Goal: Information Seeking & Learning: Learn about a topic

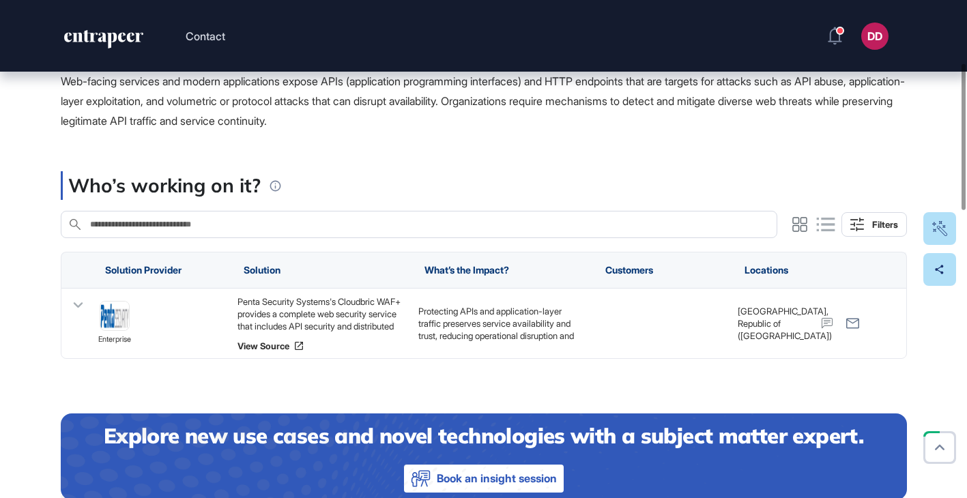
scroll to position [272, 0]
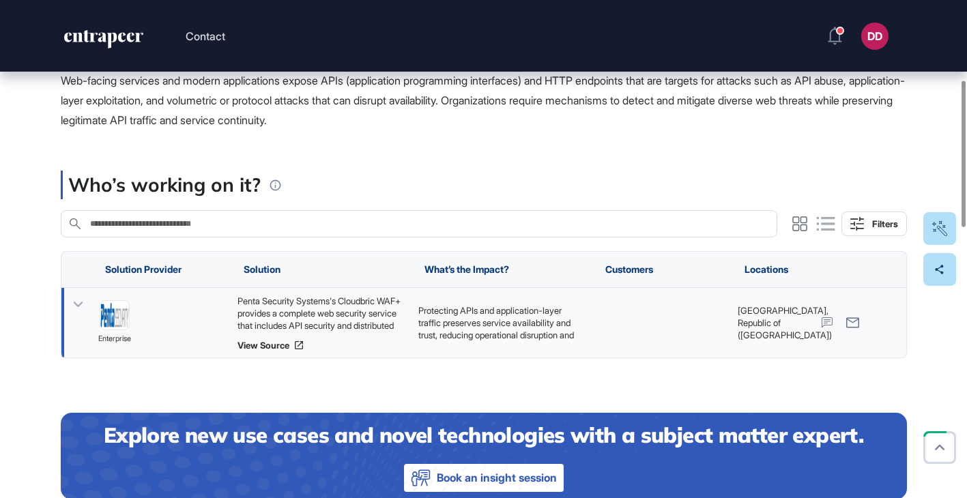
click at [79, 302] on icon at bounding box center [78, 305] width 20 height 20
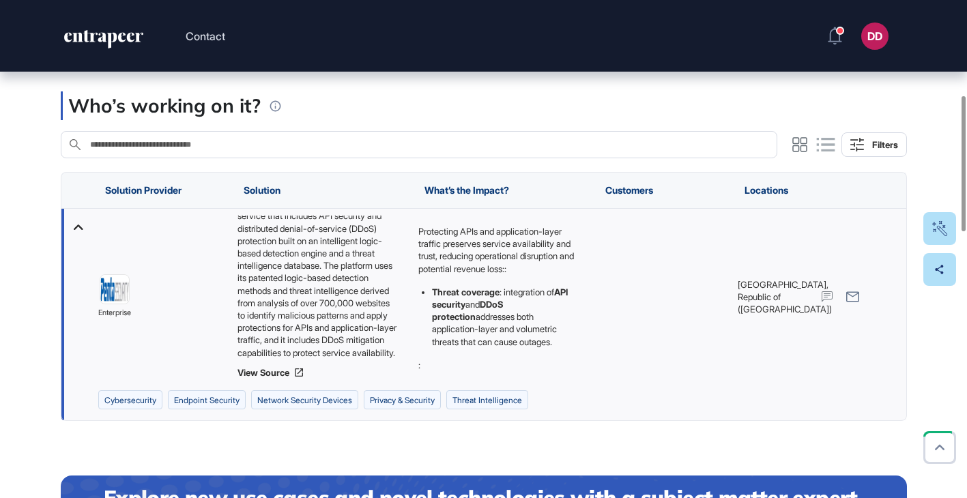
scroll to position [68, 0]
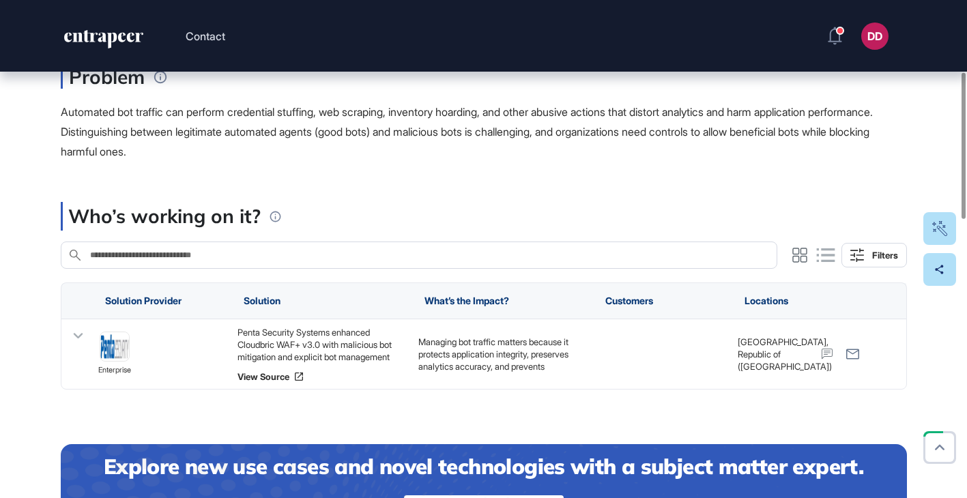
scroll to position [246, 0]
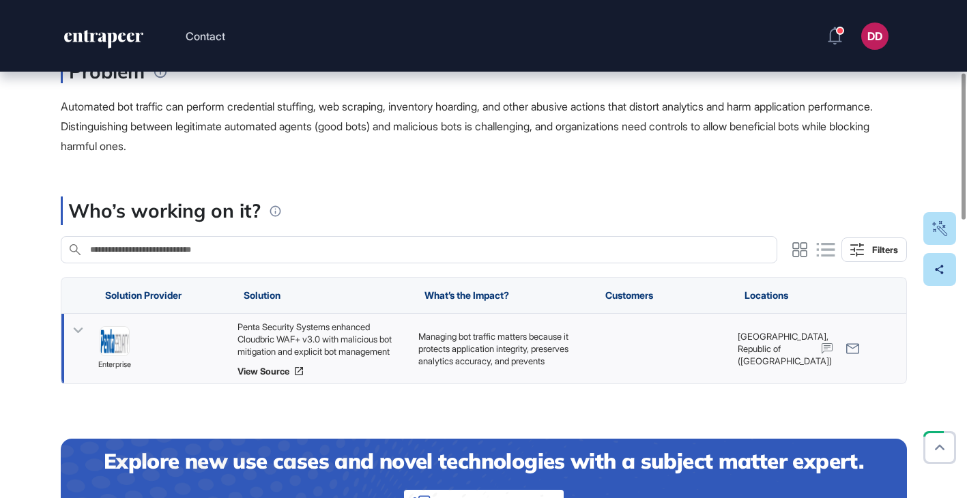
click at [74, 326] on icon at bounding box center [78, 331] width 20 height 20
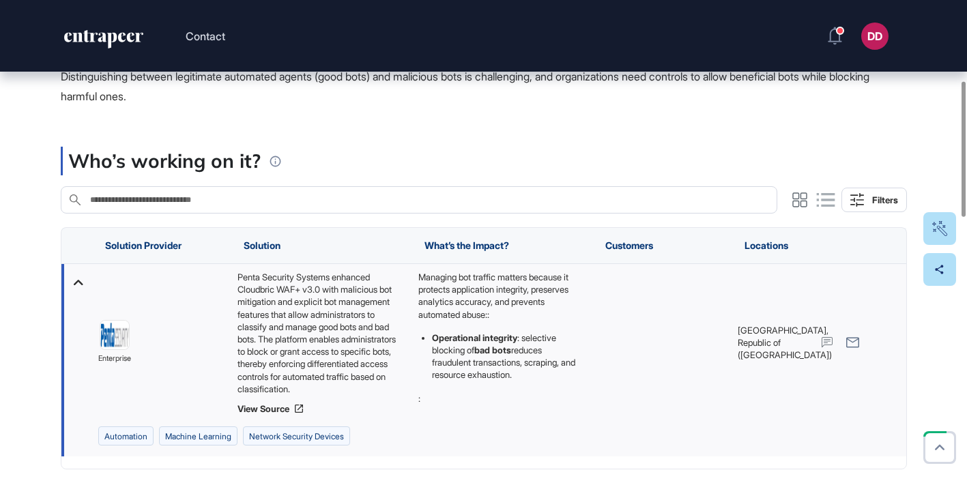
scroll to position [317, 0]
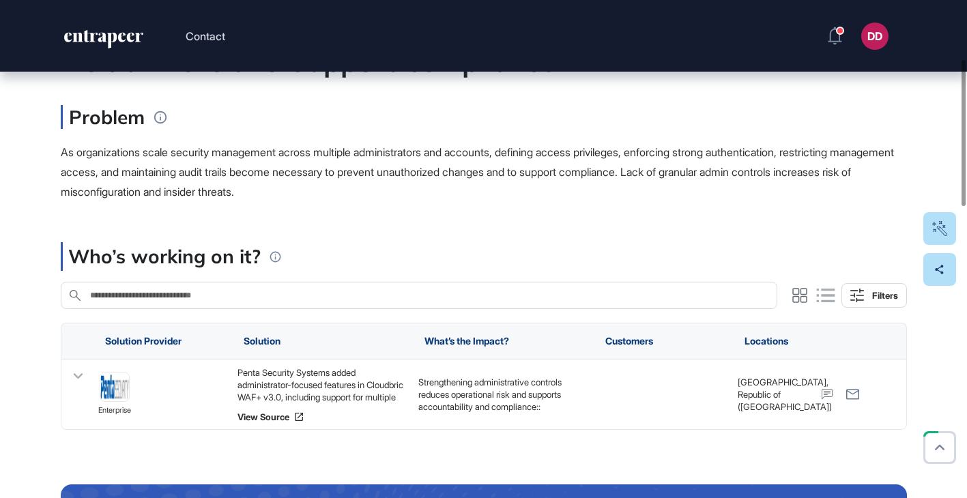
scroll to position [225, 0]
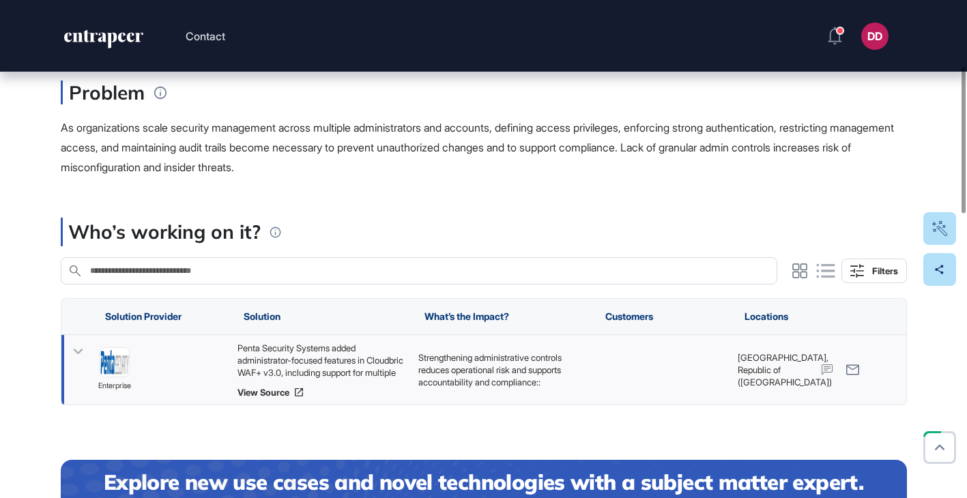
click at [85, 346] on icon at bounding box center [78, 352] width 20 height 20
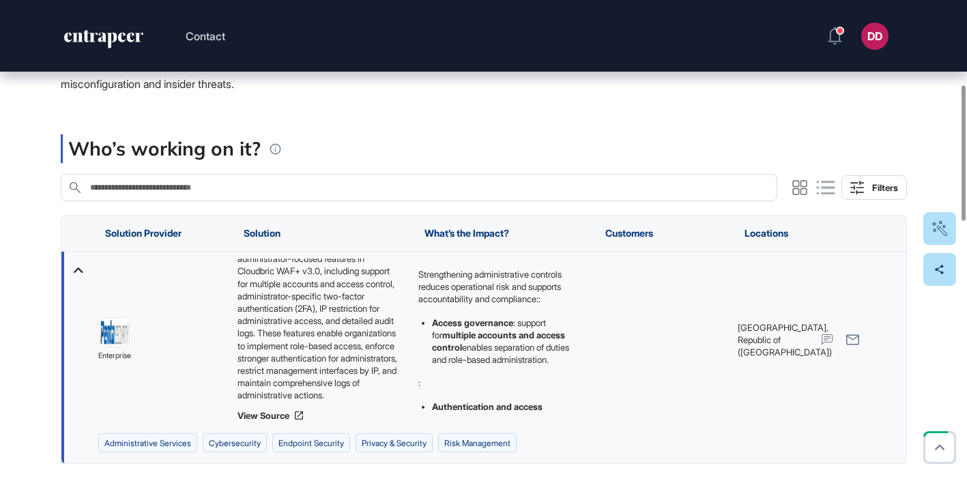
scroll to position [304, 0]
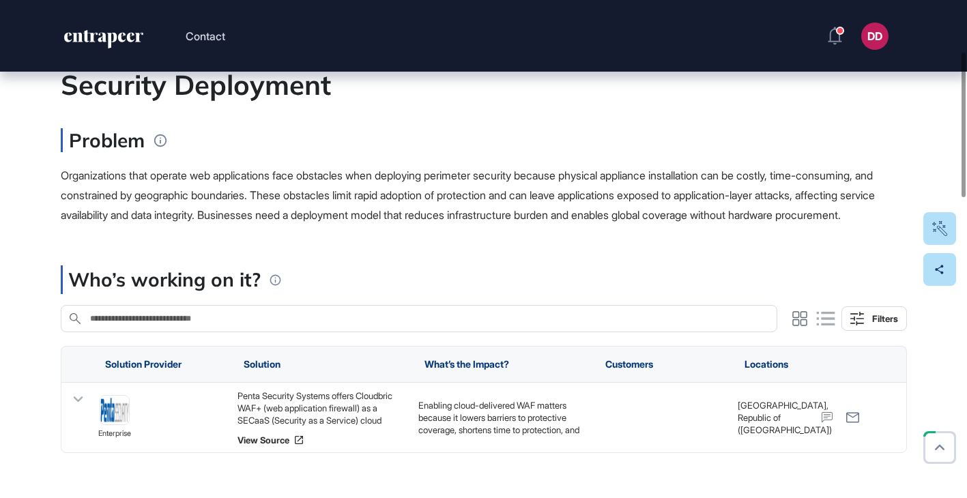
scroll to position [182, 0]
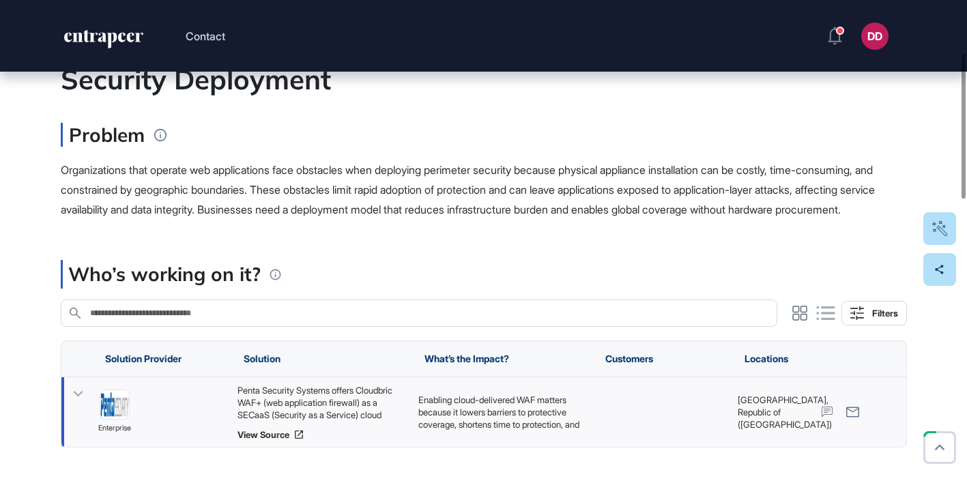
click at [80, 404] on icon at bounding box center [78, 394] width 20 height 20
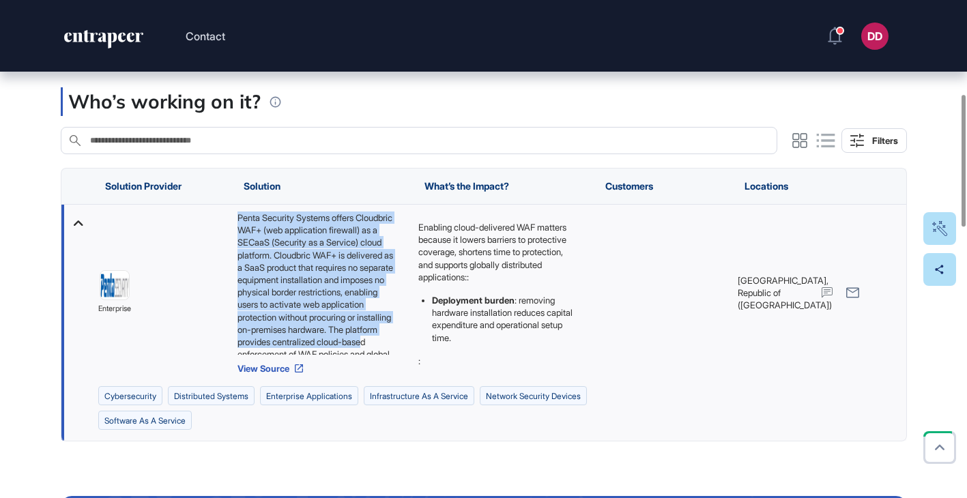
scroll to position [43, 0]
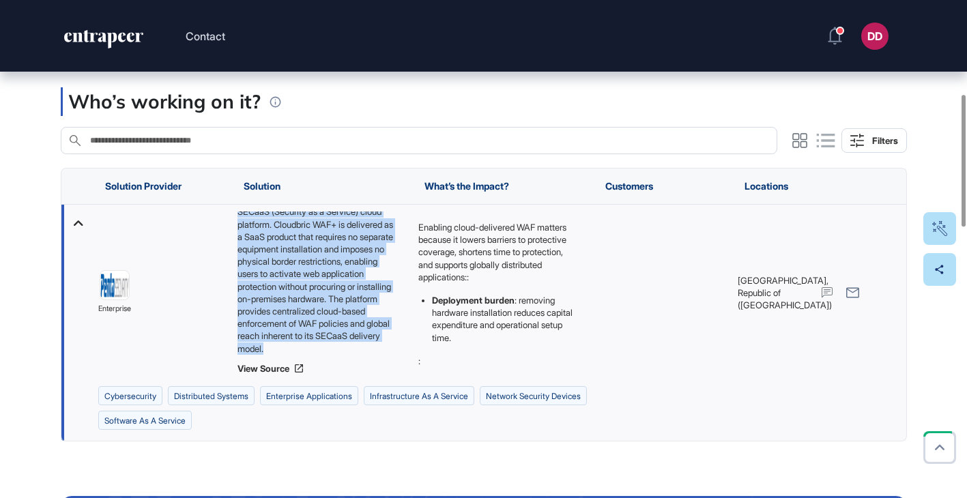
drag, startPoint x: 236, startPoint y: 234, endPoint x: 344, endPoint y: 366, distance: 170.2
click at [344, 355] on div "Penta Security Systems offers Cloudbric WAF+ (web application firewall) as a SE…" at bounding box center [320, 283] width 167 height 143
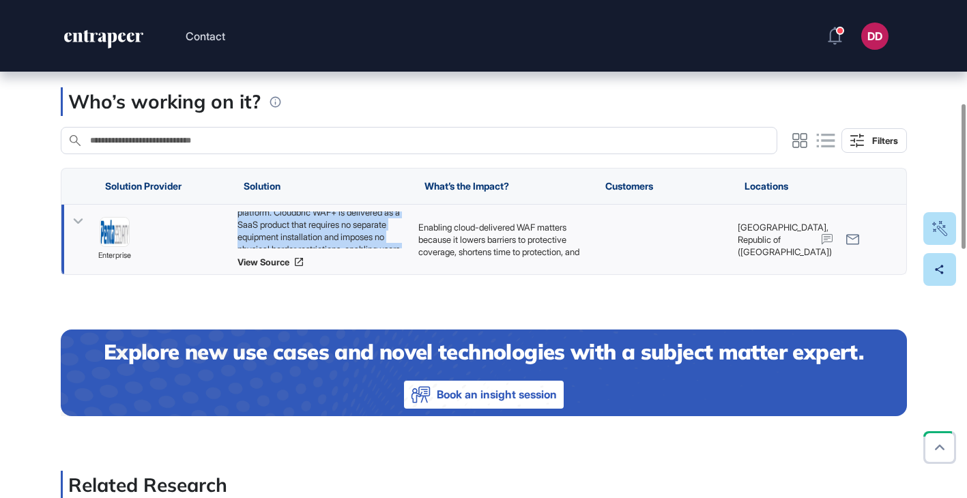
copy div "Penta Security Systems offers Cloudbric WAF+ (web application firewall) as a SE…"
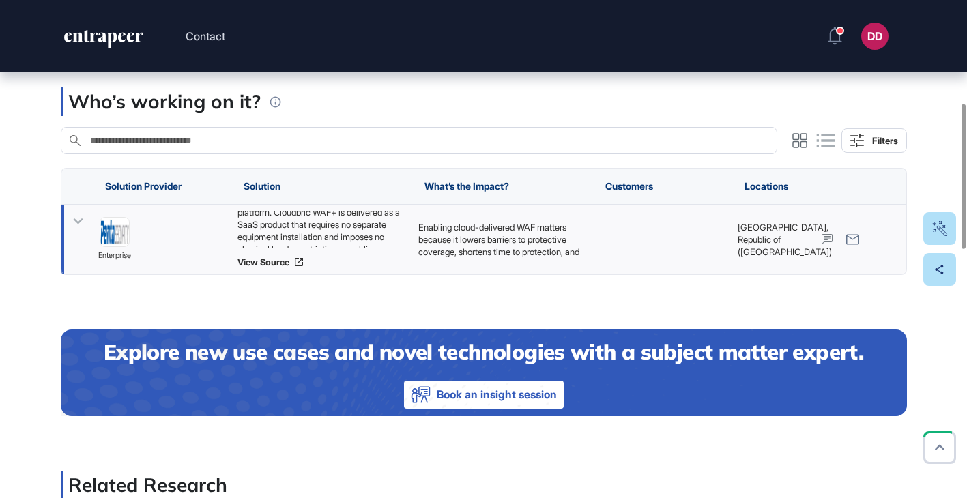
click at [78, 225] on icon at bounding box center [78, 221] width 10 height 5
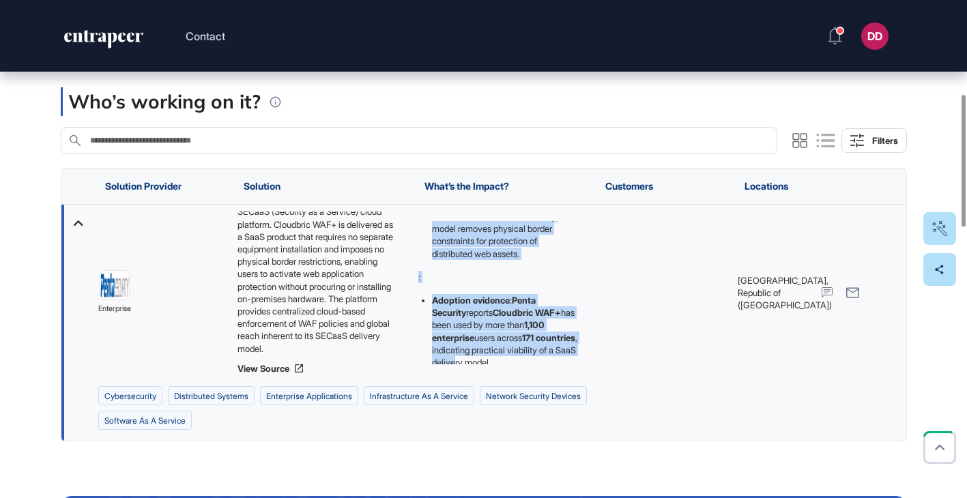
scroll to position [183, 0]
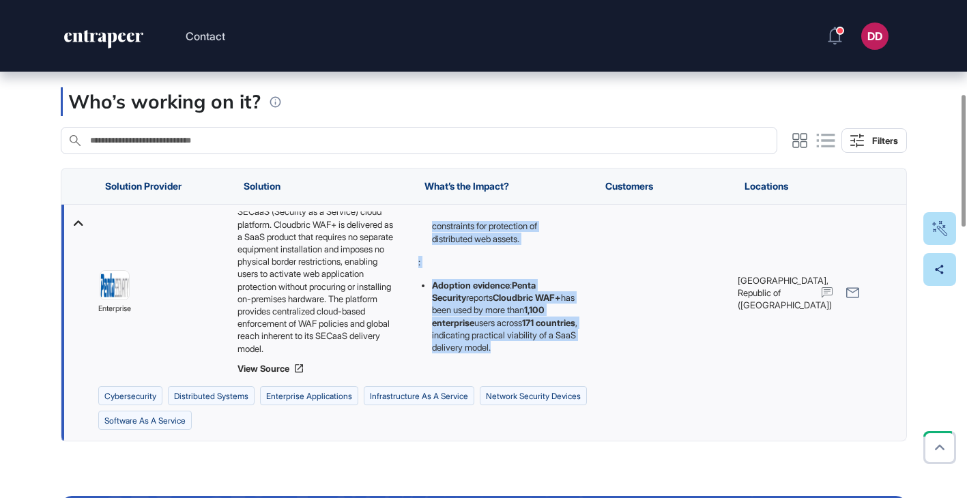
drag, startPoint x: 418, startPoint y: 244, endPoint x: 567, endPoint y: 375, distance: 198.3
click at [567, 364] on div "Enabling cloud-delivered WAF matters because it lowers barriers to protective c…" at bounding box center [501, 292] width 167 height 143
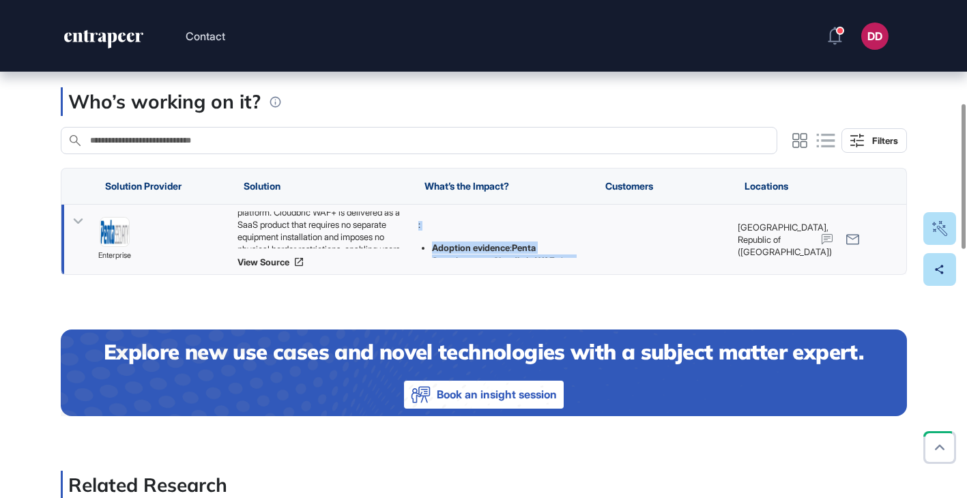
copy div "Enabling cloud-delivered WAF matters because it lowers barriers to protective c…"
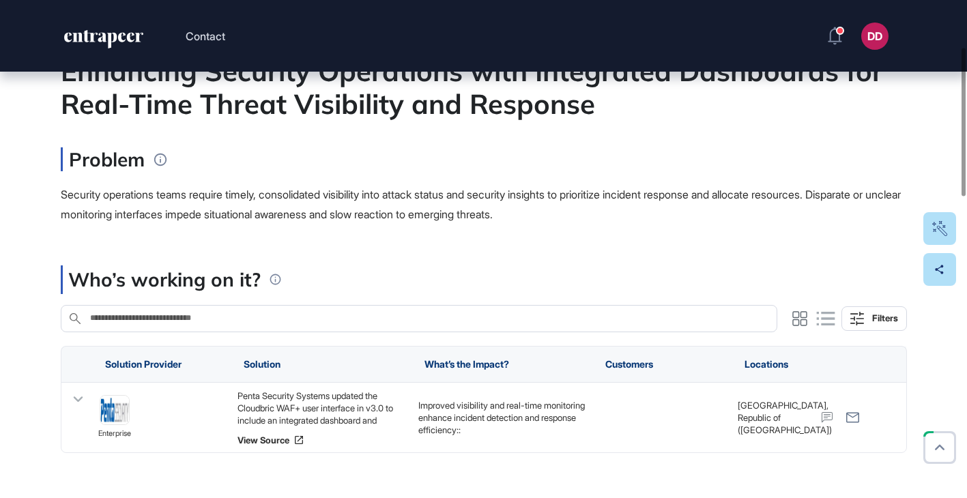
scroll to position [167, 0]
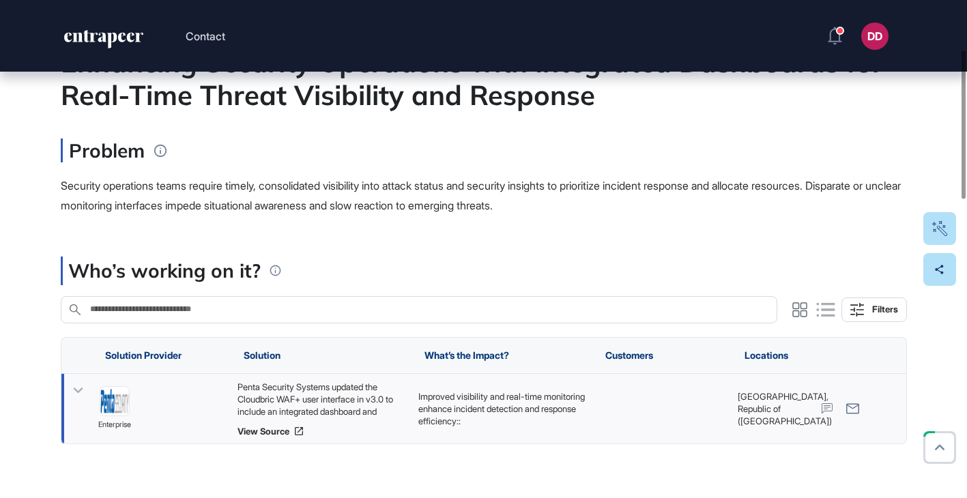
click at [80, 393] on icon at bounding box center [78, 391] width 20 height 20
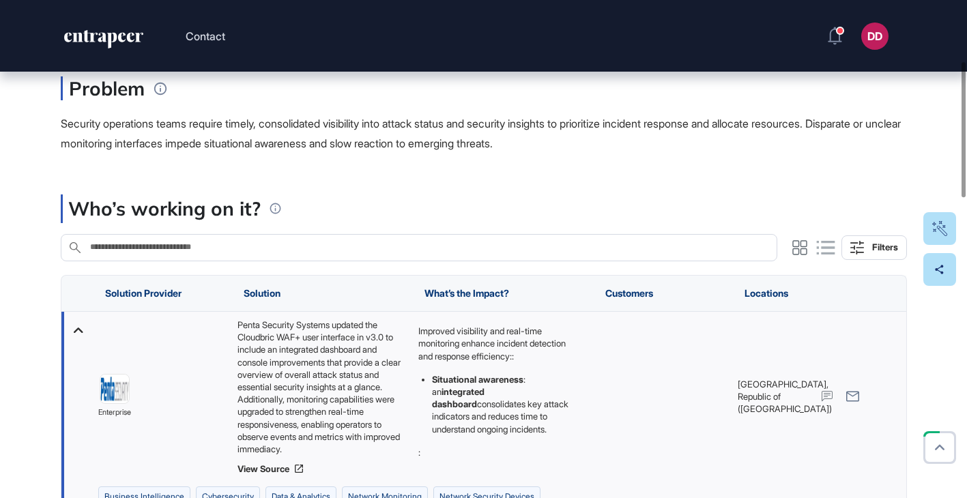
scroll to position [225, 0]
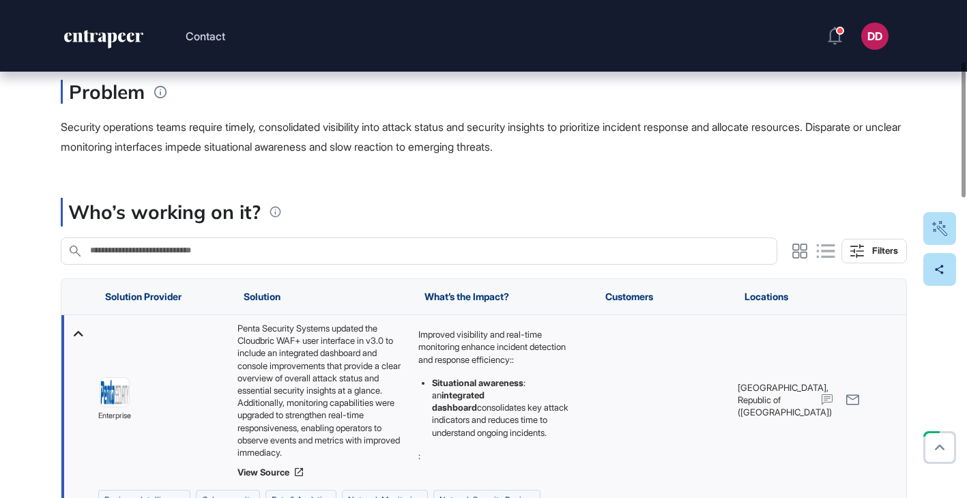
click at [73, 329] on icon at bounding box center [78, 334] width 20 height 20
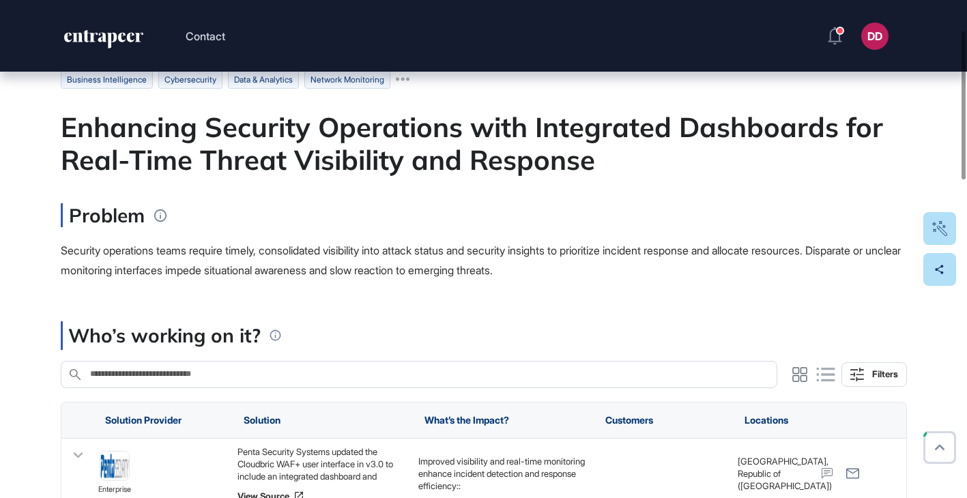
scroll to position [101, 0]
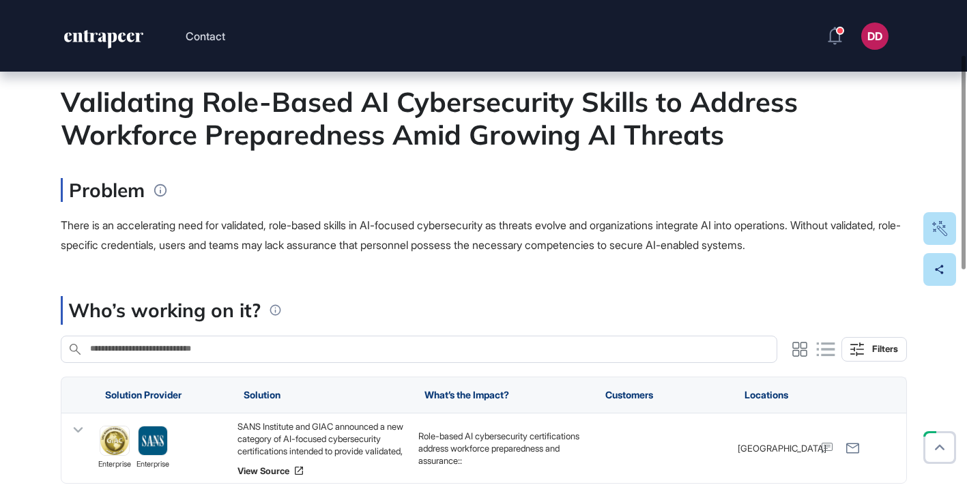
scroll to position [218, 0]
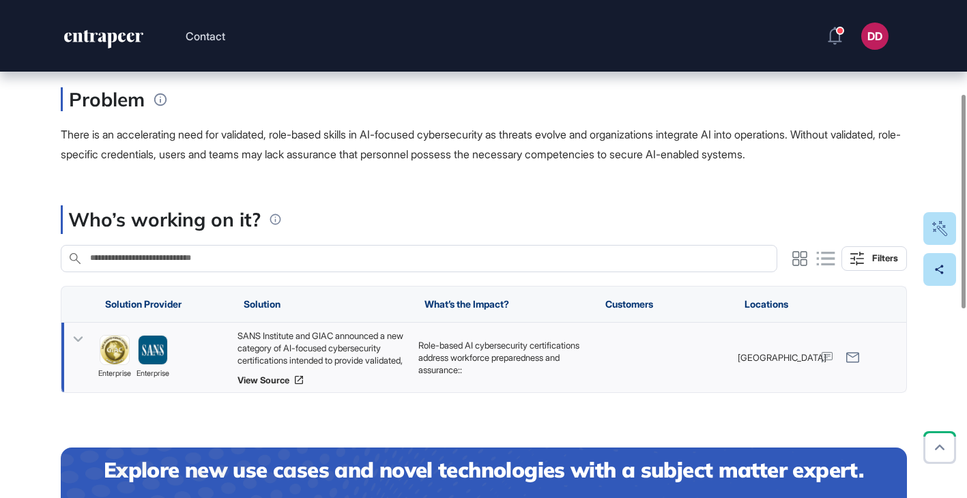
click at [77, 338] on icon at bounding box center [78, 340] width 20 height 20
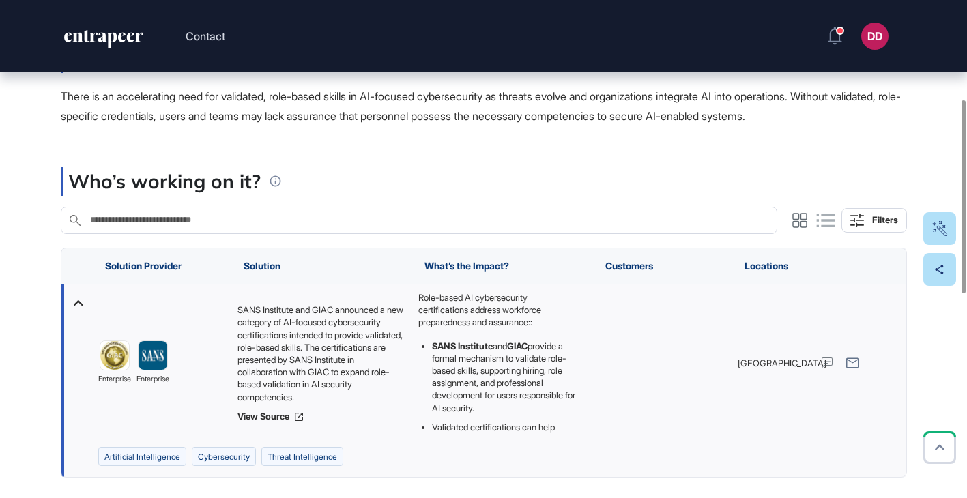
scroll to position [265, 0]
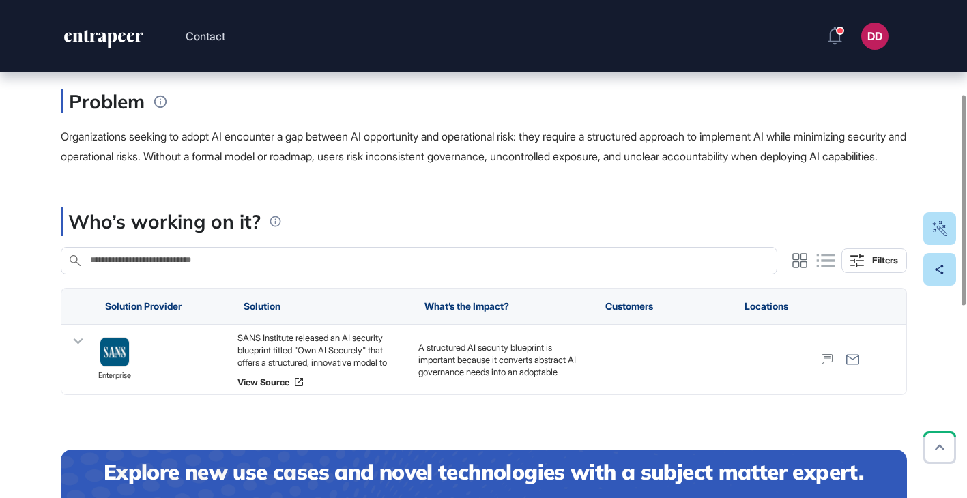
scroll to position [223, 0]
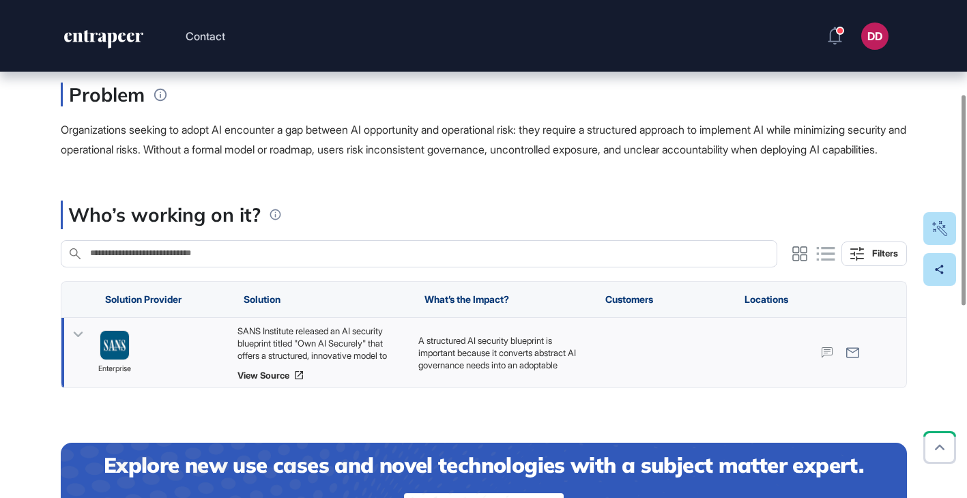
click at [83, 345] on icon at bounding box center [78, 335] width 20 height 20
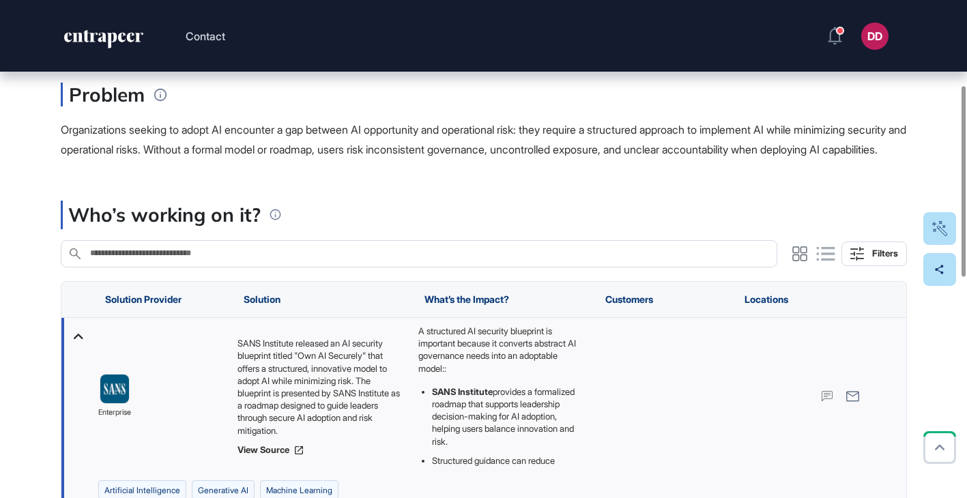
scroll to position [268, 0]
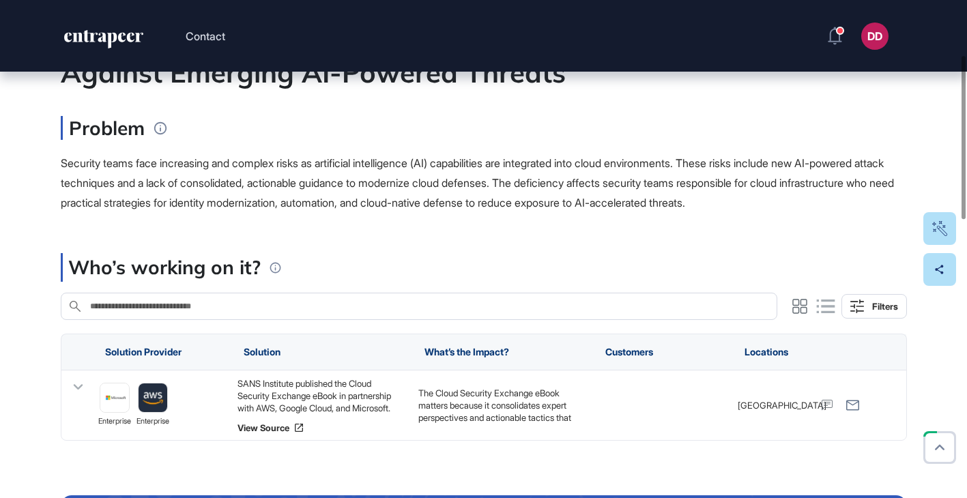
scroll to position [193, 0]
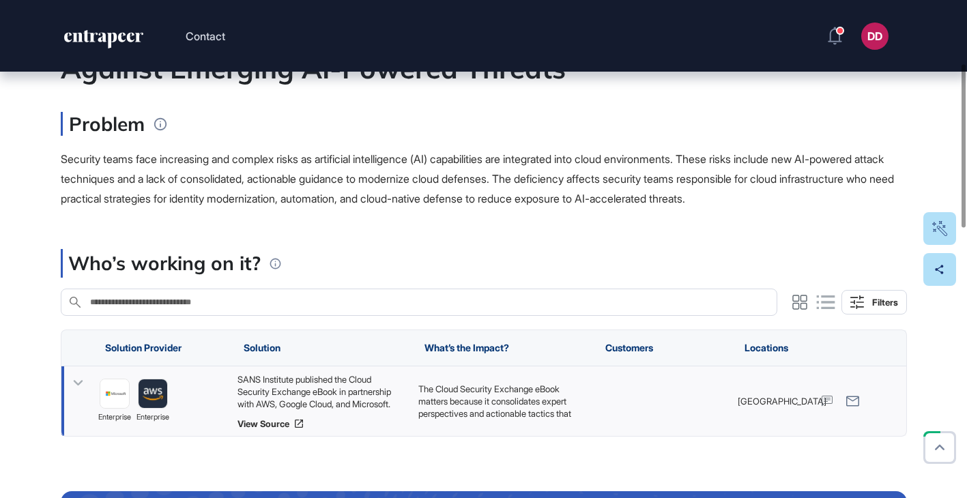
click at [78, 382] on icon at bounding box center [78, 383] width 20 height 20
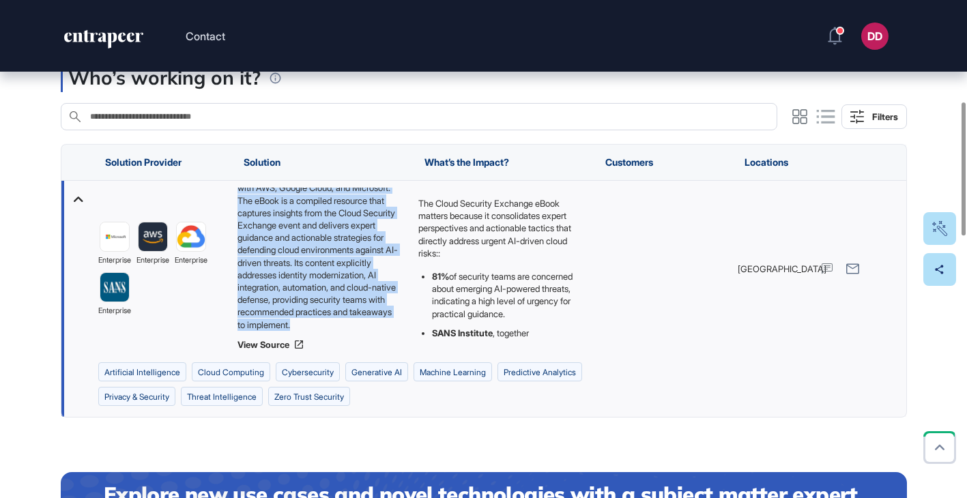
scroll to position [55, 0]
drag, startPoint x: 238, startPoint y: 191, endPoint x: 386, endPoint y: 331, distance: 204.3
click at [387, 332] on div "SANS Institute published the Cloud Security Exchange eBook in partnership with …" at bounding box center [320, 269] width 167 height 162
copy div "SANS Institute published the Cloud Security Exchange eBook in partnership with …"
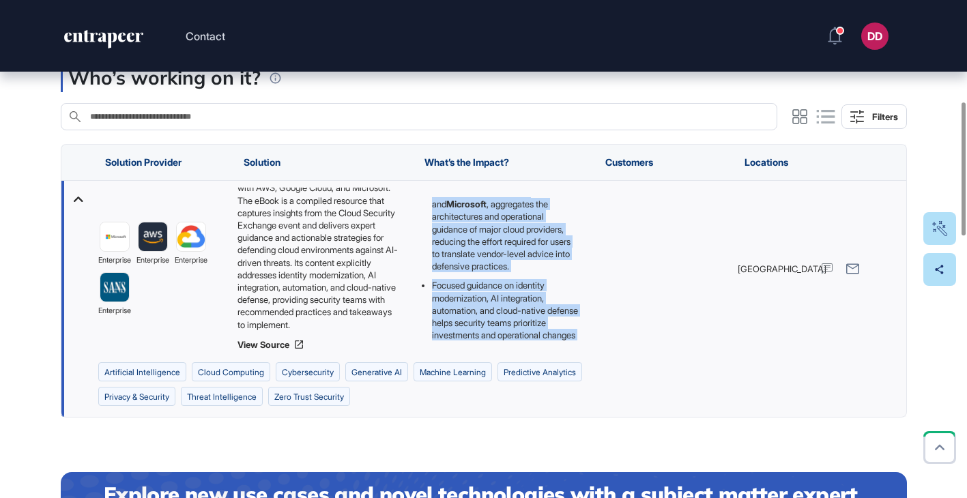
scroll to position [215, 0]
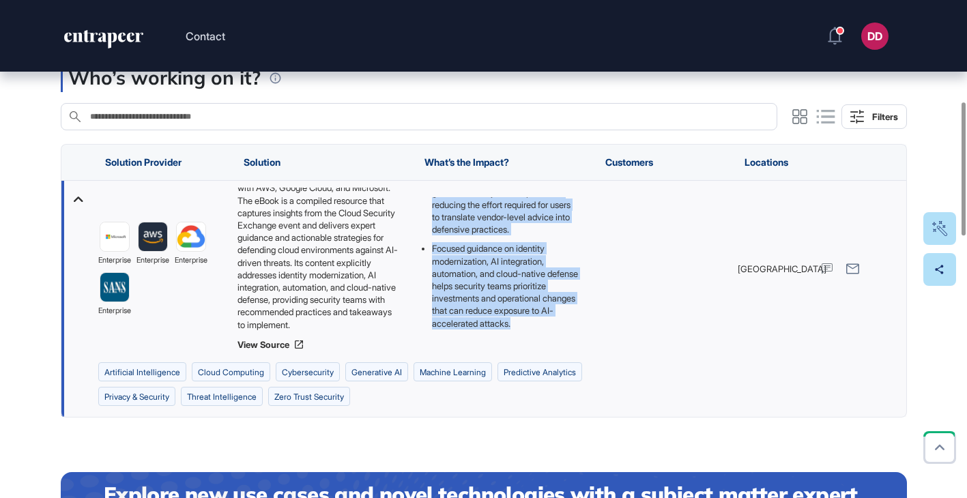
drag, startPoint x: 419, startPoint y: 203, endPoint x: 496, endPoint y: 354, distance: 169.4
click at [496, 354] on div "The Cloud Security Exchange eBook matters because it consolidates expert perspe…" at bounding box center [501, 269] width 181 height 176
copy div "The Cloud Security Exchange eBook matters because it consolidates expert perspe…"
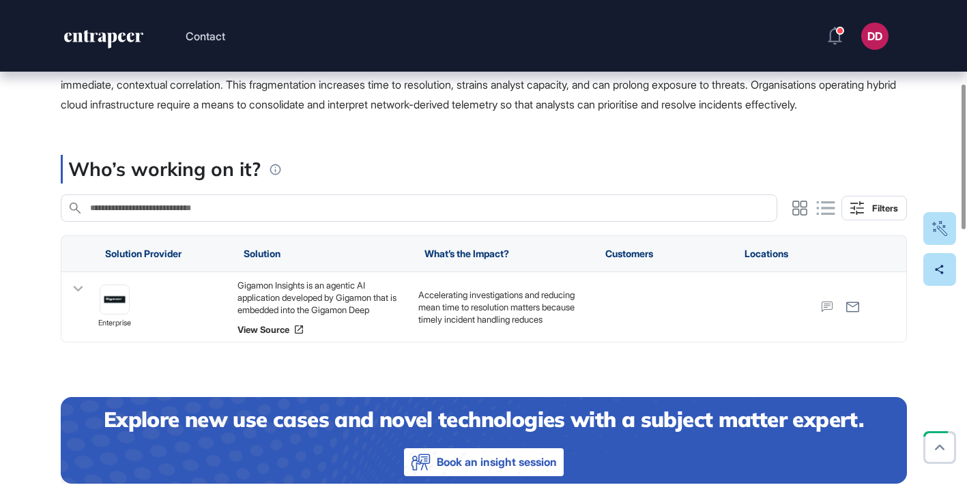
scroll to position [290, 0]
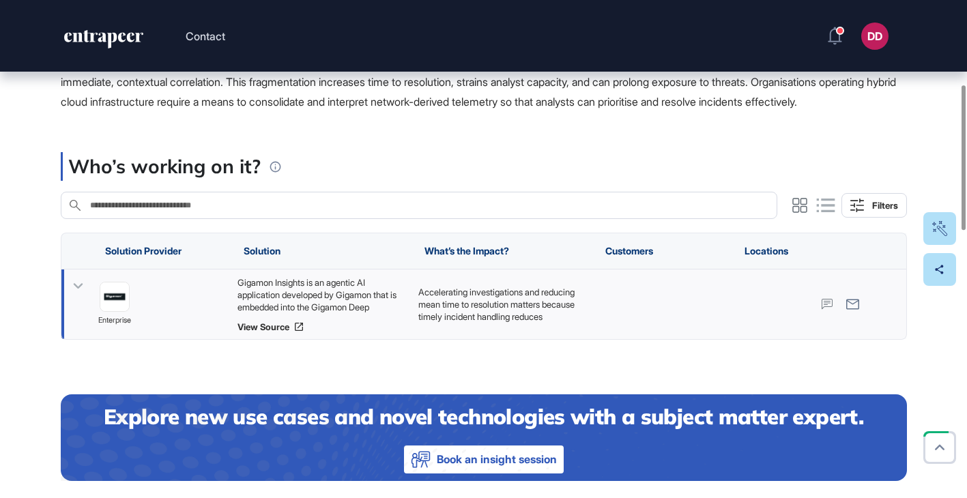
click at [79, 296] on icon at bounding box center [78, 286] width 20 height 20
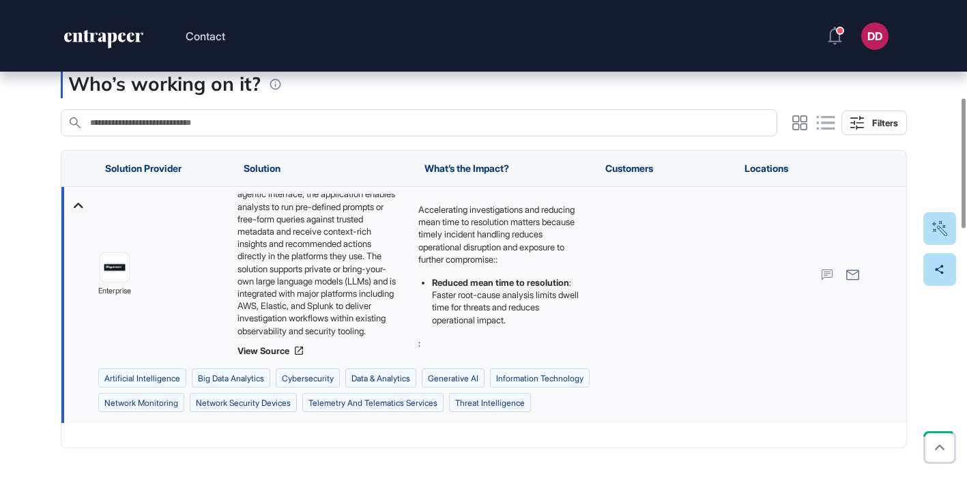
scroll to position [117, 0]
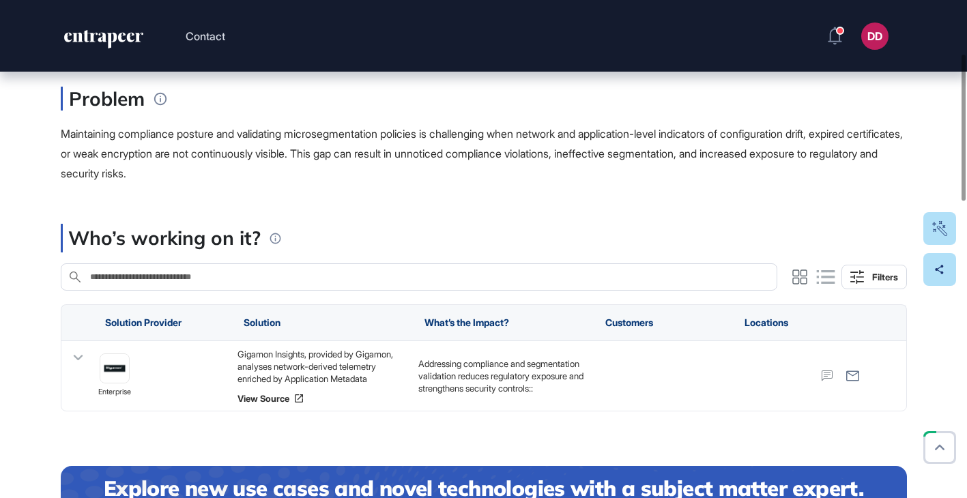
scroll to position [227, 0]
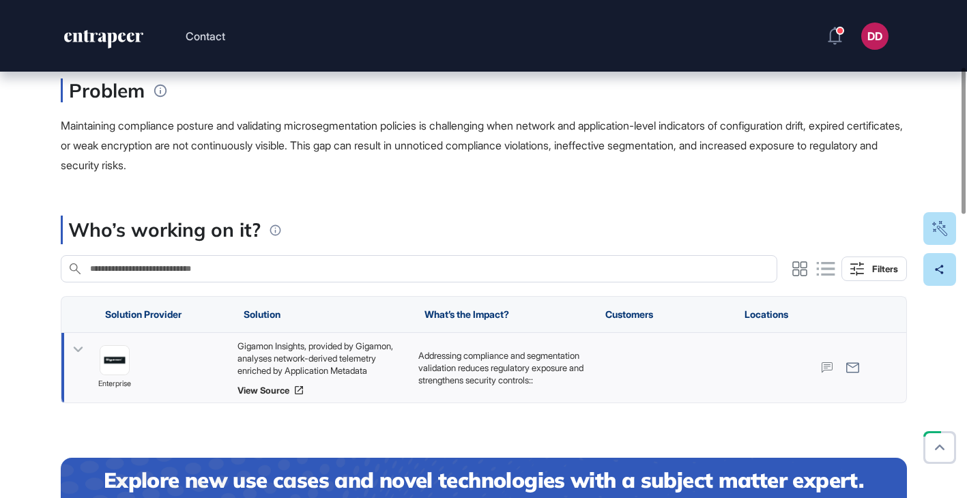
click at [71, 349] on icon at bounding box center [78, 350] width 20 height 20
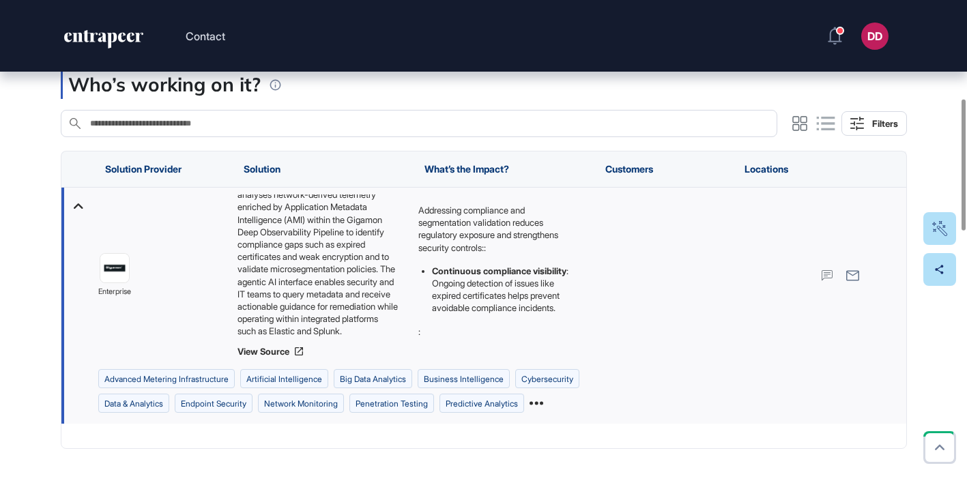
scroll to position [43, 0]
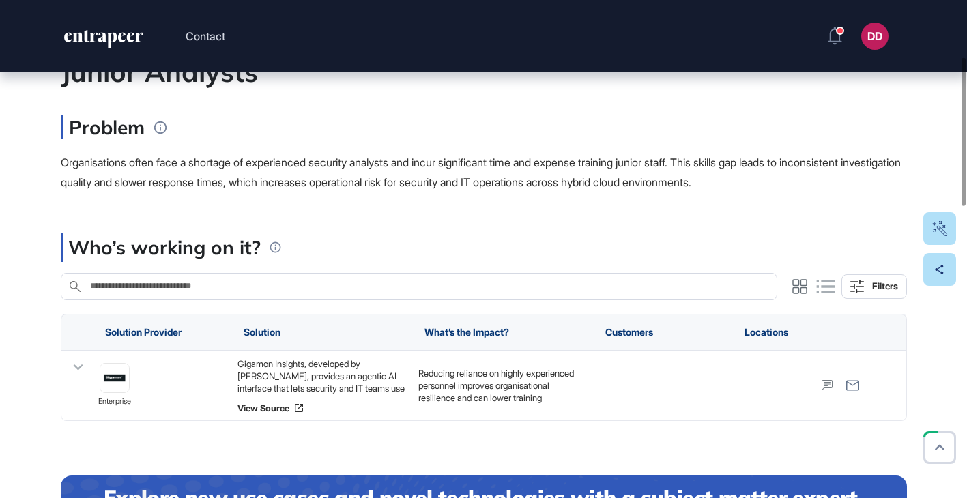
scroll to position [190, 0]
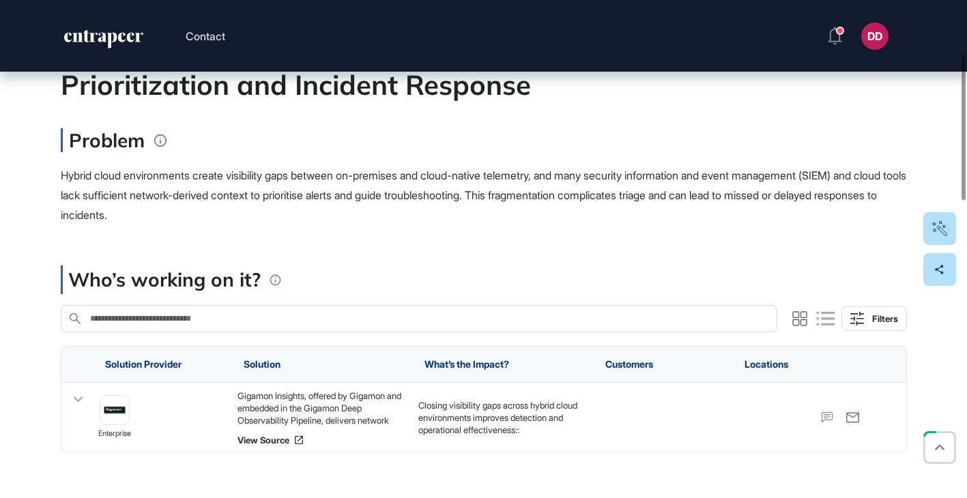
scroll to position [225, 0]
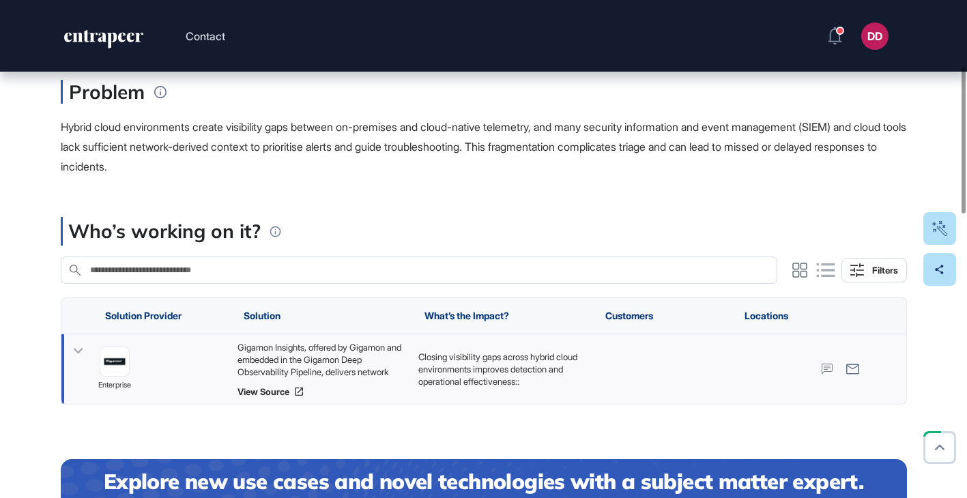
click at [83, 352] on icon at bounding box center [78, 351] width 20 height 20
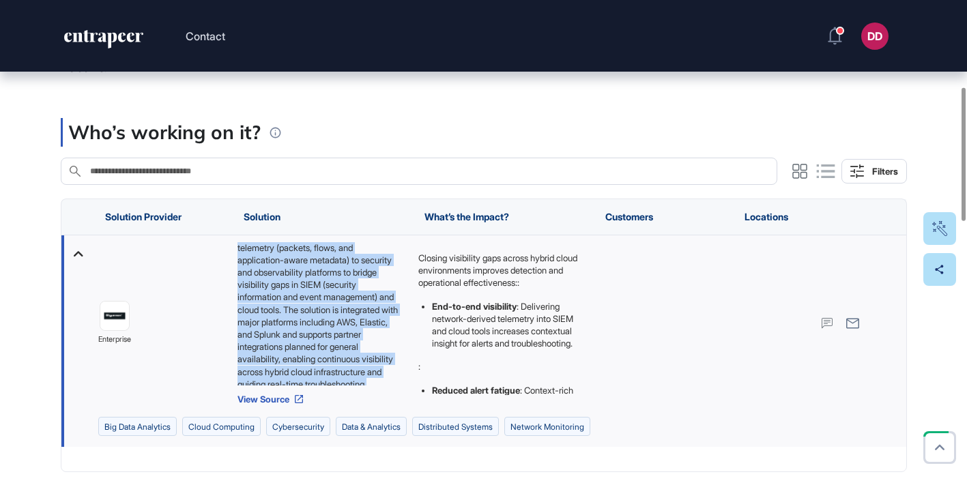
scroll to position [80, 0]
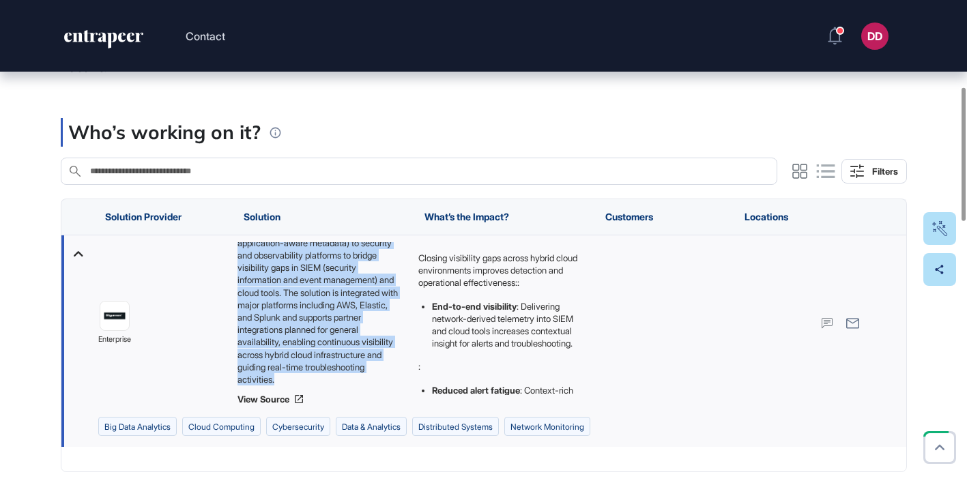
drag, startPoint x: 238, startPoint y: 248, endPoint x: 367, endPoint y: 378, distance: 183.4
click at [367, 377] on div "Gigamon Insights, offered by Gigamon and embedded in the Gigamon Deep Observabi…" at bounding box center [320, 313] width 167 height 143
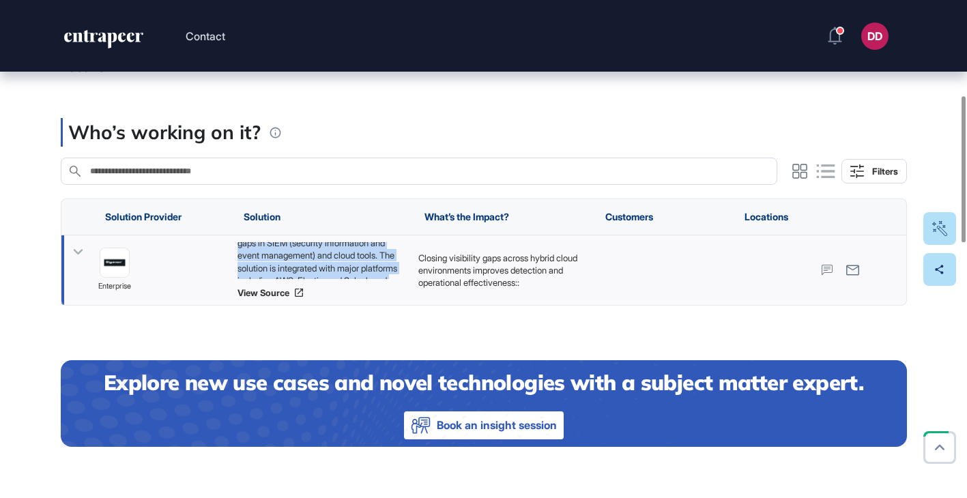
copy div "Gigamon Insights, offered by Gigamon and embedded in the Gigamon Deep Observabi…"
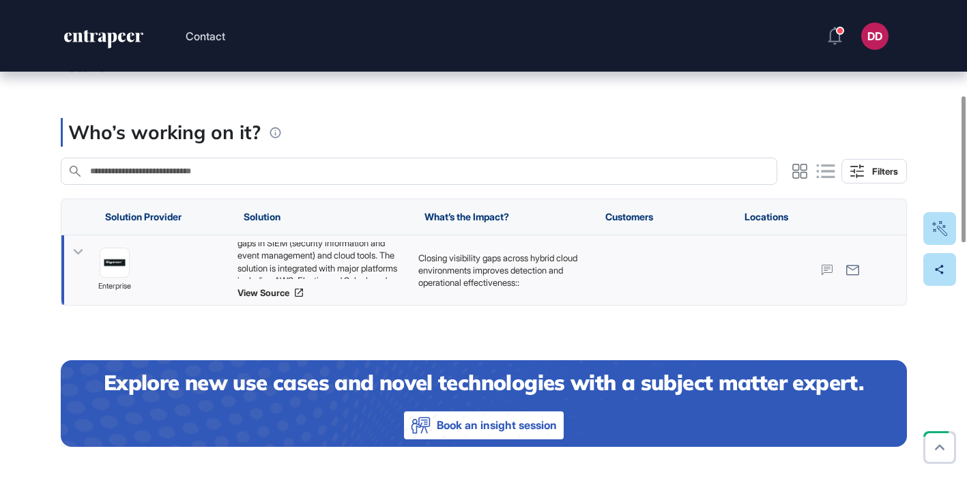
click at [80, 254] on icon at bounding box center [78, 252] width 20 height 20
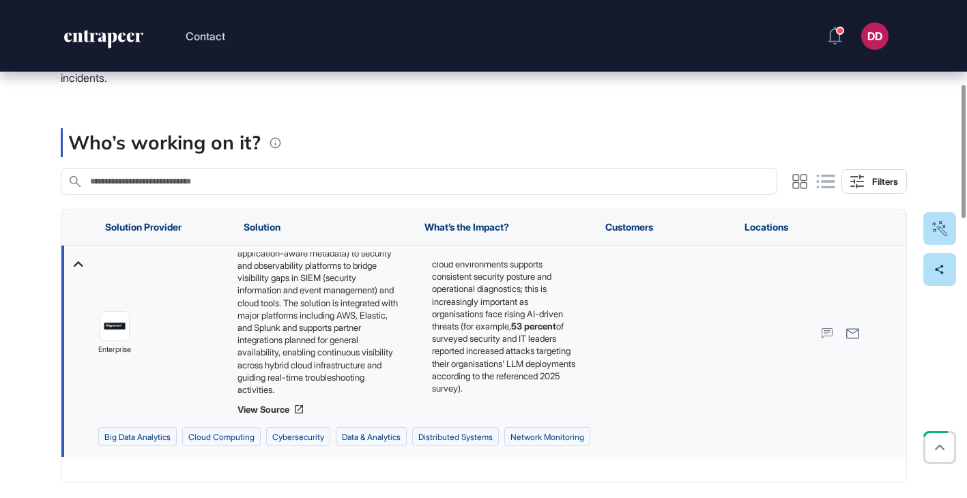
scroll to position [283, 0]
drag, startPoint x: 418, startPoint y: 268, endPoint x: 516, endPoint y: 419, distance: 179.7
click at [517, 420] on div "Closing visibility gaps across hybrid cloud environments improves detection and…" at bounding box center [501, 334] width 181 height 176
copy div "Closing visibility gaps across hybrid cloud environments improves detection and…"
click at [450, 147] on div "Who’s working on it?" at bounding box center [484, 142] width 846 height 29
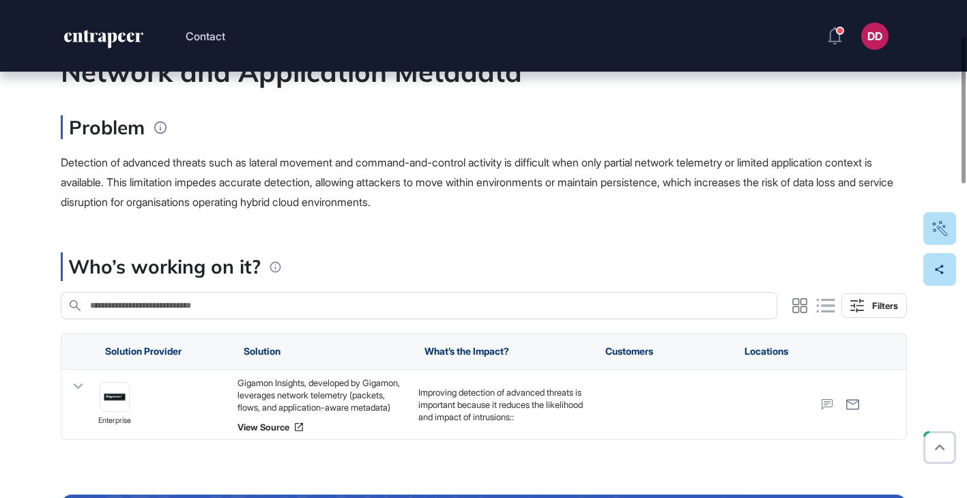
scroll to position [192, 0]
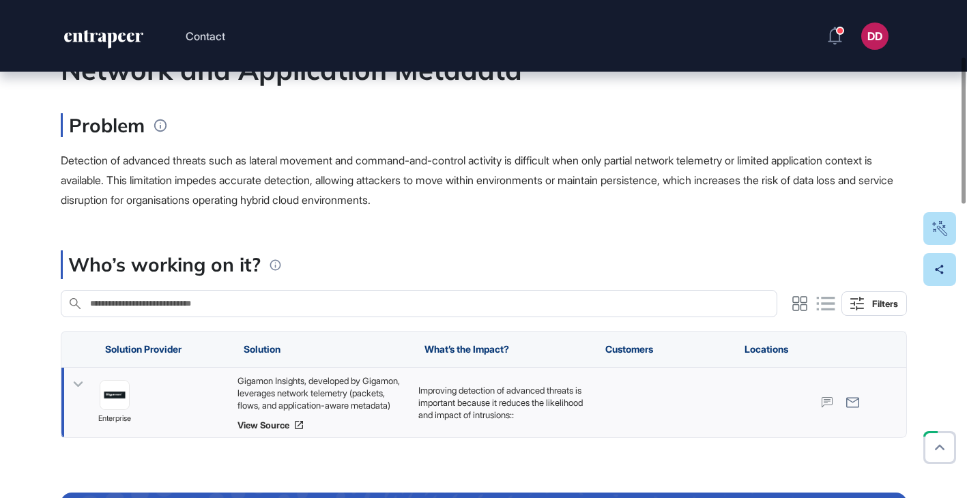
click at [84, 386] on icon at bounding box center [78, 385] width 20 height 20
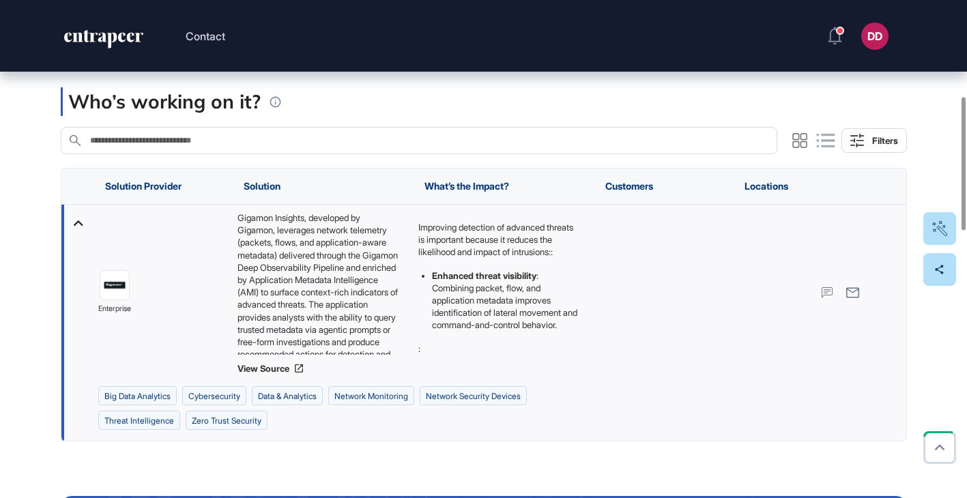
scroll to position [360, 0]
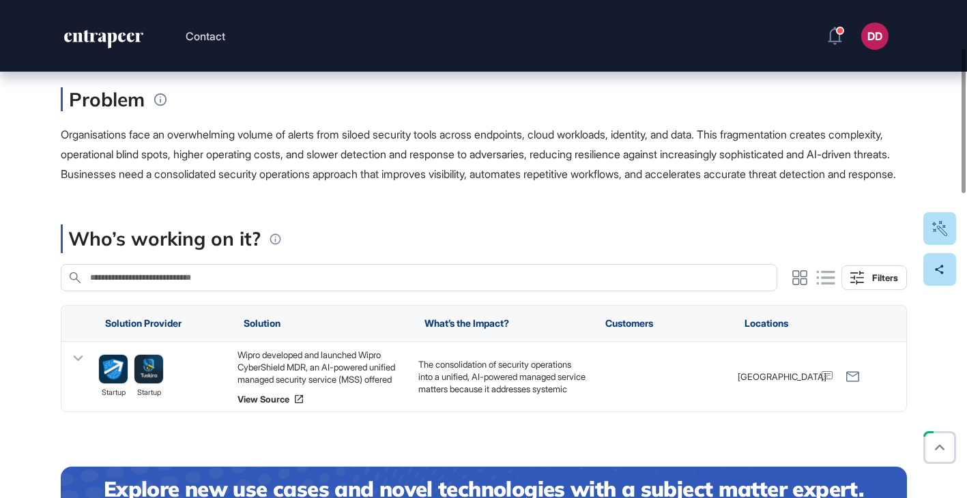
scroll to position [218, 0]
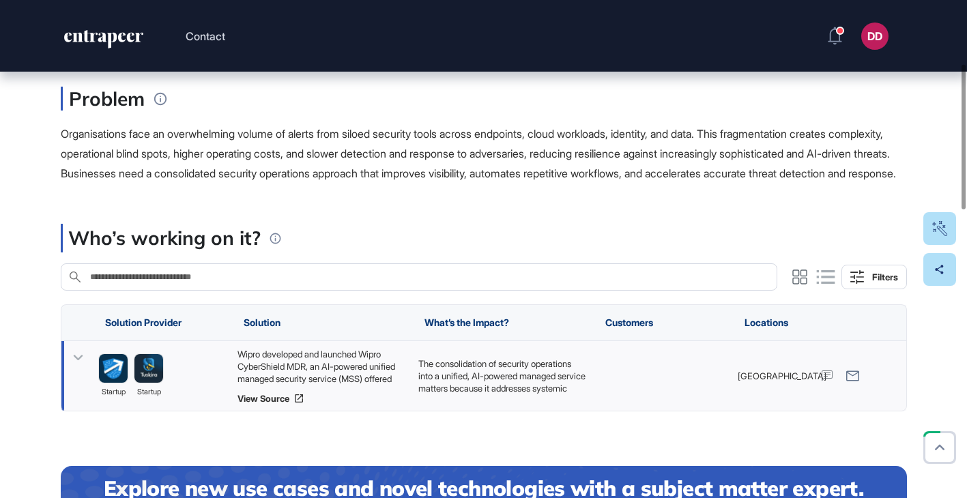
click at [74, 368] on icon at bounding box center [78, 358] width 20 height 20
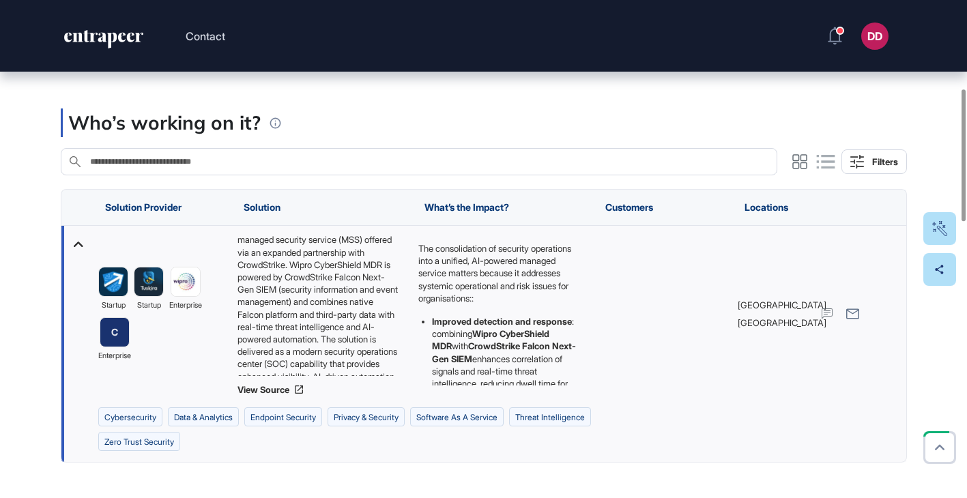
scroll to position [0, 0]
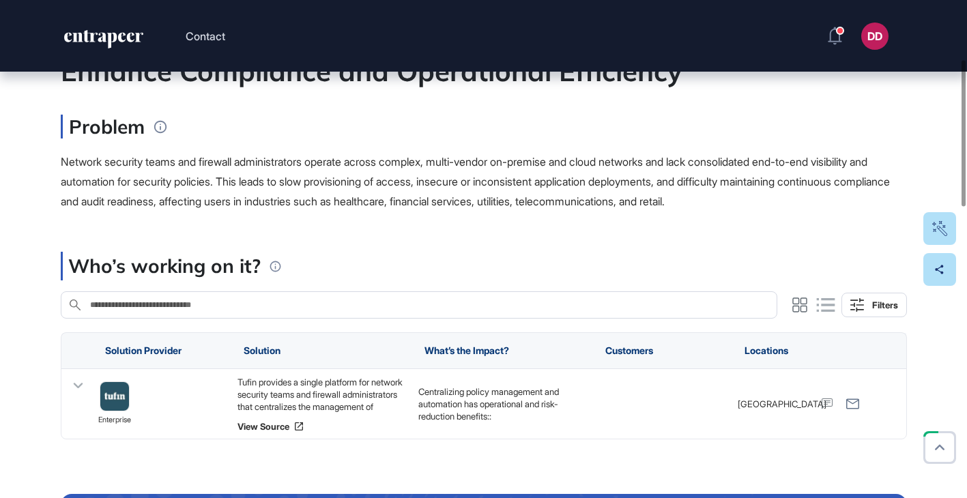
scroll to position [202, 0]
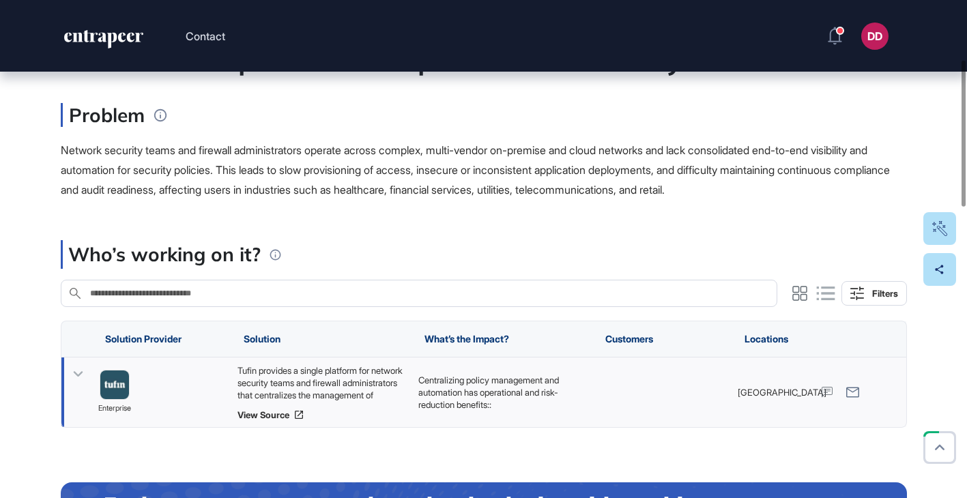
click at [78, 374] on icon at bounding box center [78, 374] width 10 height 5
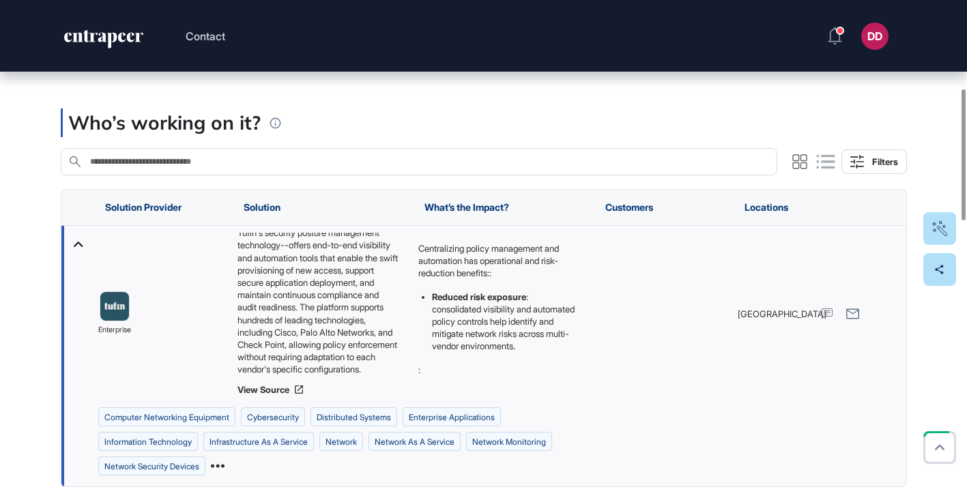
scroll to position [105, 0]
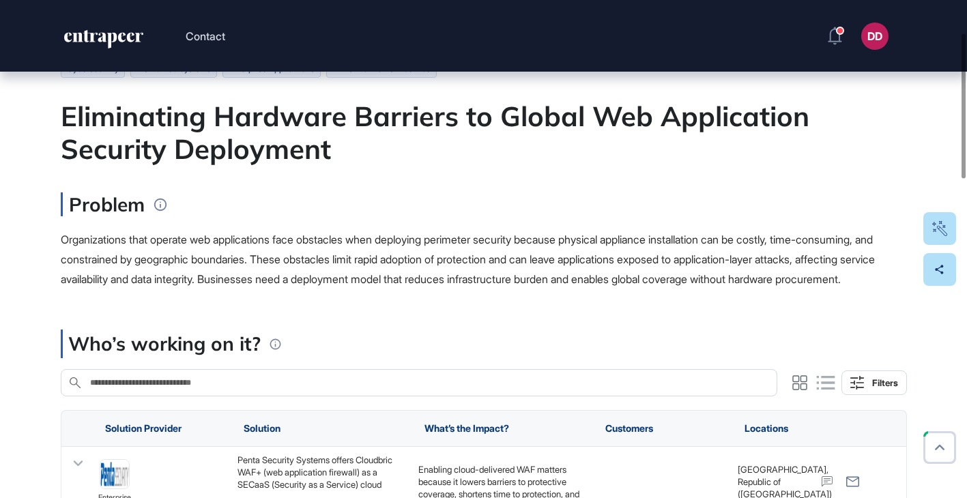
scroll to position [87, 0]
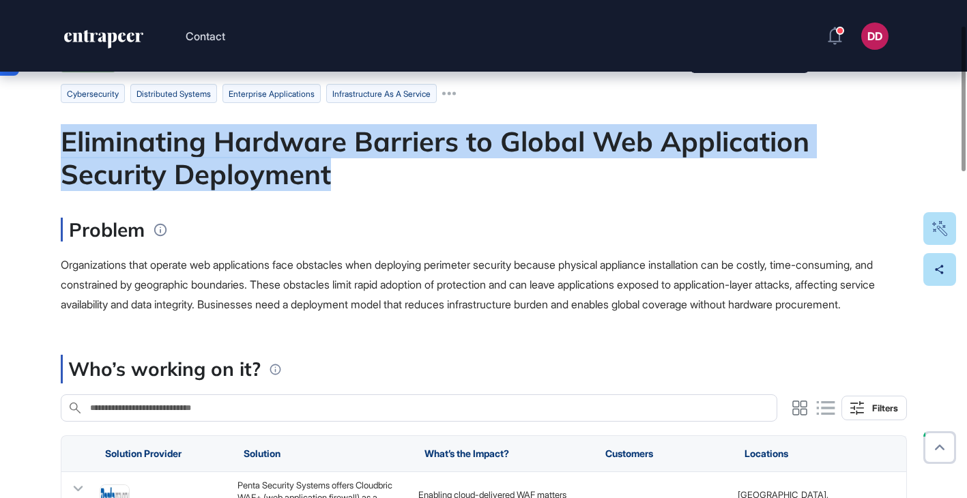
drag, startPoint x: 66, startPoint y: 141, endPoint x: 339, endPoint y: 164, distance: 274.0
click at [339, 164] on div "Eliminating Hardware Barriers to Global Web Application Security Deployment" at bounding box center [484, 158] width 846 height 66
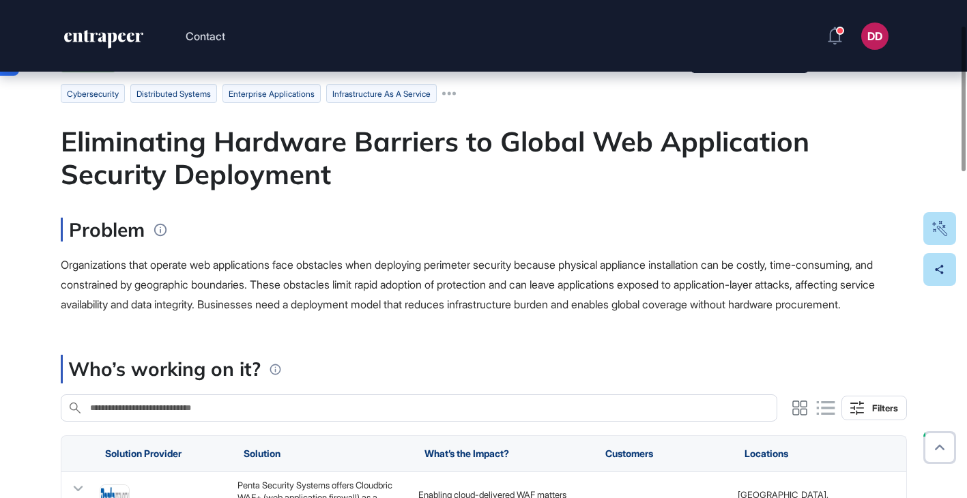
click at [325, 264] on span "Organizations that operate web applications face obstacles when deploying perim…" at bounding box center [468, 284] width 814 height 53
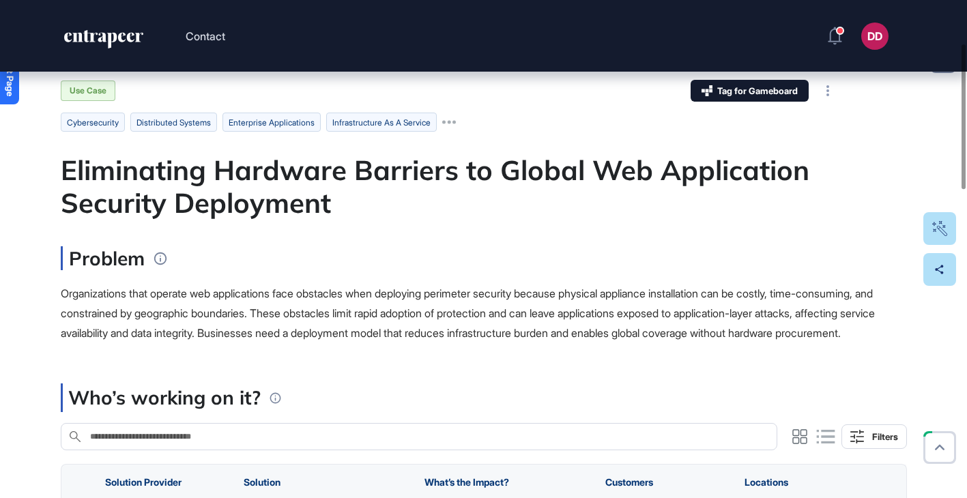
scroll to position [51, 0]
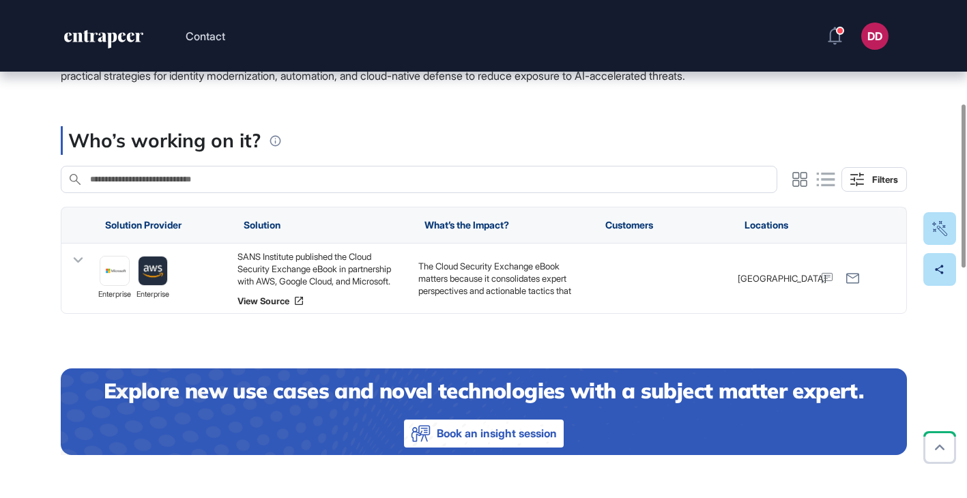
scroll to position [315, 0]
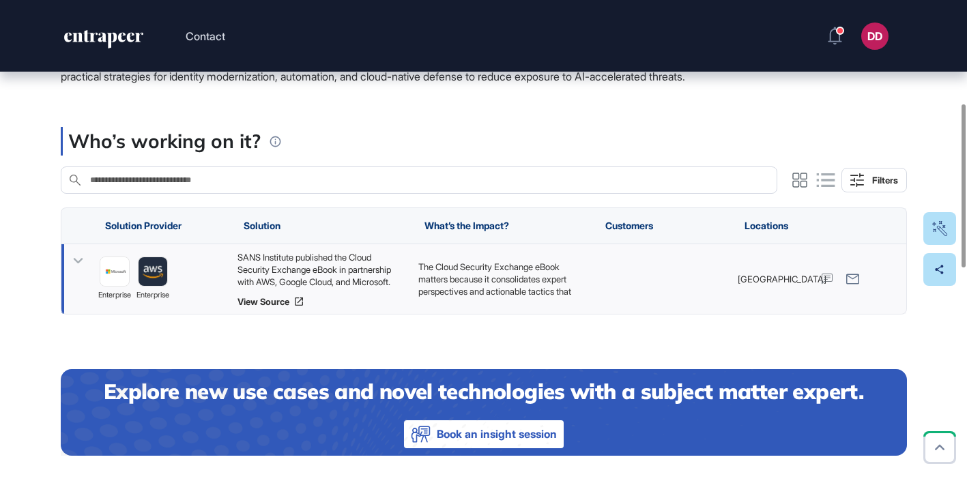
click at [71, 261] on icon at bounding box center [78, 261] width 20 height 20
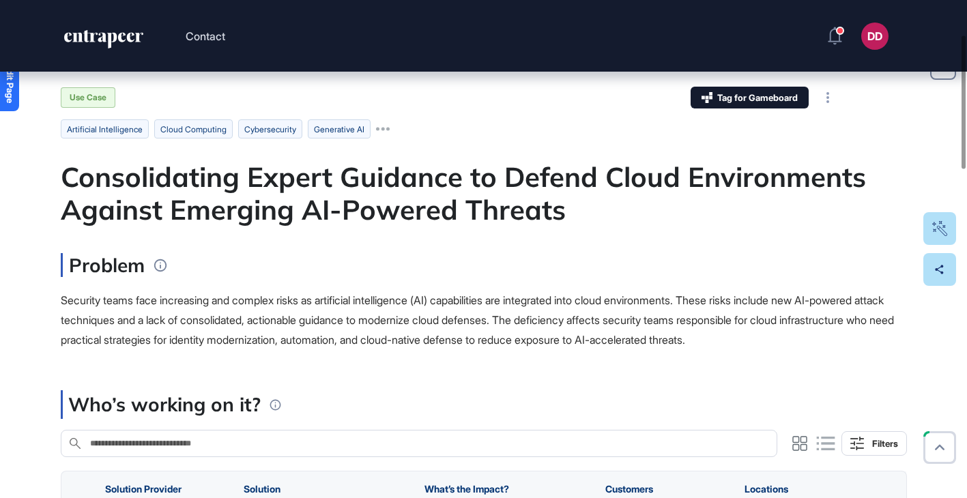
scroll to position [0, 0]
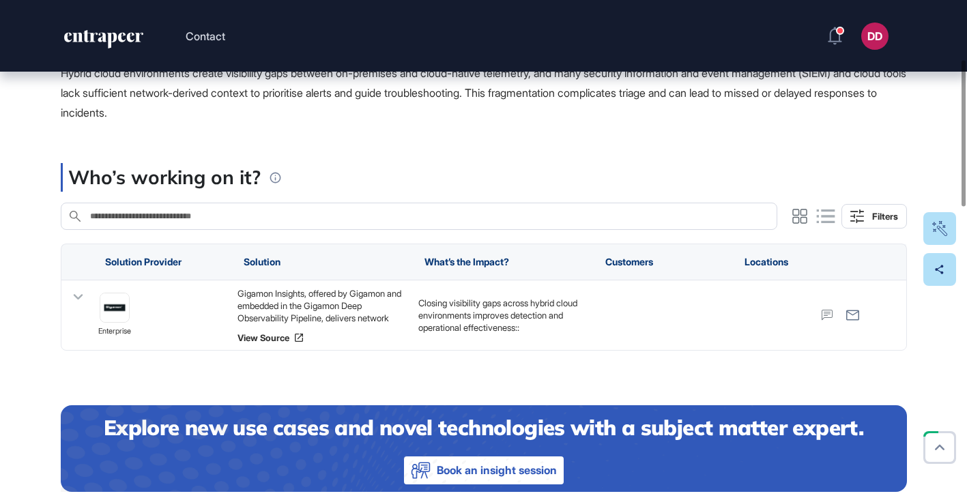
scroll to position [281, 0]
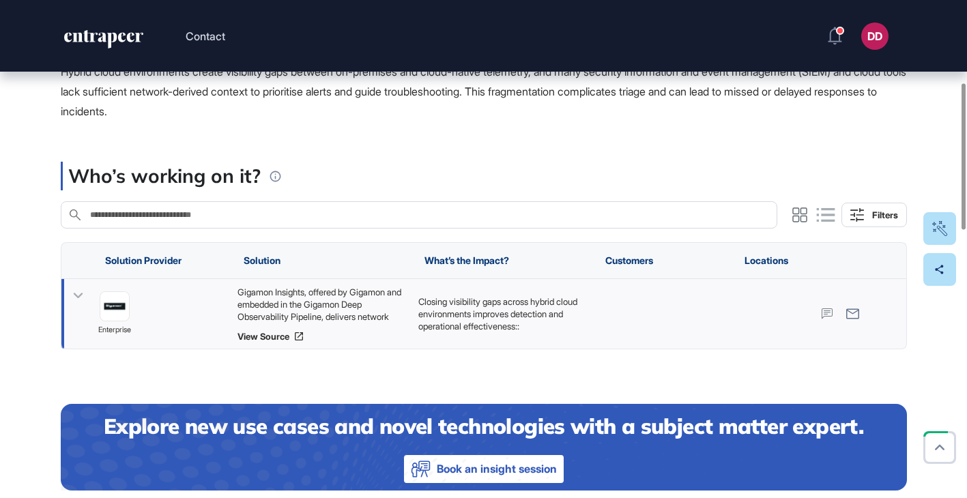
click at [81, 293] on icon at bounding box center [78, 295] width 10 height 5
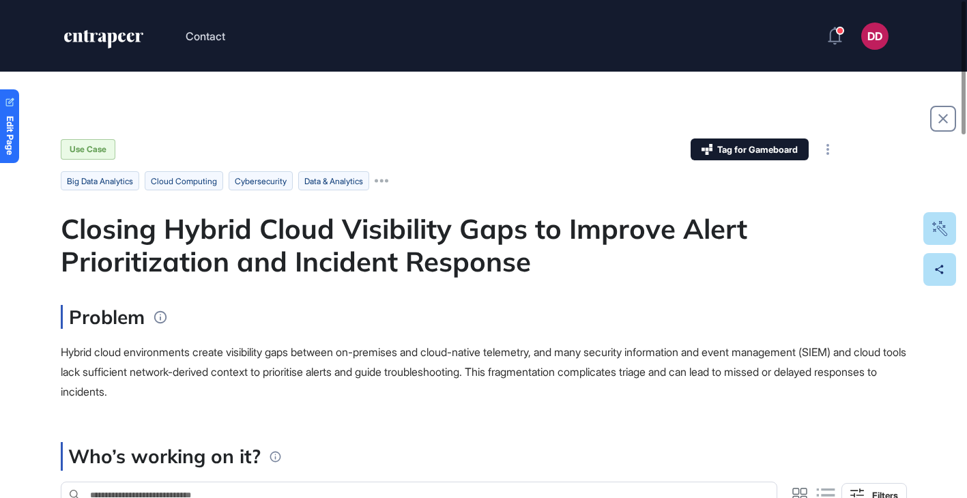
click at [223, 271] on div "Closing Hybrid Cloud Visibility Gaps to Improve Alert Prioritization and Incide…" at bounding box center [484, 245] width 846 height 66
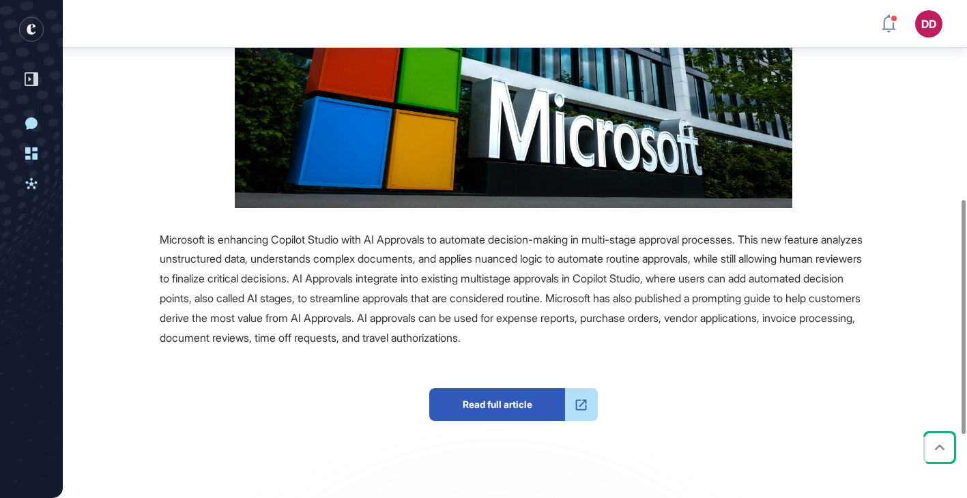
scroll to position [423, 0]
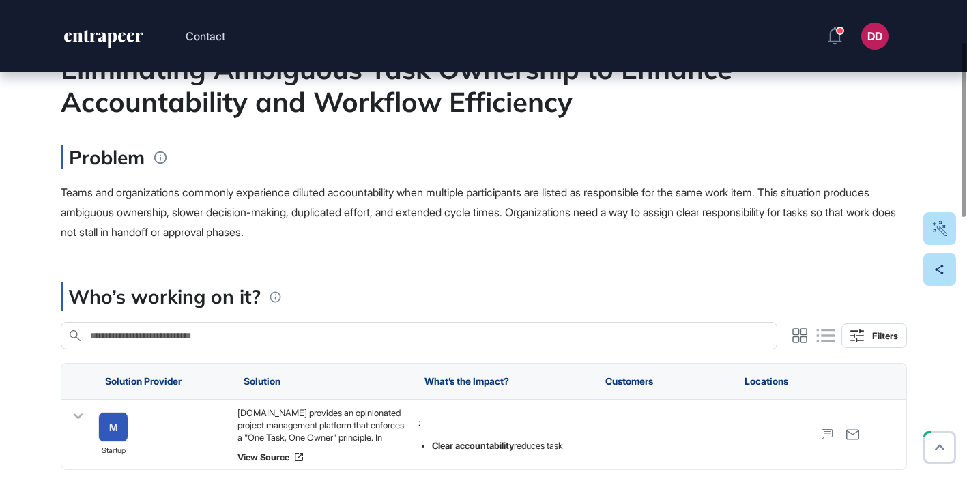
scroll to position [128, 0]
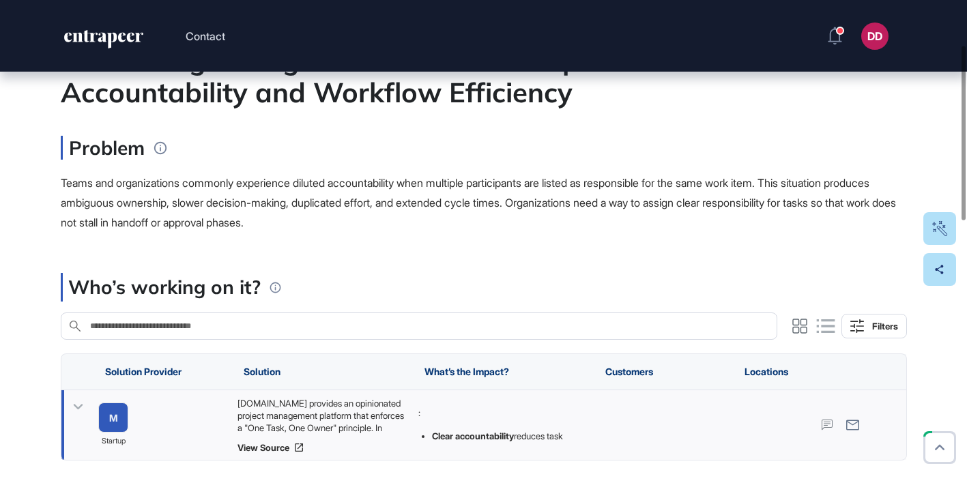
click at [75, 405] on icon at bounding box center [78, 407] width 20 height 20
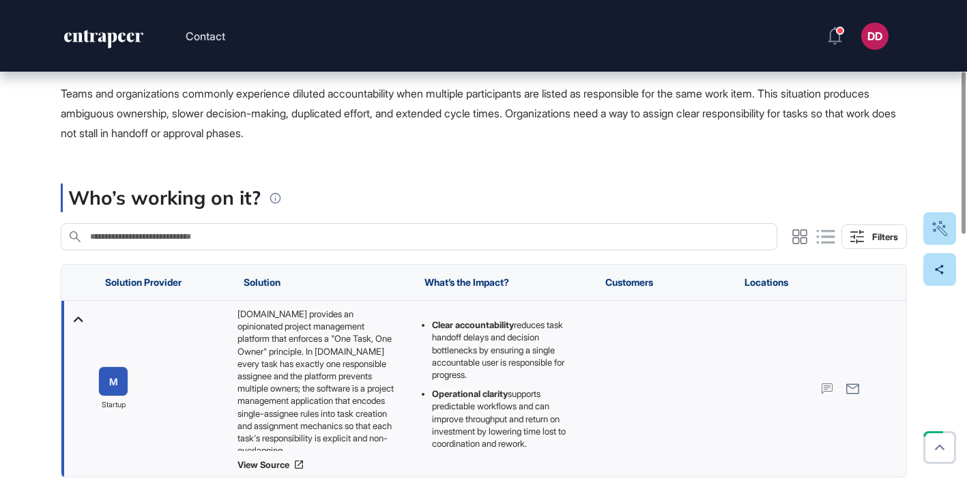
scroll to position [376, 0]
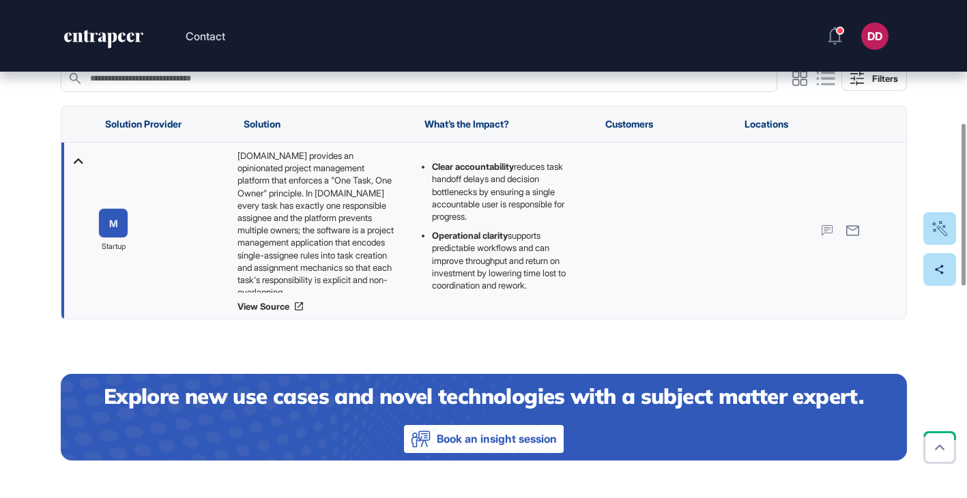
click at [76, 160] on icon at bounding box center [78, 160] width 10 height 5
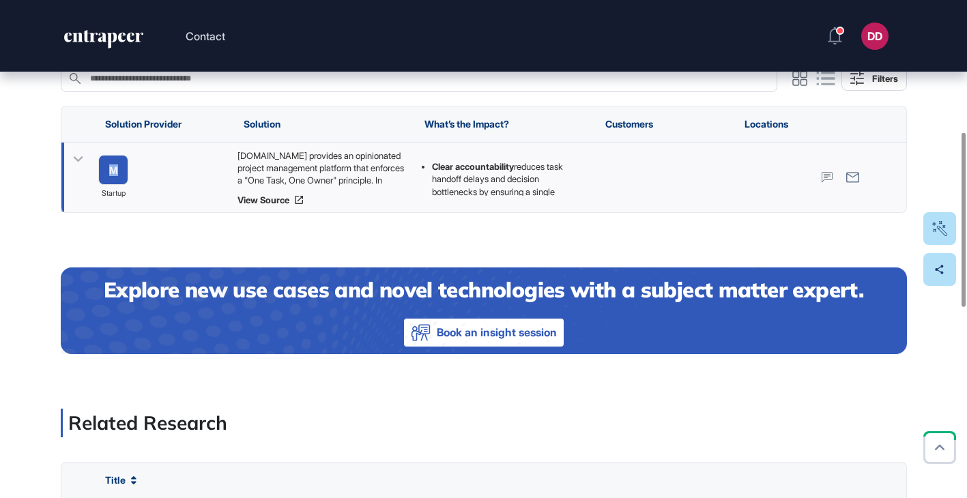
click at [76, 160] on icon at bounding box center [78, 159] width 10 height 5
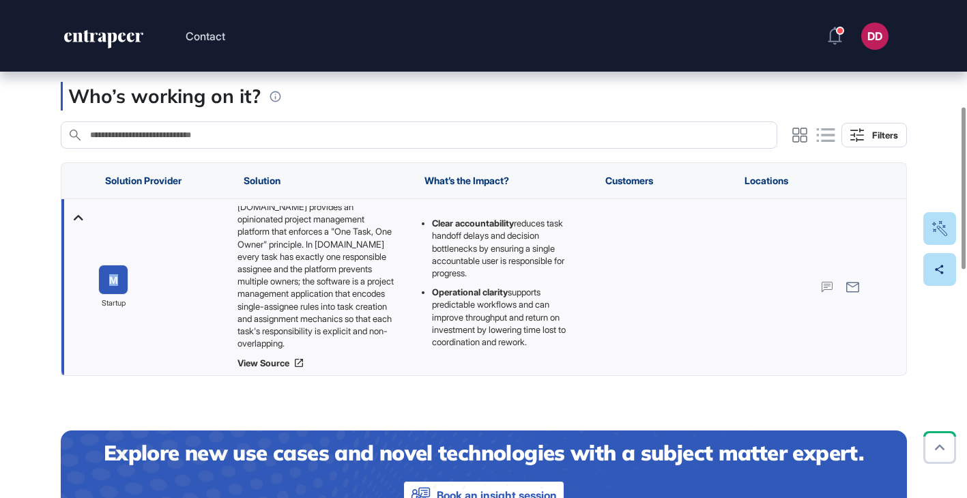
scroll to position [328, 0]
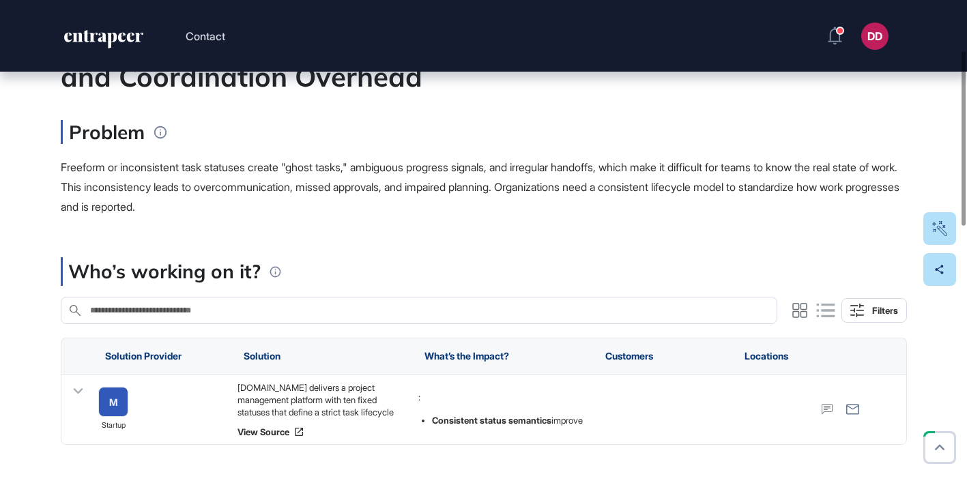
scroll to position [149, 0]
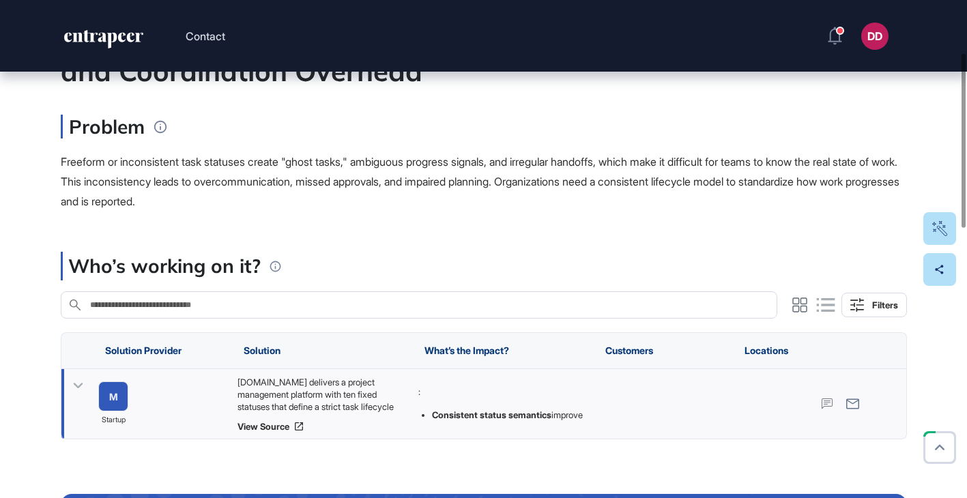
click at [76, 388] on icon at bounding box center [78, 386] width 20 height 20
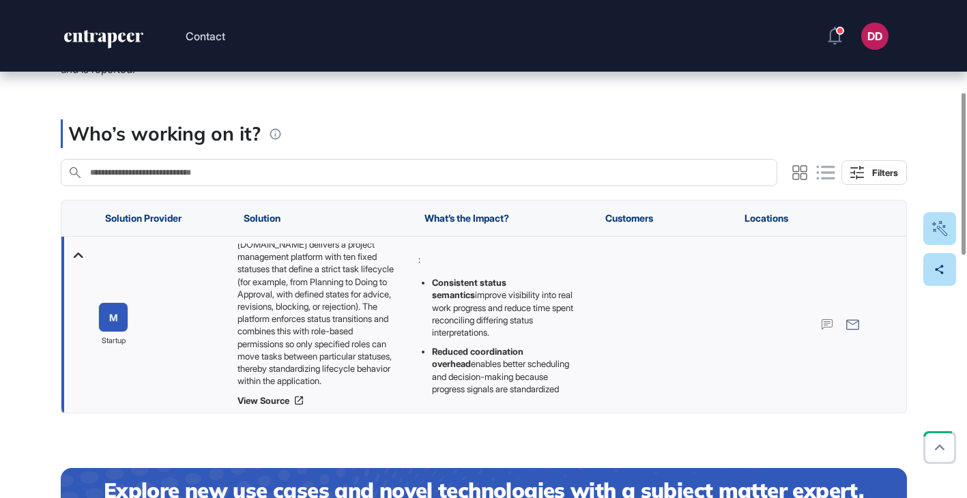
scroll to position [18, 0]
drag, startPoint x: 242, startPoint y: 281, endPoint x: 374, endPoint y: 298, distance: 133.4
click at [374, 298] on div "[DOMAIN_NAME] delivers a project management platform with ten fixed statuses th…" at bounding box center [320, 315] width 167 height 143
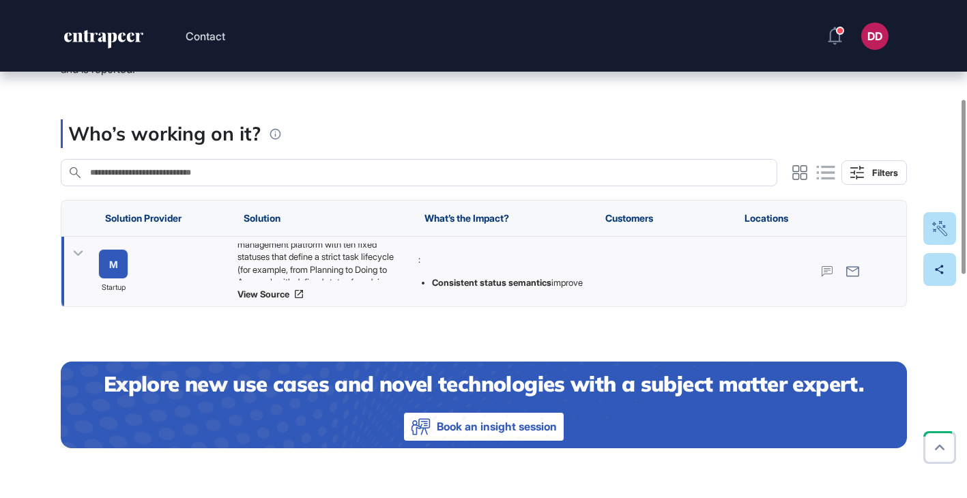
click at [81, 253] on icon at bounding box center [78, 253] width 10 height 5
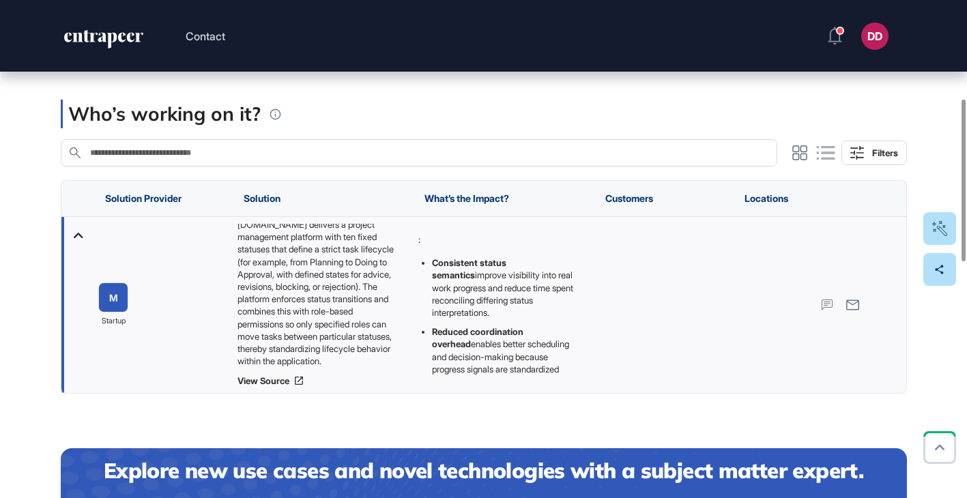
scroll to position [22, 0]
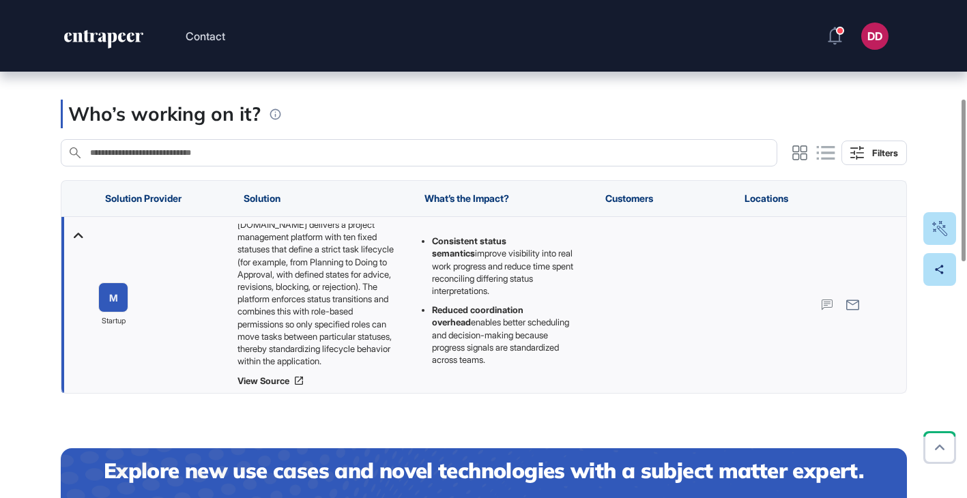
click at [77, 235] on icon at bounding box center [78, 235] width 20 height 20
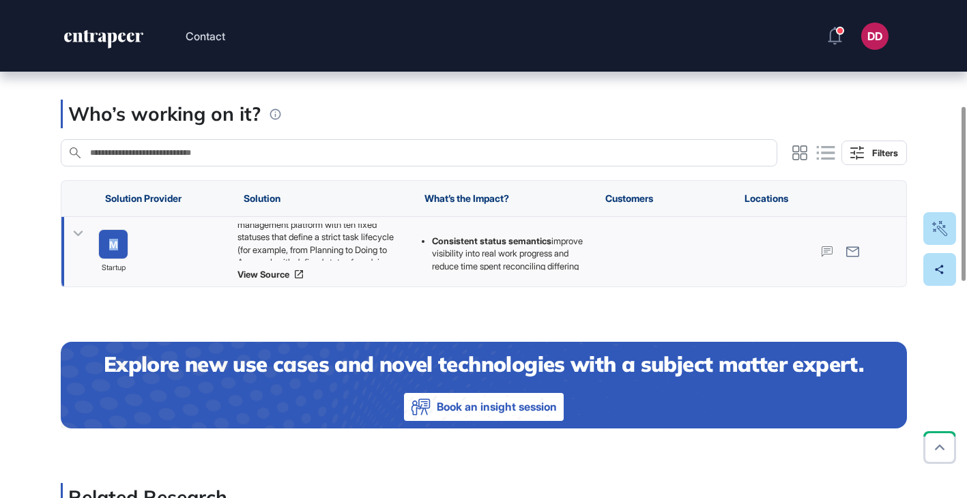
click at [77, 235] on icon at bounding box center [78, 233] width 10 height 5
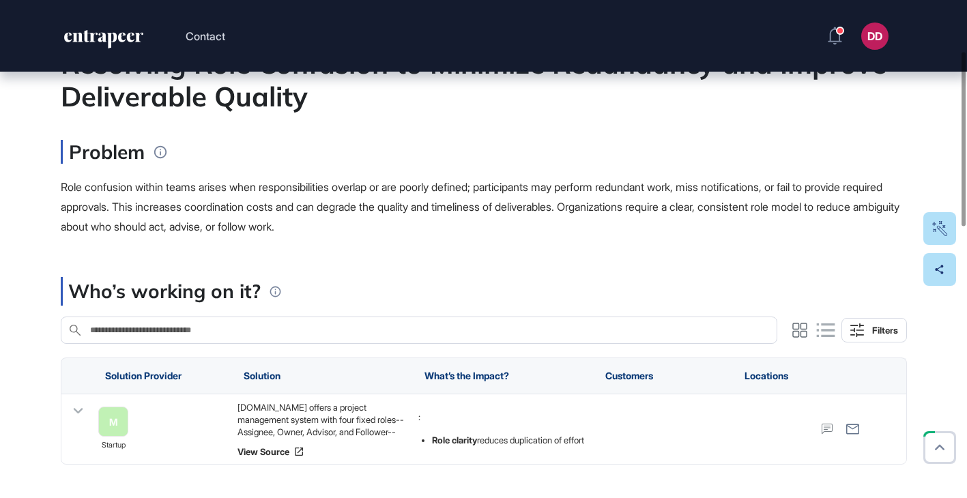
scroll to position [183, 0]
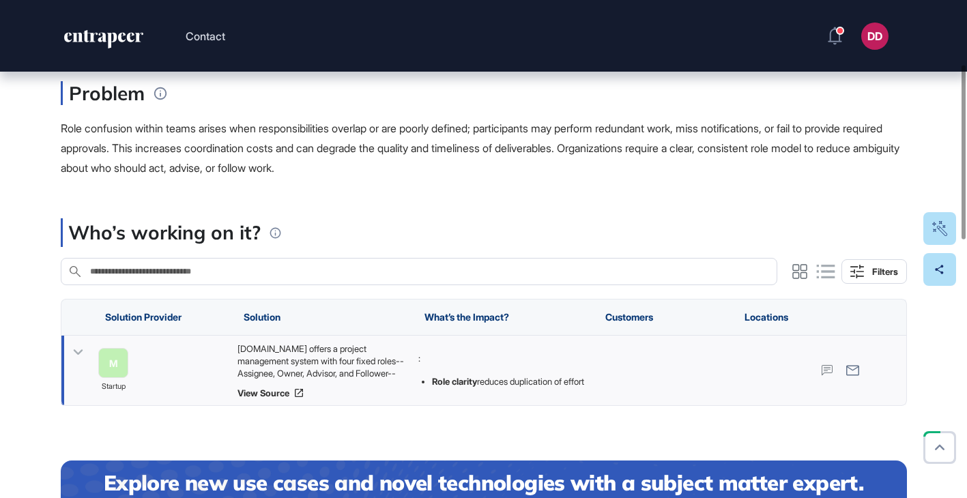
click at [77, 350] on icon at bounding box center [78, 353] width 20 height 20
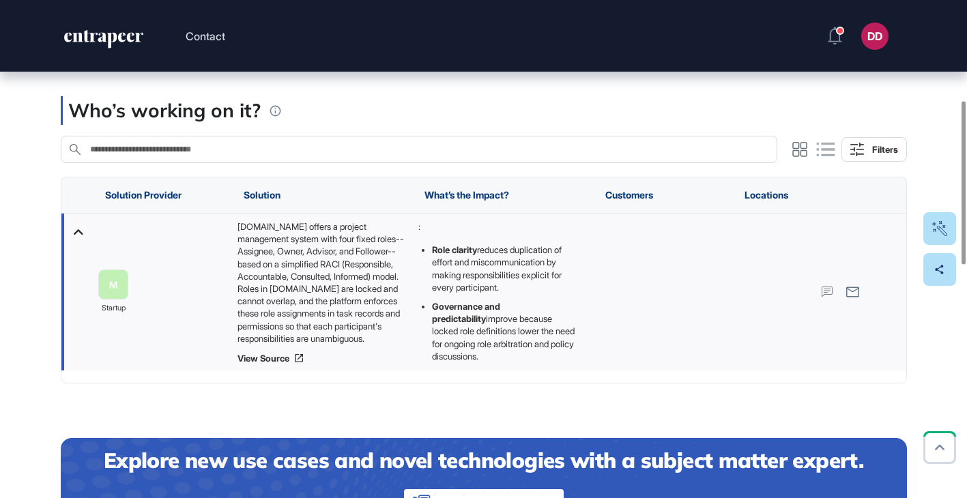
scroll to position [306, 0]
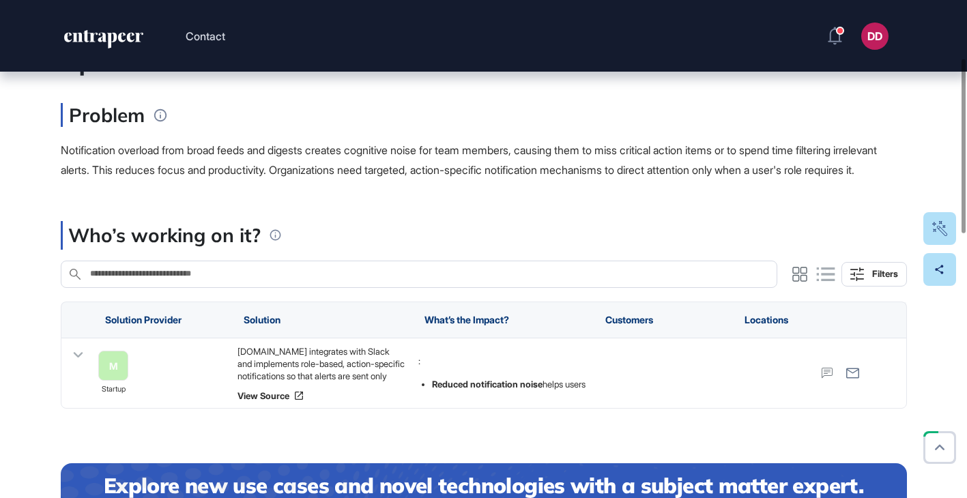
scroll to position [166, 0]
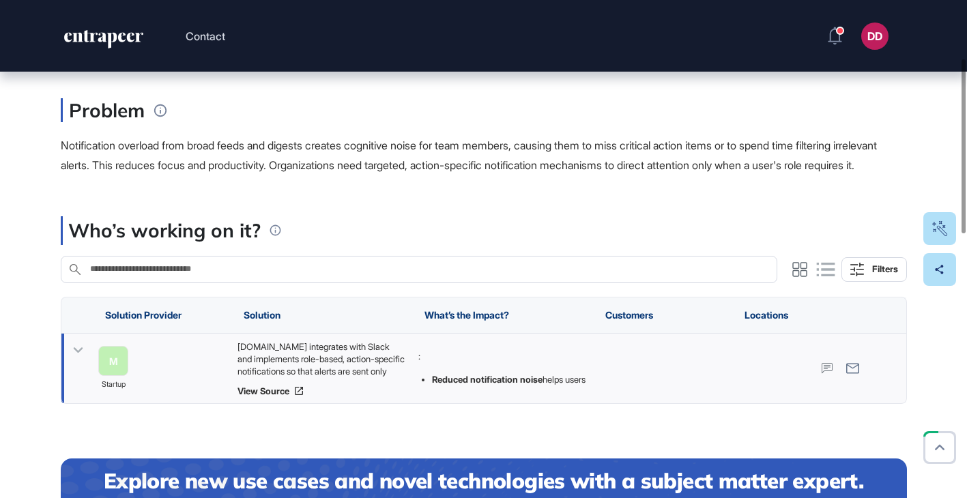
click at [72, 360] on icon at bounding box center [78, 351] width 20 height 20
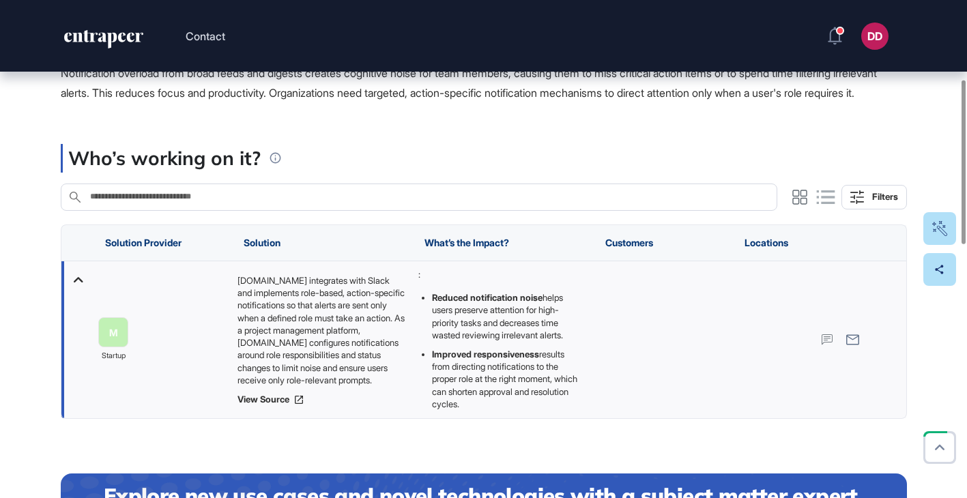
scroll to position [242, 0]
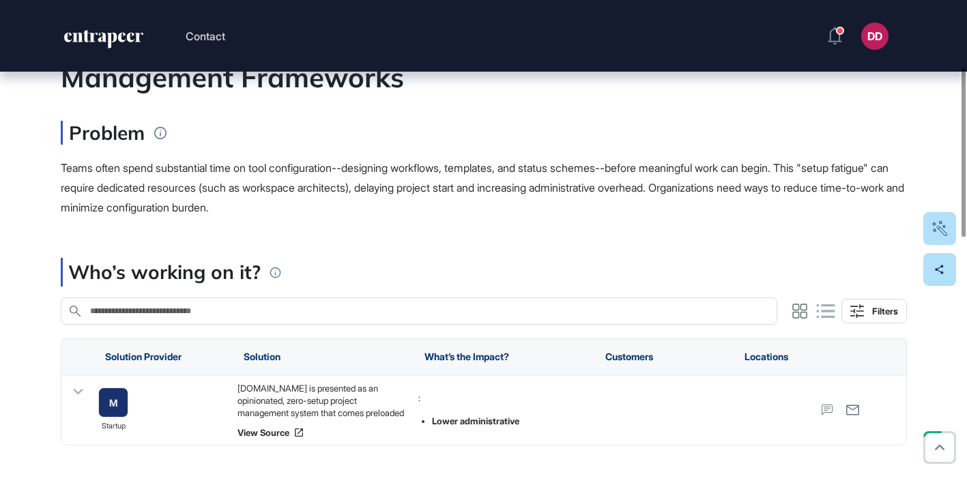
scroll to position [196, 0]
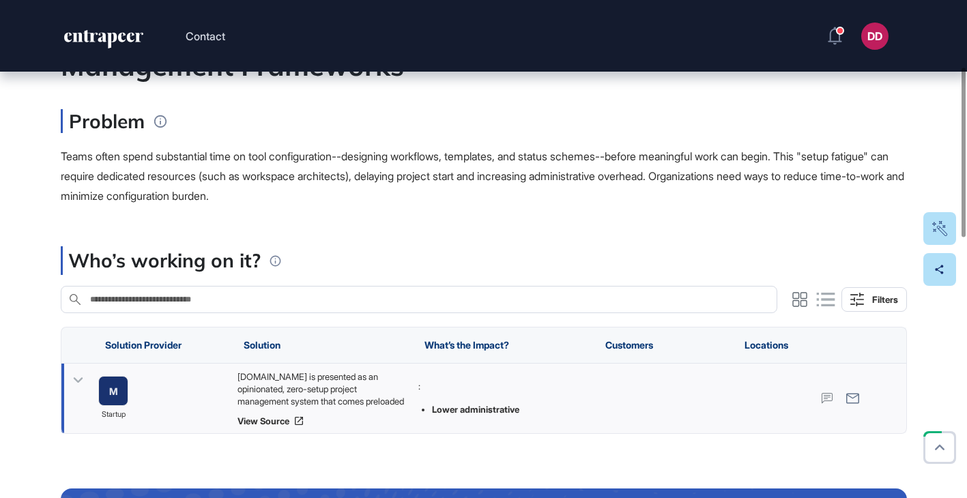
click at [78, 384] on icon at bounding box center [78, 381] width 20 height 20
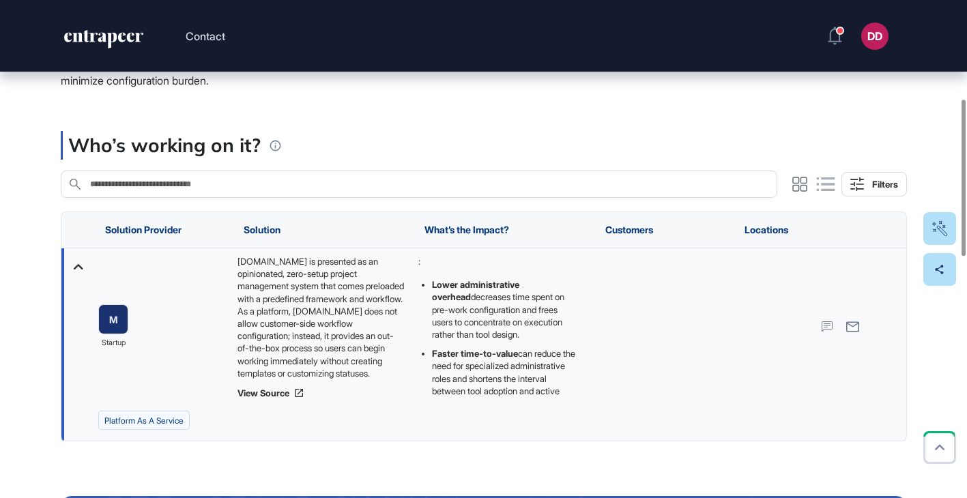
scroll to position [314, 0]
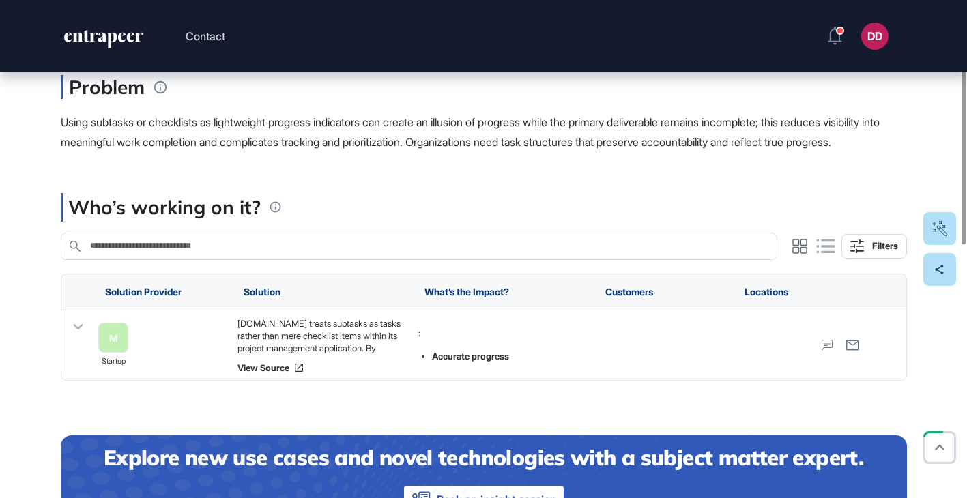
scroll to position [197, 0]
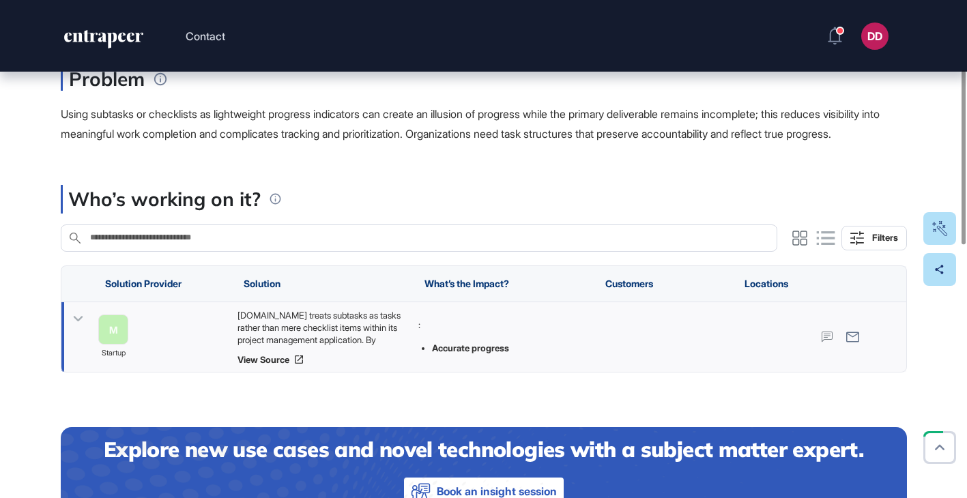
click at [80, 329] on icon at bounding box center [78, 319] width 20 height 20
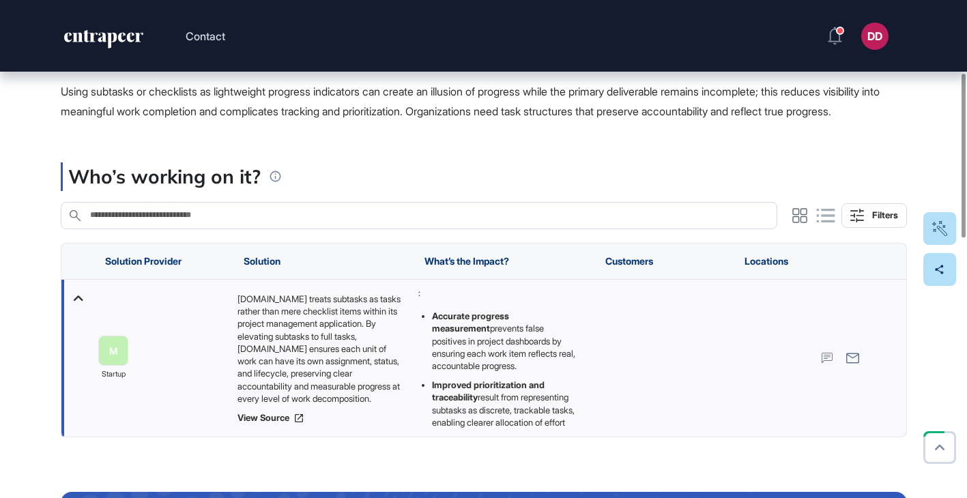
scroll to position [225, 0]
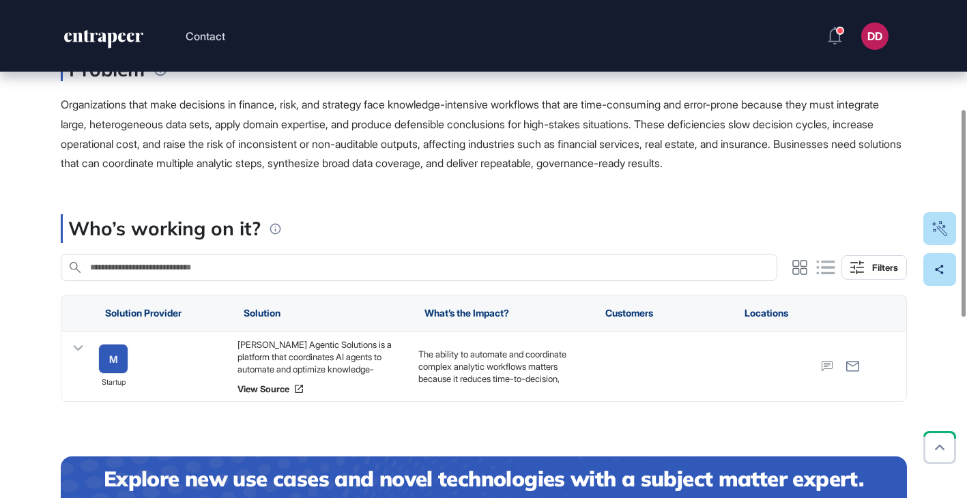
scroll to position [262, 0]
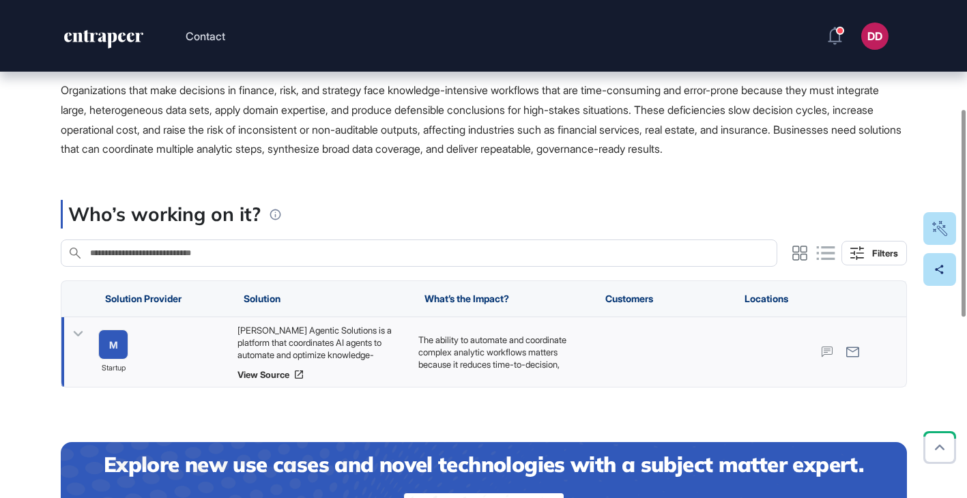
click at [77, 332] on icon at bounding box center [78, 334] width 20 height 20
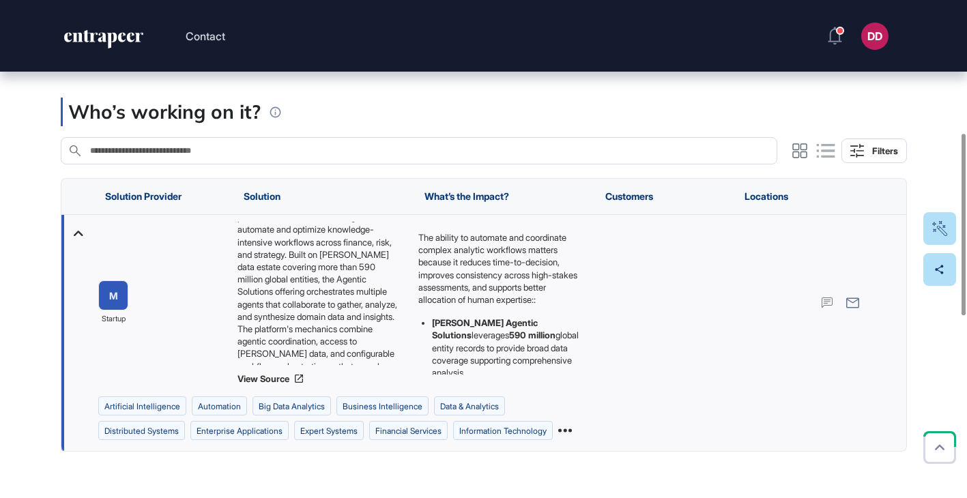
scroll to position [28, 0]
drag, startPoint x: 271, startPoint y: 250, endPoint x: 375, endPoint y: 253, distance: 103.8
click at [375, 253] on div "Moody's Agentic Solutions is a platform that coordinates AI agents to automate …" at bounding box center [320, 293] width 167 height 143
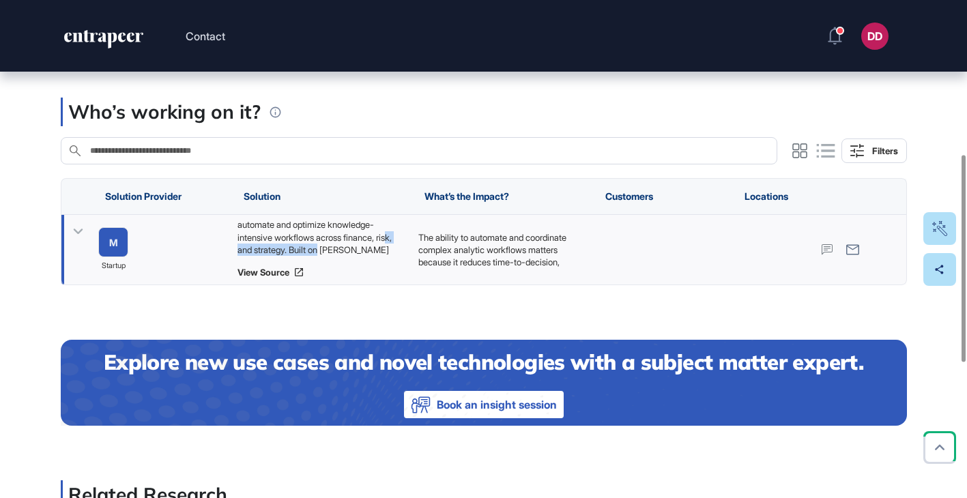
scroll to position [371, 0]
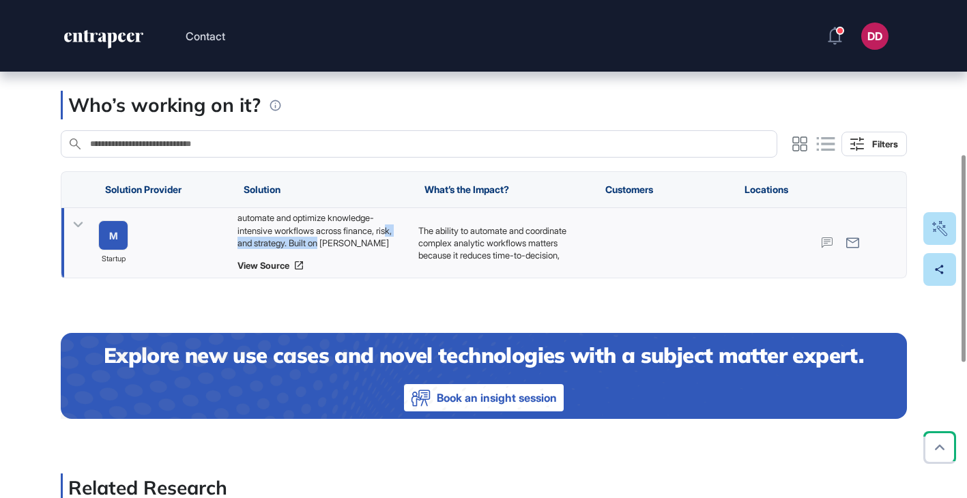
click at [74, 218] on icon at bounding box center [78, 225] width 20 height 20
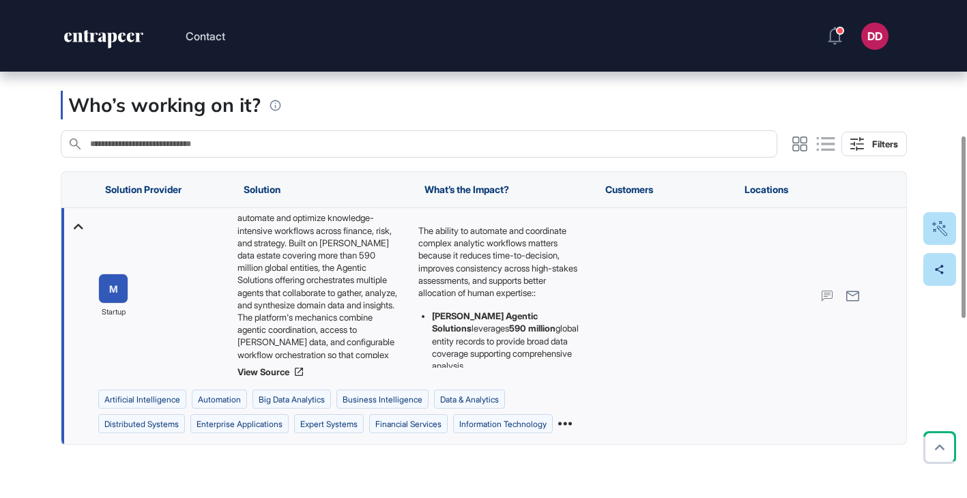
click at [359, 145] on input "text" at bounding box center [429, 144] width 680 height 11
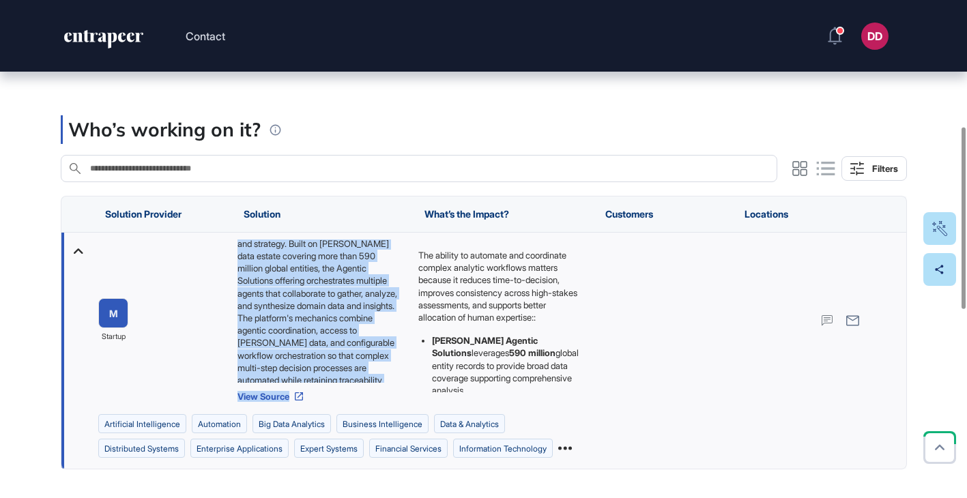
scroll to position [80, 0]
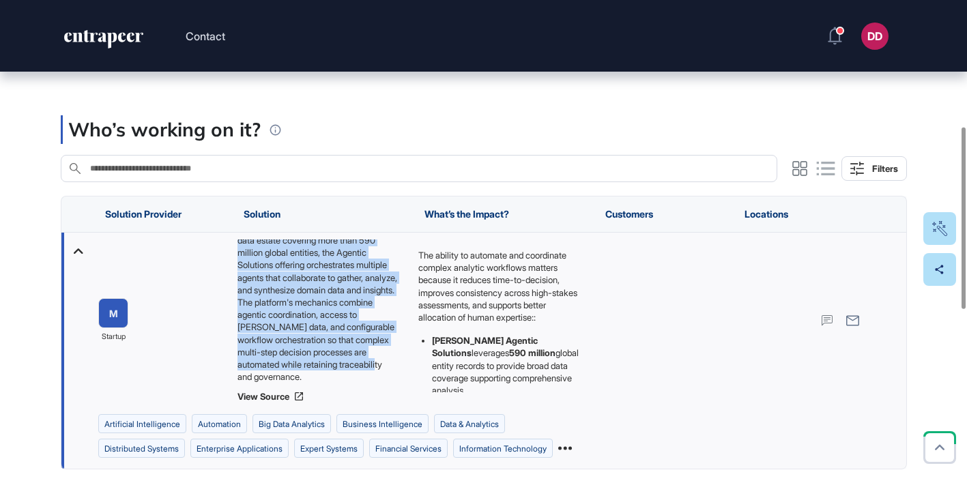
drag, startPoint x: 238, startPoint y: 244, endPoint x: 397, endPoint y: 377, distance: 207.4
click at [397, 377] on div "Moody's Agentic Solutions is a platform that coordinates AI agents to automate …" at bounding box center [320, 311] width 167 height 143
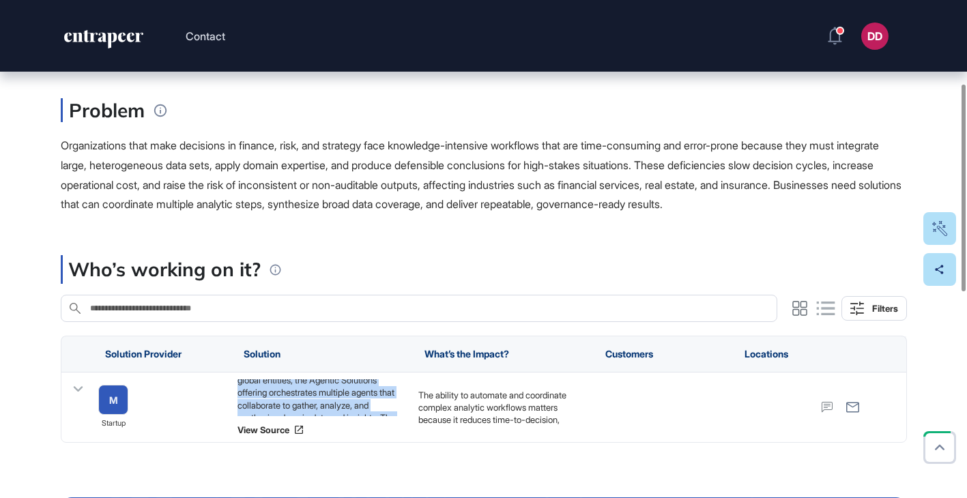
scroll to position [201, 0]
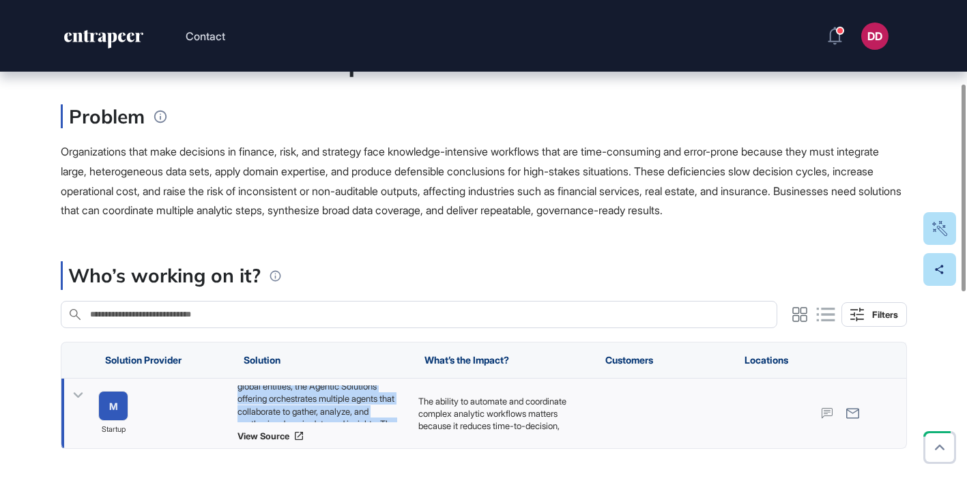
copy div "Moody's Agentic Solutions is a platform that coordinates AI agents to automate …"
click at [79, 398] on icon at bounding box center [78, 396] width 20 height 20
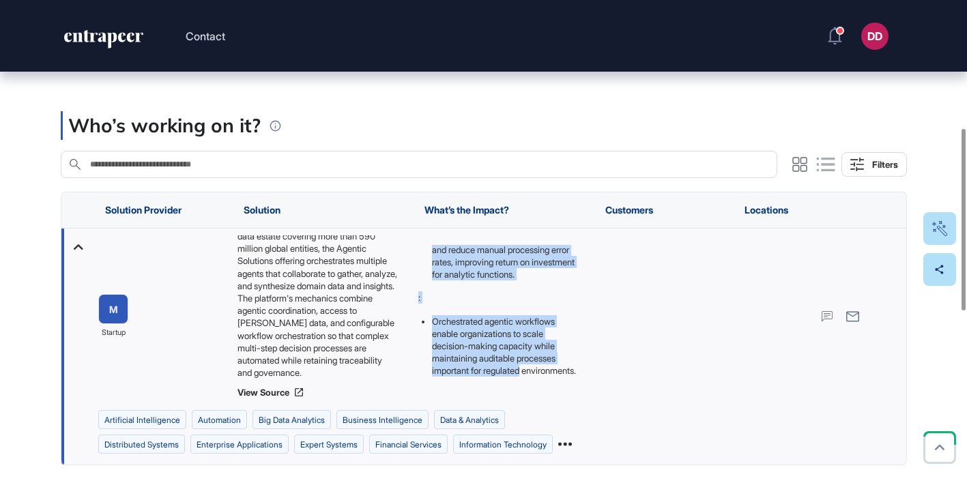
scroll to position [245, 0]
drag, startPoint x: 418, startPoint y: 249, endPoint x: 556, endPoint y: 398, distance: 202.9
click at [556, 398] on div "The ability to automate and coordinate complex analytic workflows matters becau…" at bounding box center [501, 317] width 181 height 176
copy div "The ability to automate and coordinate complex analytic workflows matters becau…"
click at [37, 167] on div "Edit Page Use Case Tag for Gameboard Build Partner Invest Acquire artificial in…" at bounding box center [483, 346] width 967 height 1250
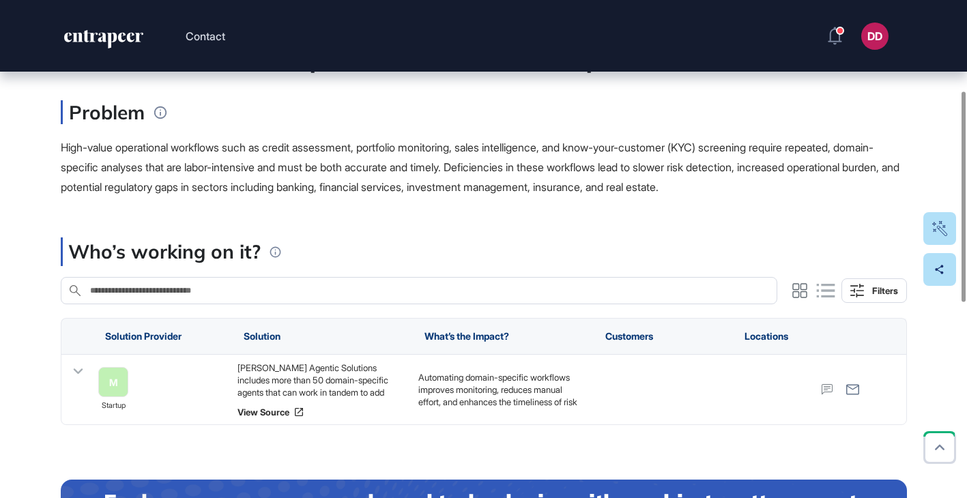
scroll to position [223, 0]
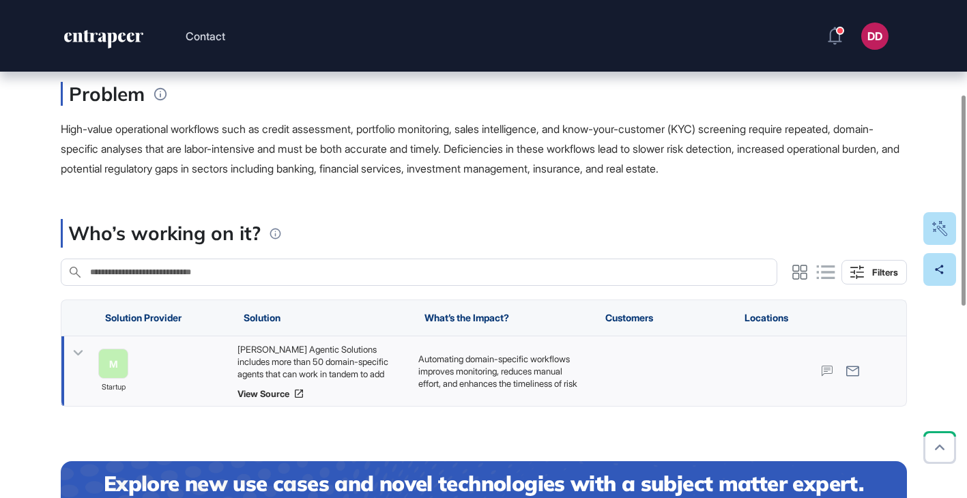
click at [76, 352] on icon at bounding box center [78, 353] width 20 height 20
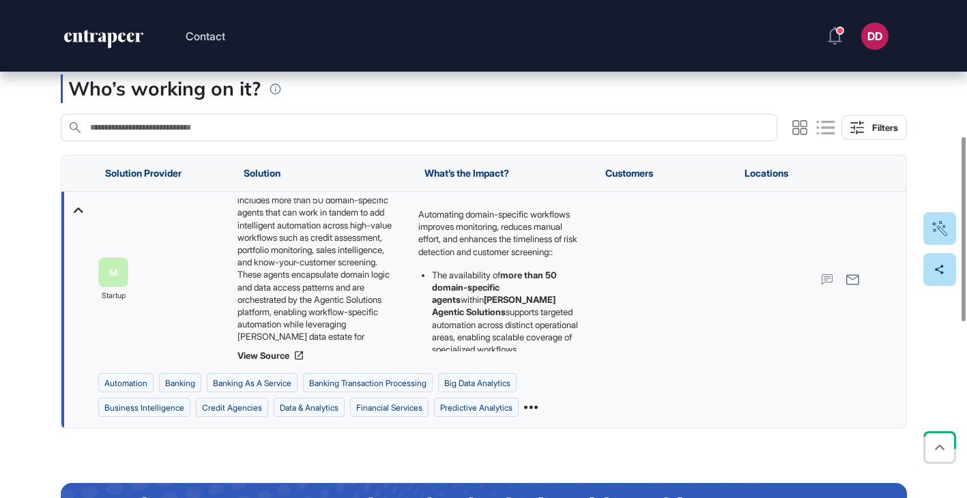
scroll to position [31, 0]
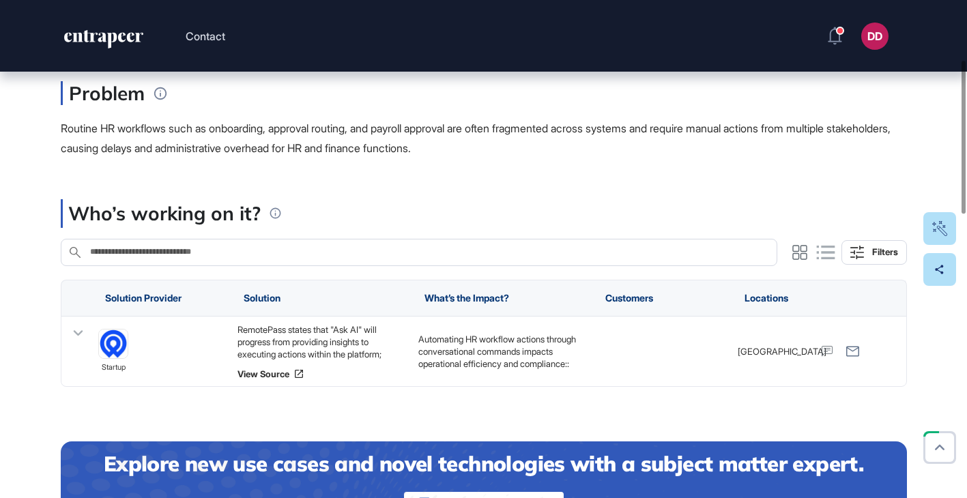
scroll to position [225, 0]
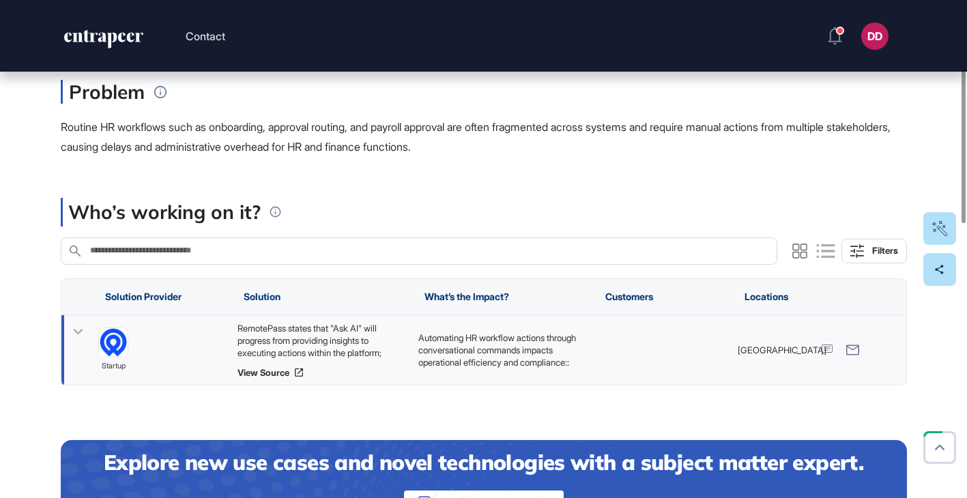
click at [82, 329] on icon at bounding box center [78, 331] width 10 height 5
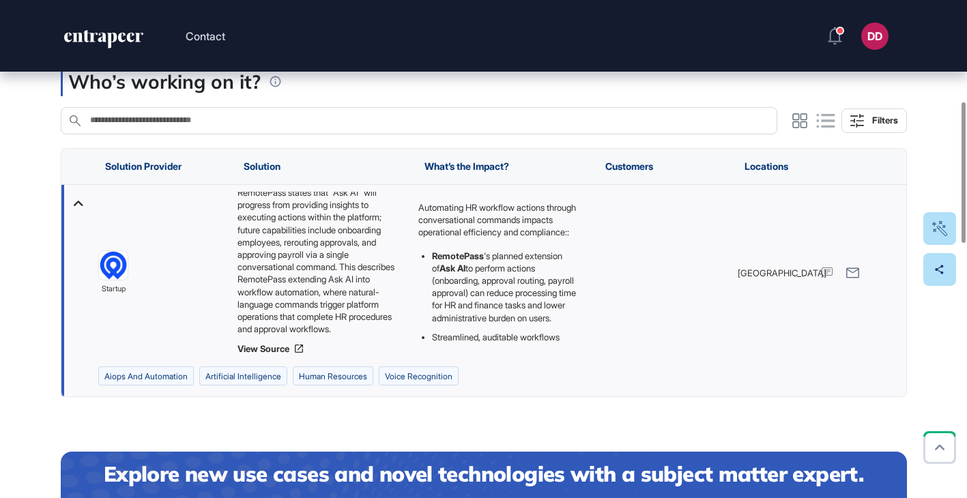
scroll to position [361, 0]
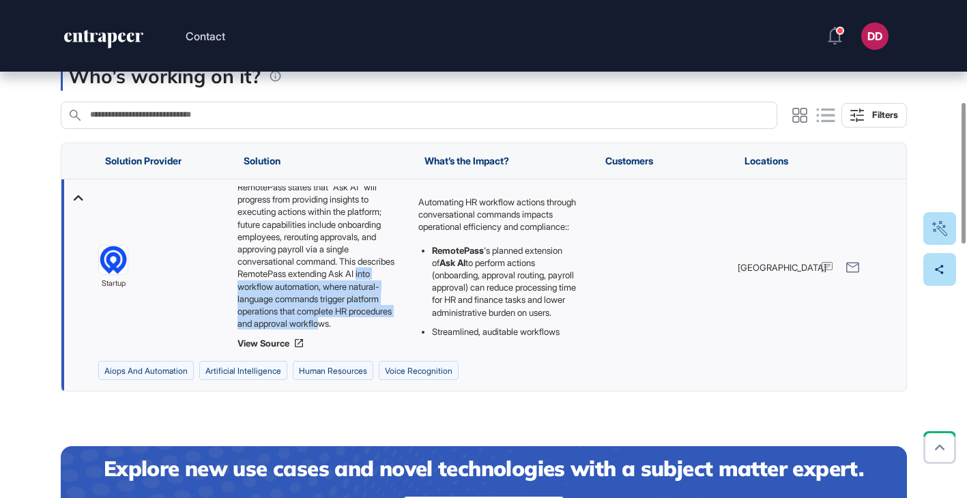
drag, startPoint x: 248, startPoint y: 286, endPoint x: 378, endPoint y: 324, distance: 135.7
click at [378, 324] on div "RemotePass states that "Ask AI" will progress from providing insights to execut…" at bounding box center [320, 257] width 167 height 143
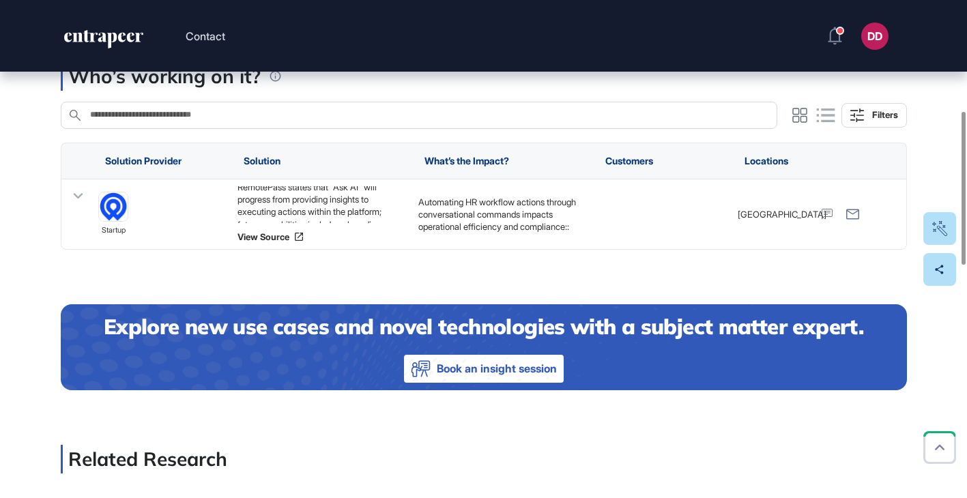
click at [78, 195] on icon at bounding box center [78, 195] width 10 height 5
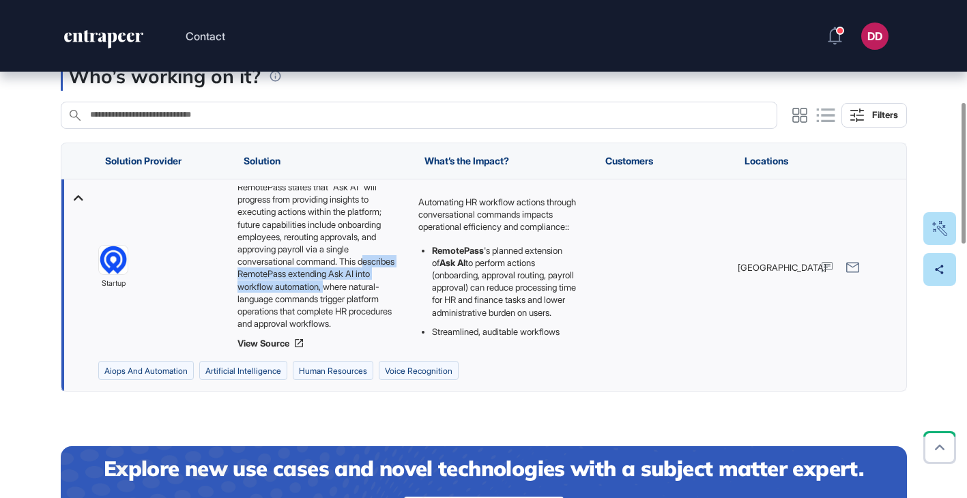
drag, startPoint x: 244, startPoint y: 273, endPoint x: 362, endPoint y: 281, distance: 119.0
click at [362, 281] on div "RemotePass states that "Ask AI" will progress from providing insights to execut…" at bounding box center [320, 257] width 167 height 143
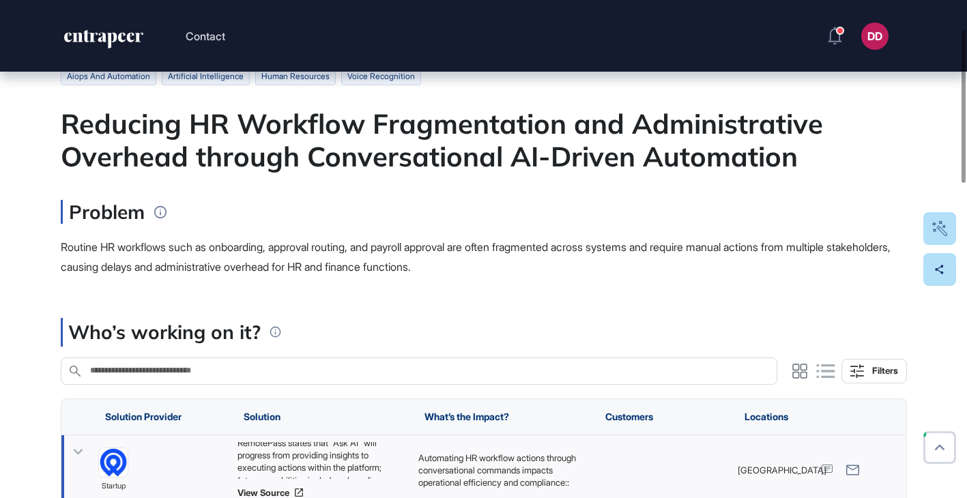
scroll to position [94, 0]
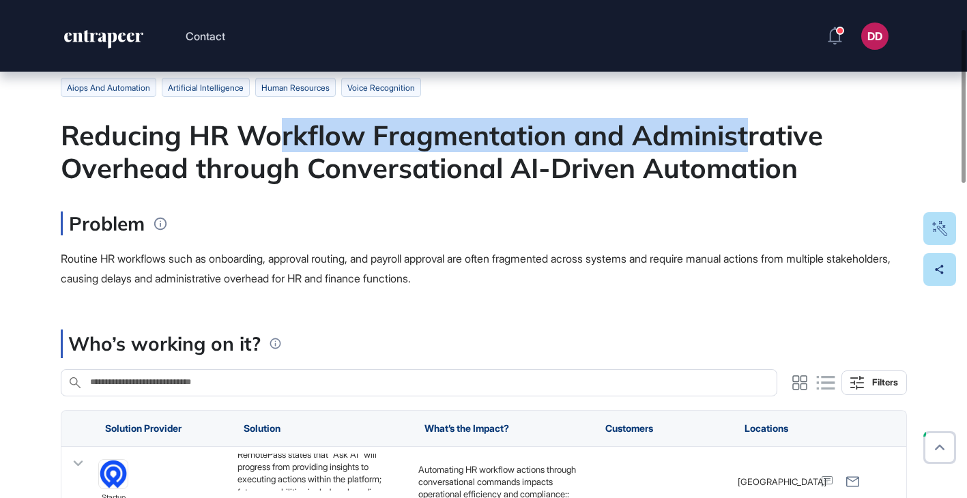
drag, startPoint x: 275, startPoint y: 141, endPoint x: 748, endPoint y: 148, distance: 473.1
click at [748, 148] on div "Reducing HR Workflow Fragmentation and Administrative Overhead through Conversa…" at bounding box center [484, 152] width 846 height 66
click at [749, 148] on div "Reducing HR Workflow Fragmentation and Administrative Overhead through Conversa…" at bounding box center [484, 152] width 846 height 66
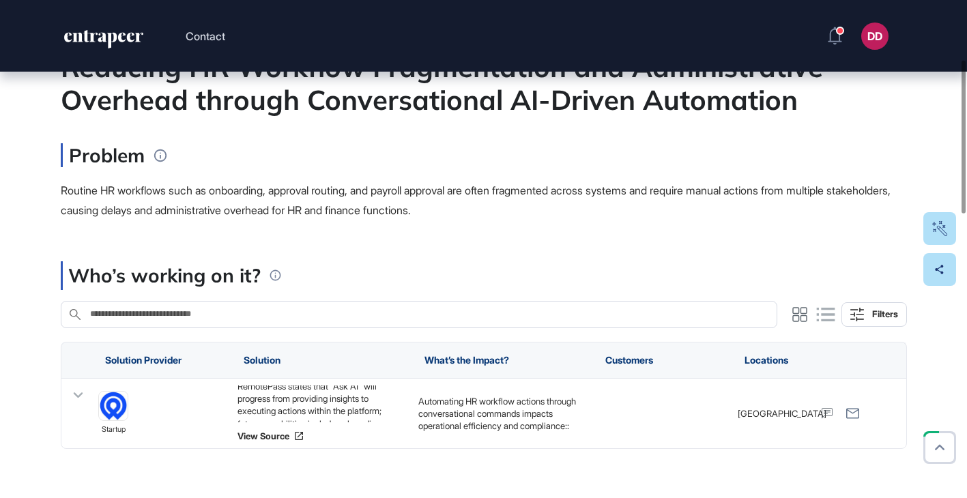
scroll to position [211, 0]
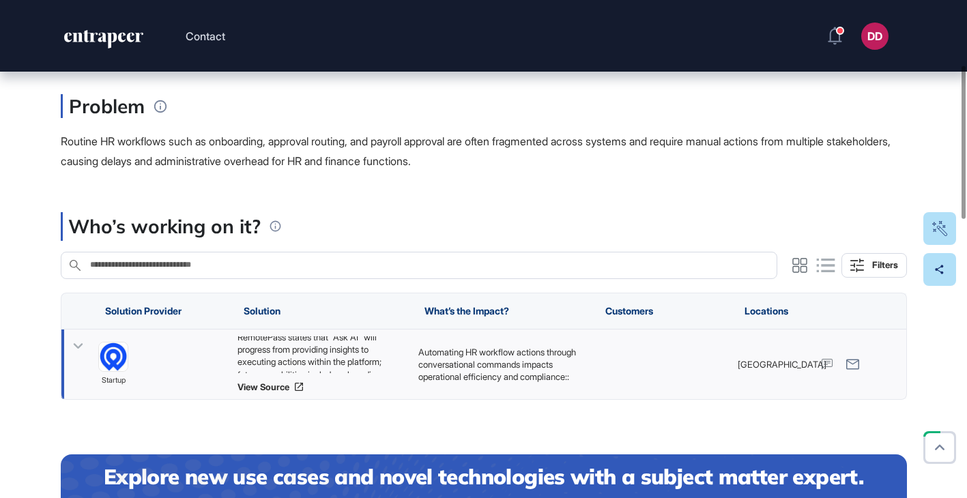
click at [80, 349] on icon at bounding box center [78, 346] width 20 height 20
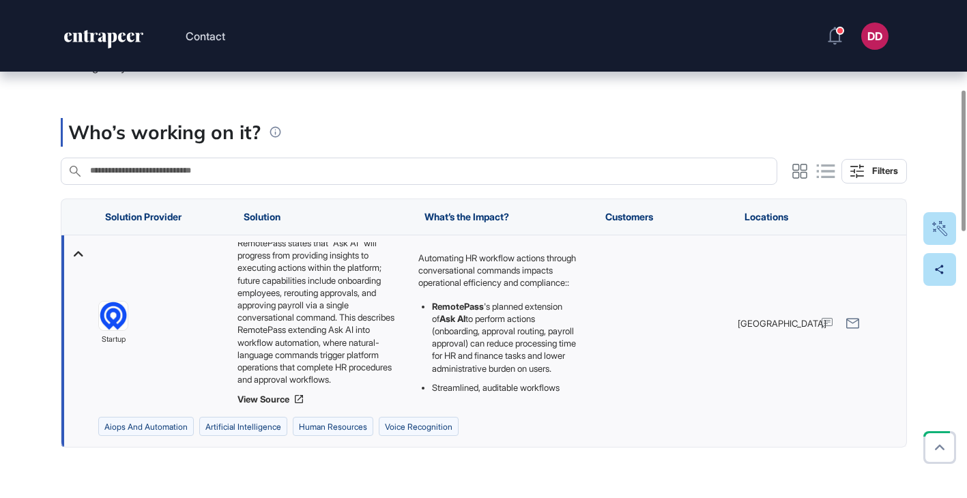
scroll to position [317, 0]
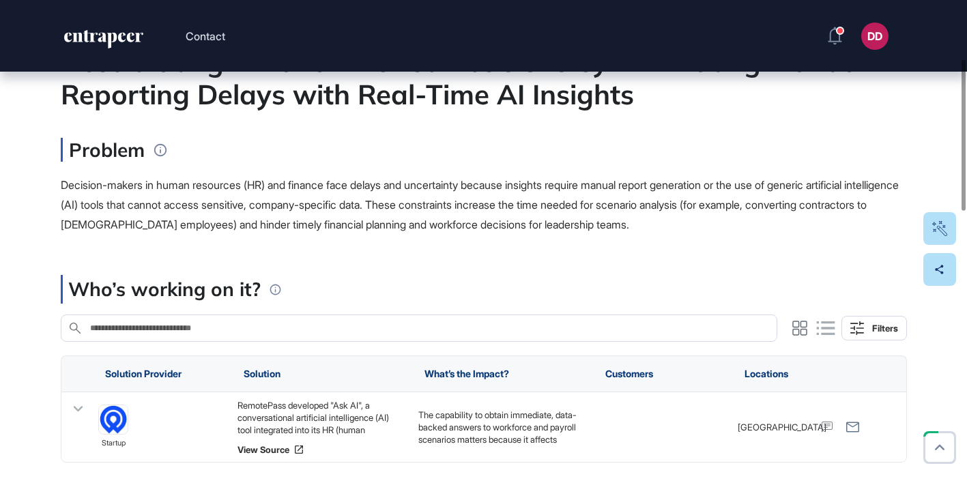
scroll to position [194, 0]
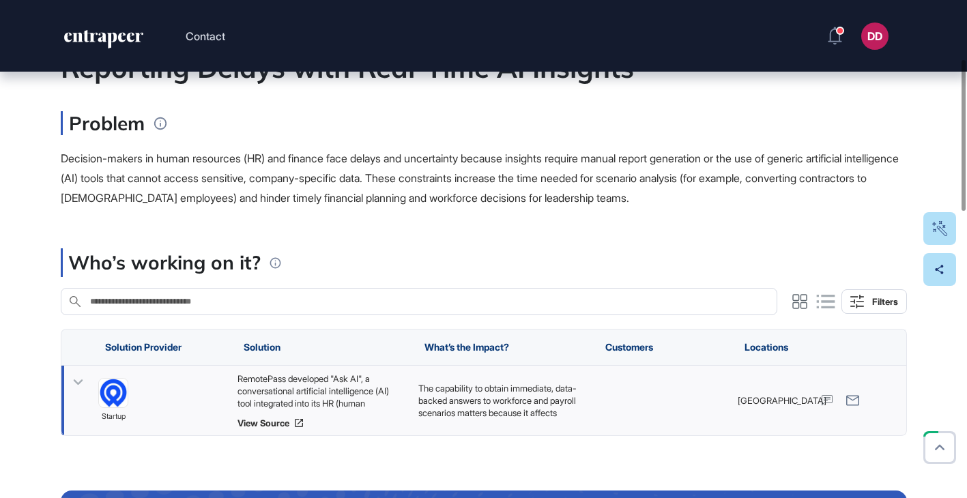
click at [78, 384] on icon at bounding box center [78, 382] width 10 height 5
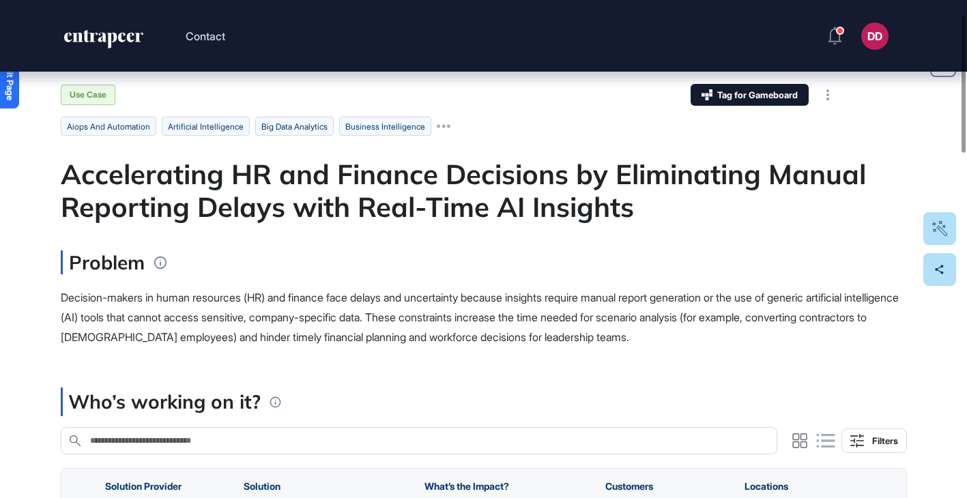
scroll to position [52, 0]
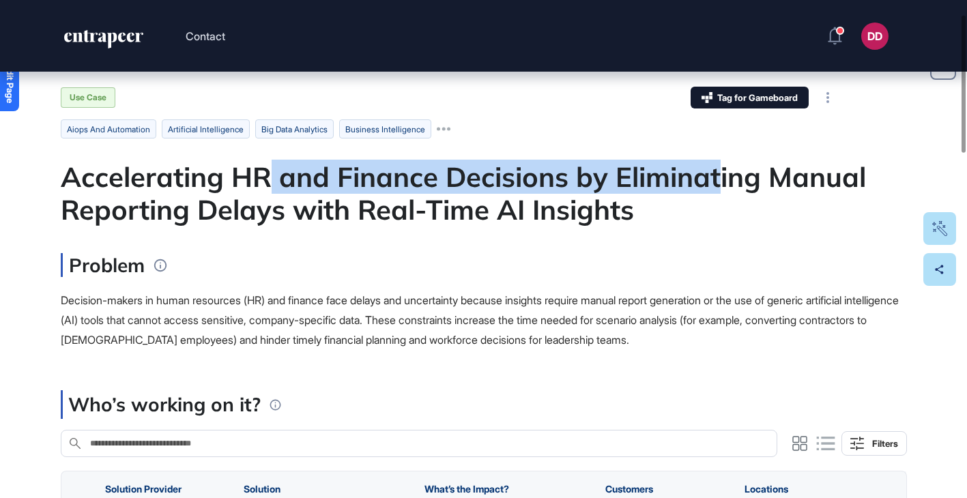
drag, startPoint x: 270, startPoint y: 180, endPoint x: 709, endPoint y: 180, distance: 439.6
click at [710, 180] on div "Accelerating HR and Finance Decisions by Eliminating Manual Reporting Delays wi…" at bounding box center [484, 193] width 846 height 66
click at [504, 311] on div "Decision-makers in human resources (HR) and finance face delays and uncertainty…" at bounding box center [484, 320] width 846 height 59
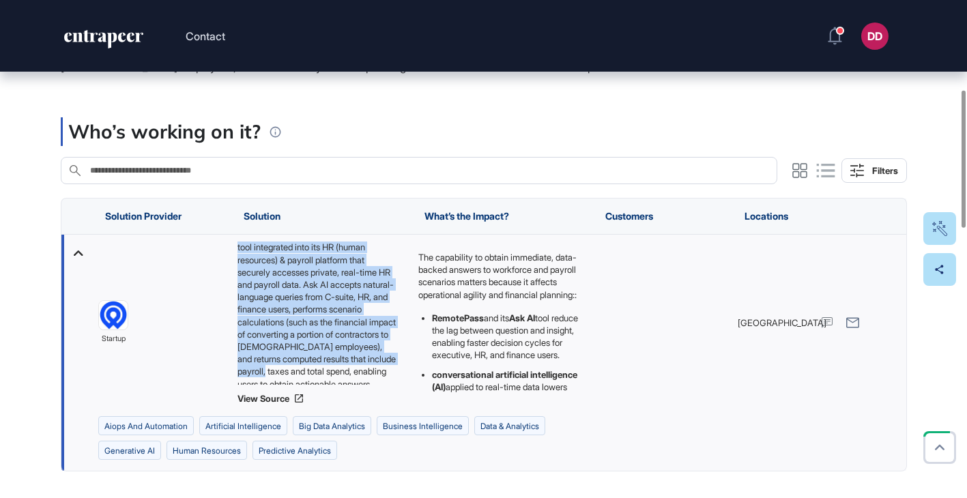
scroll to position [55, 0]
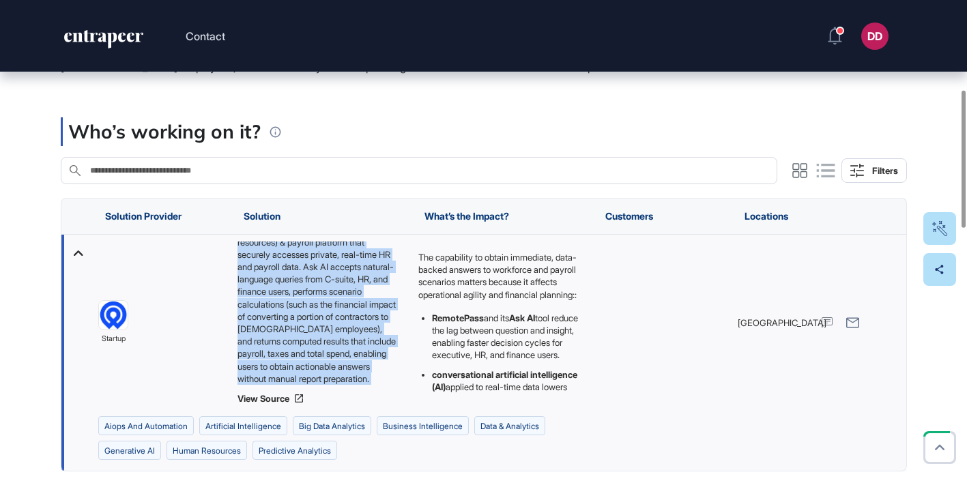
drag, startPoint x: 237, startPoint y: 246, endPoint x: 387, endPoint y: 388, distance: 206.7
click at [388, 389] on div "RemotePass developed "Ask AI", a conversational artificial intelligence (AI) to…" at bounding box center [320, 323] width 167 height 162
copy div "RemotePass developed "Ask AI", a conversational artificial intelligence (AI) to…"
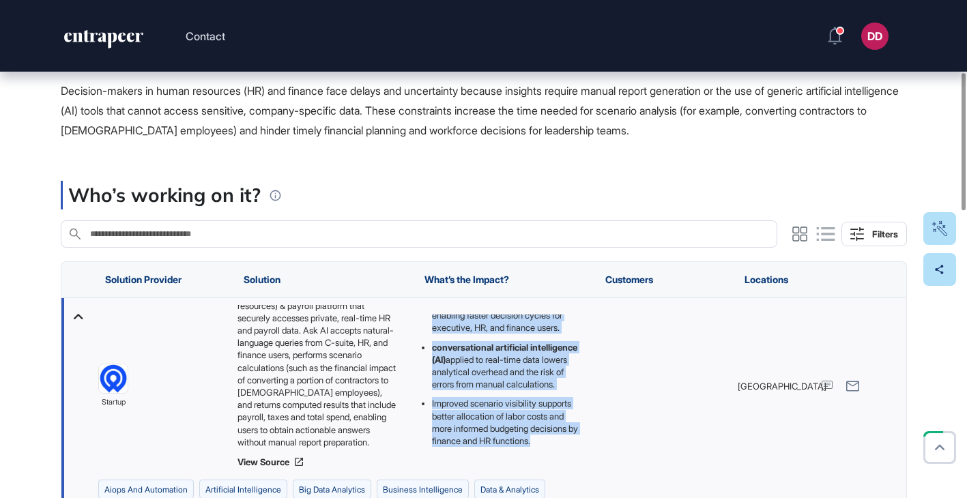
scroll to position [141, 0]
drag, startPoint x: 417, startPoint y: 319, endPoint x: 505, endPoint y: 458, distance: 164.2
click at [505, 458] on div "The capability to obtain immediate, data-backed answers to workforce and payrol…" at bounding box center [501, 386] width 181 height 176
copy div "The capability to obtain immediate, data-backed answers to workforce and payrol…"
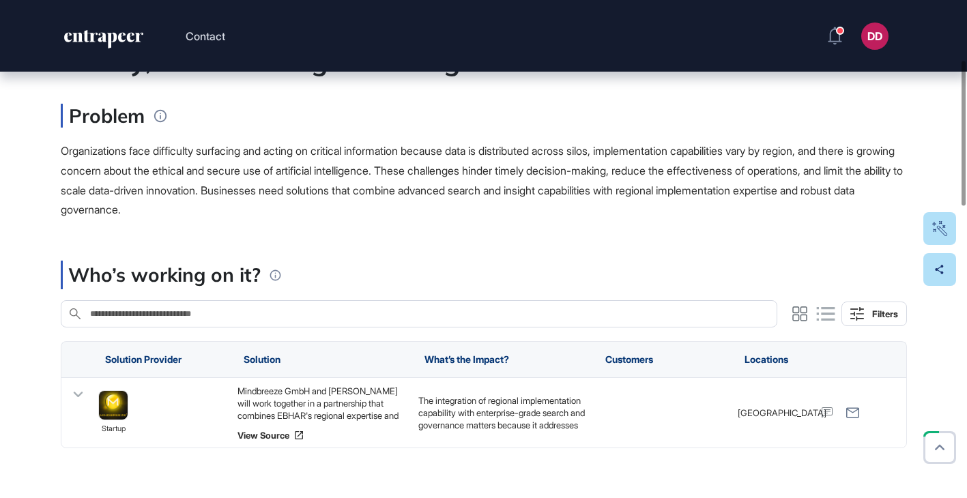
scroll to position [206, 0]
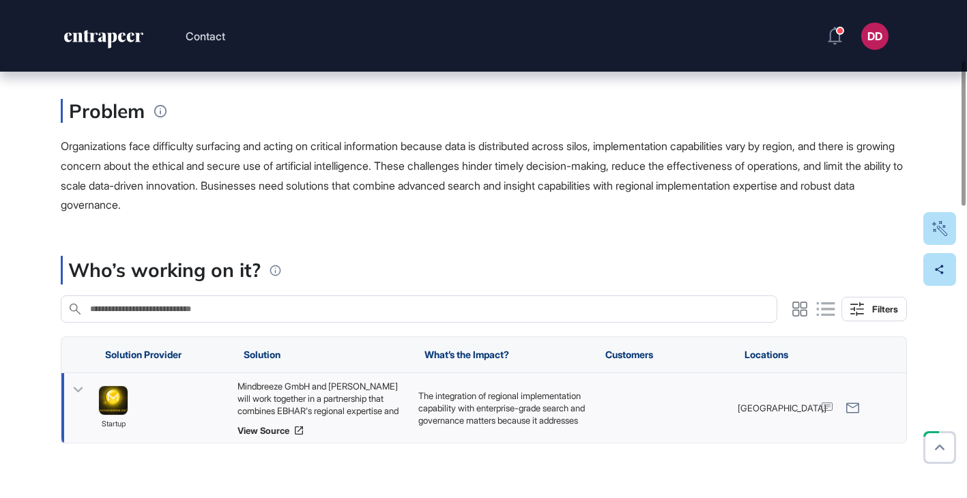
click at [77, 392] on icon at bounding box center [78, 389] width 10 height 5
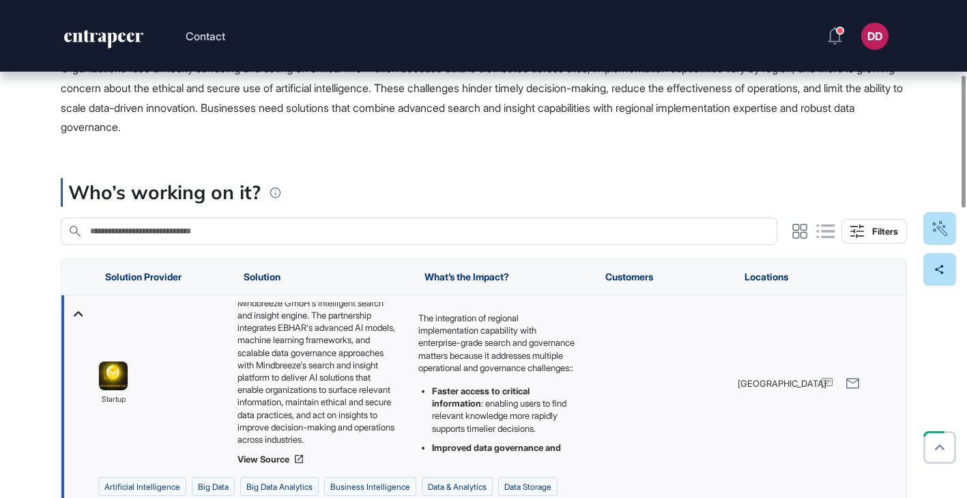
scroll to position [283, 0]
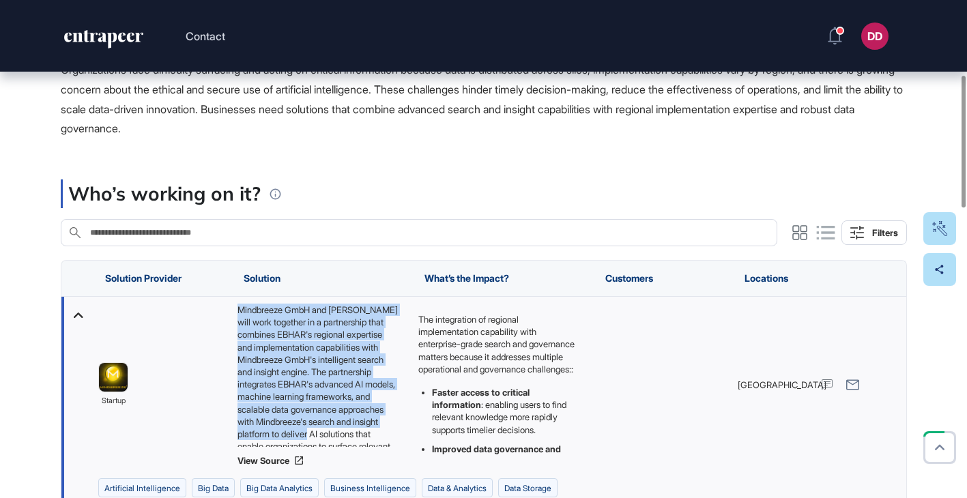
scroll to position [68, 0]
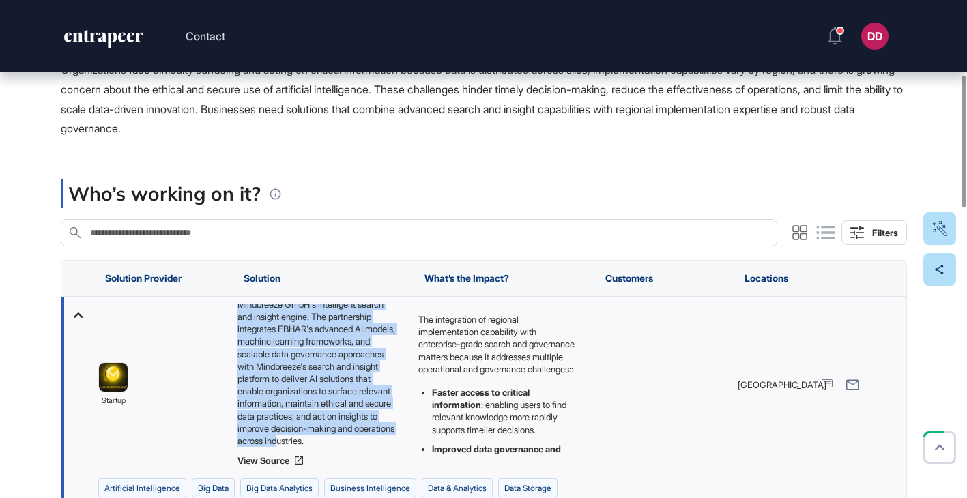
drag, startPoint x: 238, startPoint y: 307, endPoint x: 385, endPoint y: 440, distance: 198.1
click at [384, 440] on div "Mindbreeze GmbH and EBHAR will work together in a partnership that combines EBH…" at bounding box center [320, 375] width 167 height 143
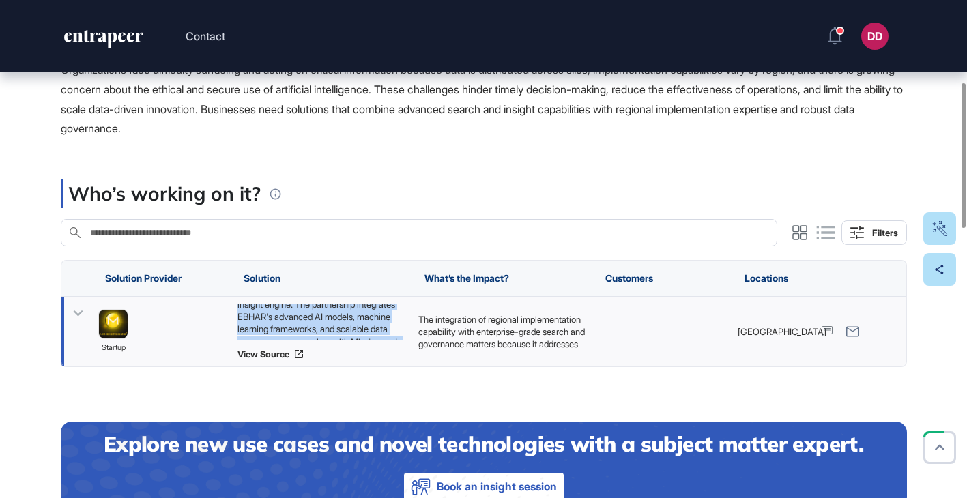
copy div "Mindbreeze GmbH and EBHAR will work together in a partnership that combines EBH…"
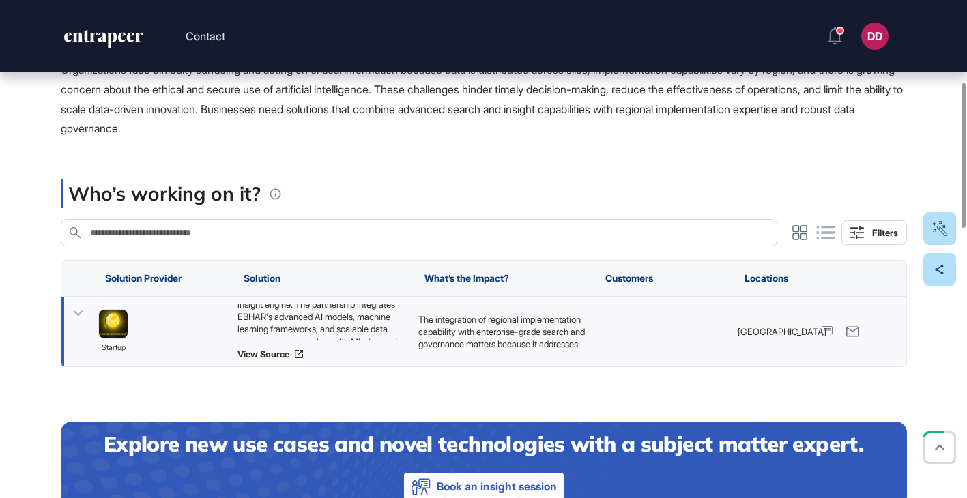
click at [81, 317] on icon at bounding box center [78, 314] width 20 height 20
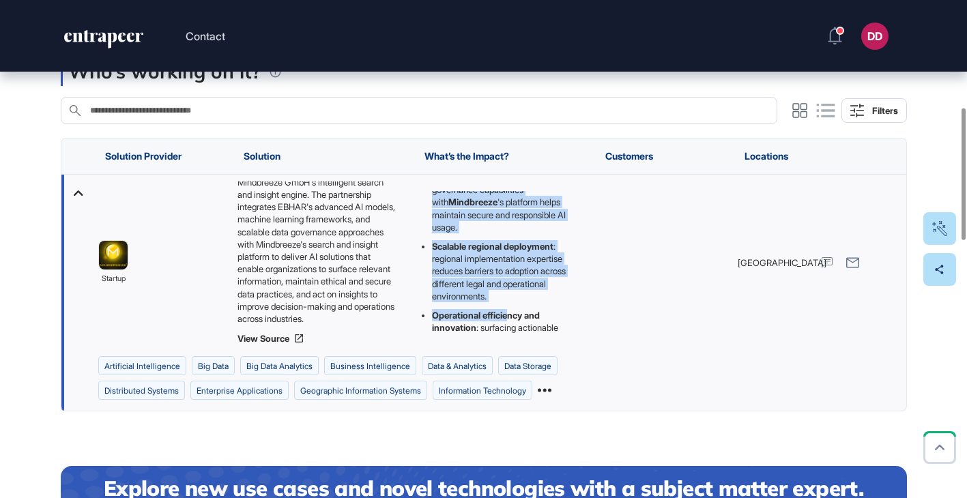
scroll to position [222, 0]
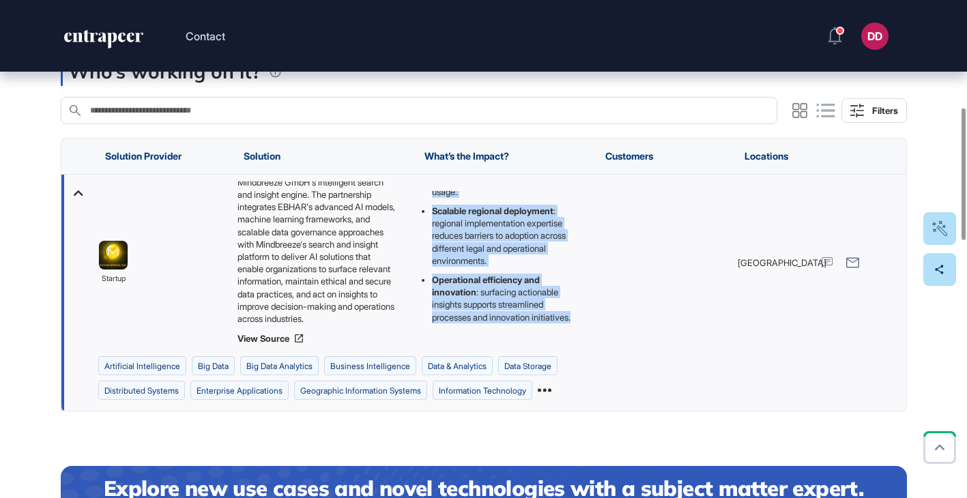
drag, startPoint x: 418, startPoint y: 194, endPoint x: 511, endPoint y: 344, distance: 176.2
click at [511, 345] on div "The integration of regional implementation capability with enterprise-grade sea…" at bounding box center [501, 263] width 181 height 176
copy div "The integration of regional implementation capability with enterprise-grade sea…"
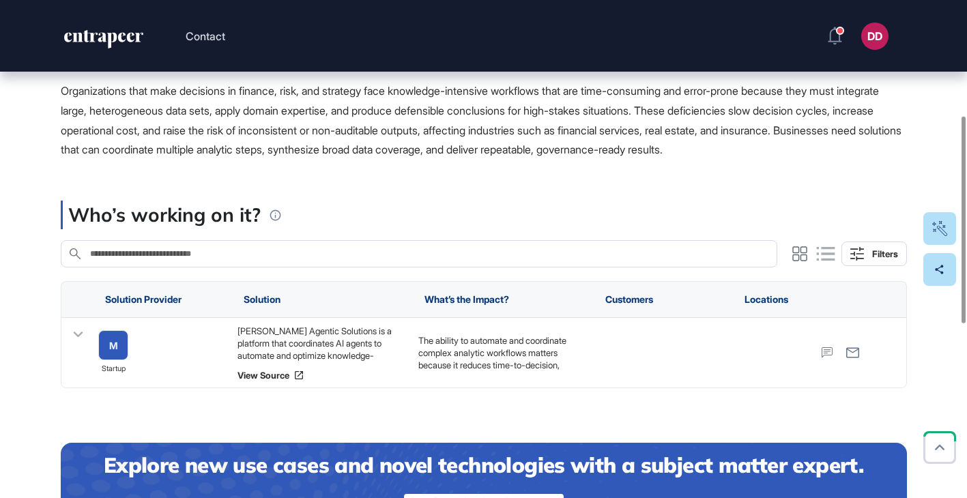
scroll to position [278, 0]
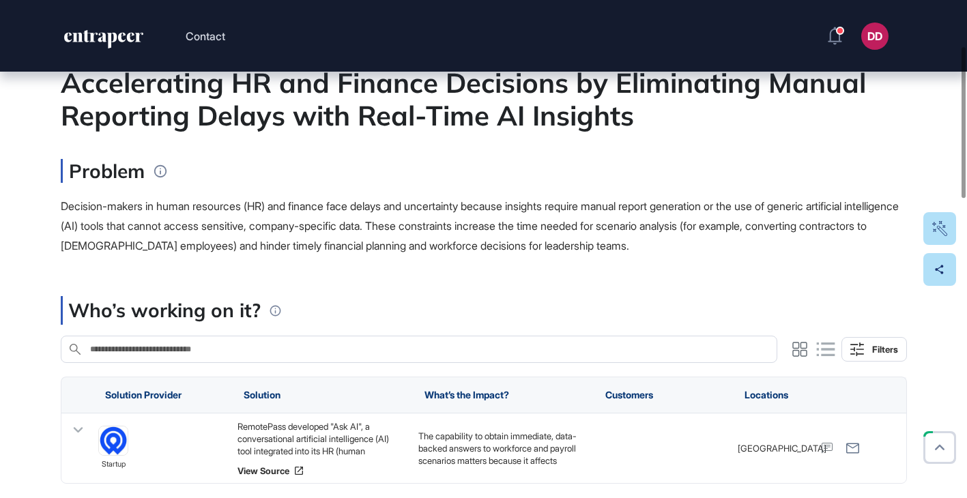
scroll to position [152, 0]
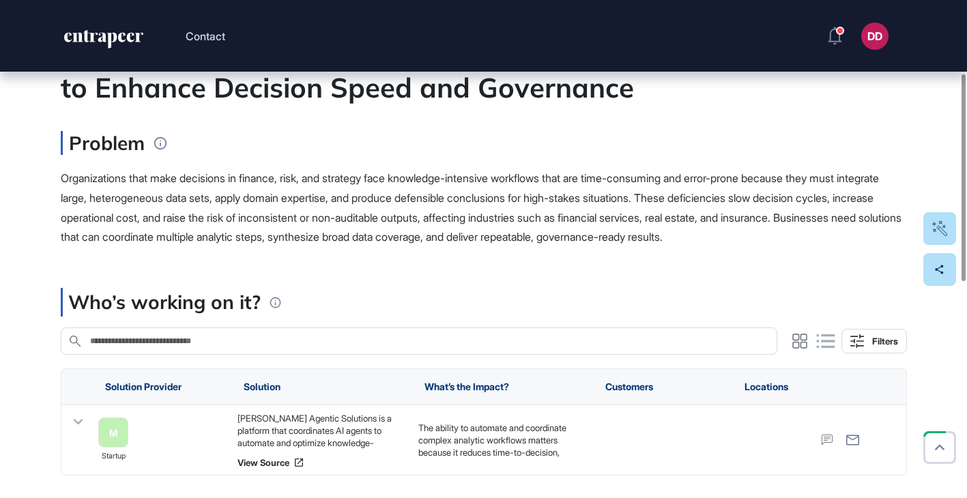
scroll to position [176, 0]
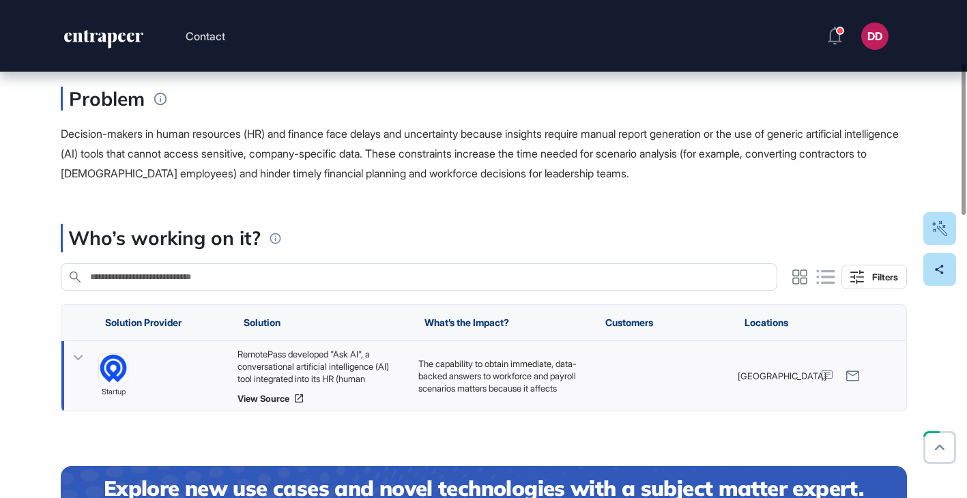
scroll to position [230, 0]
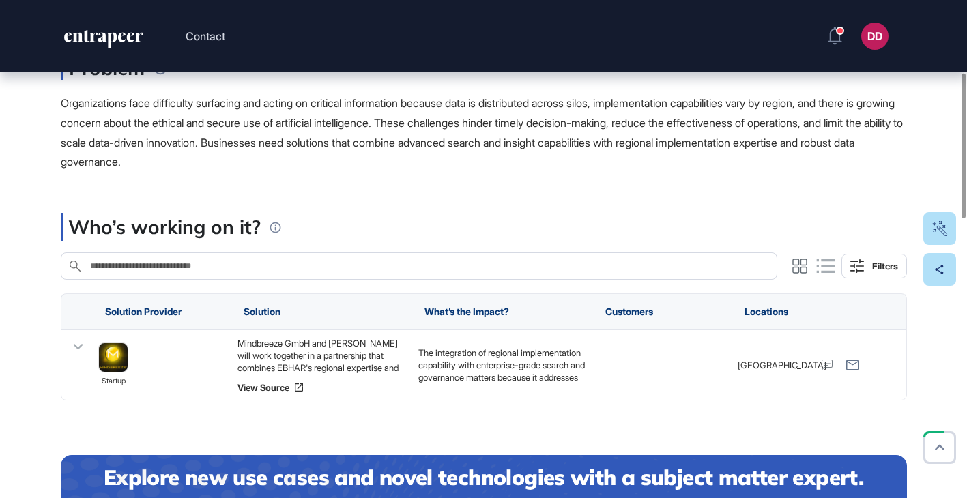
scroll to position [252, 0]
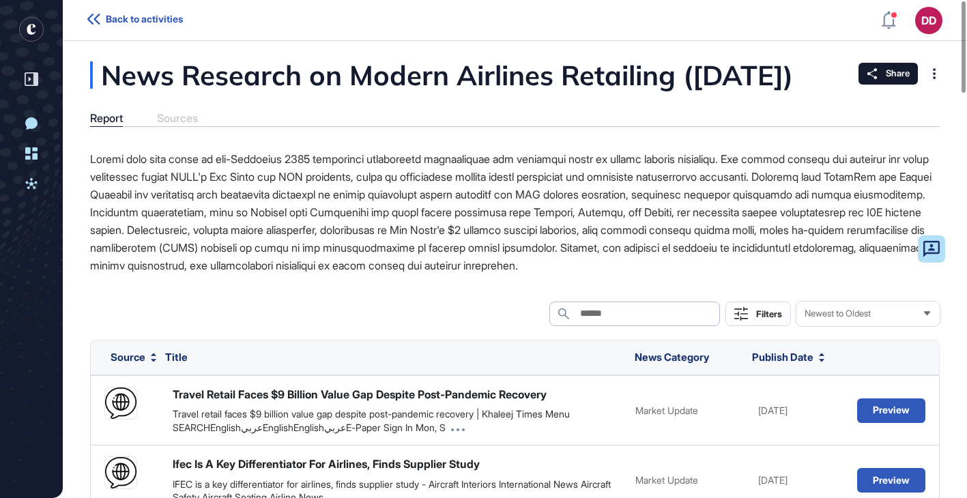
scroll to position [1, 1]
